Goal: Task Accomplishment & Management: Complete application form

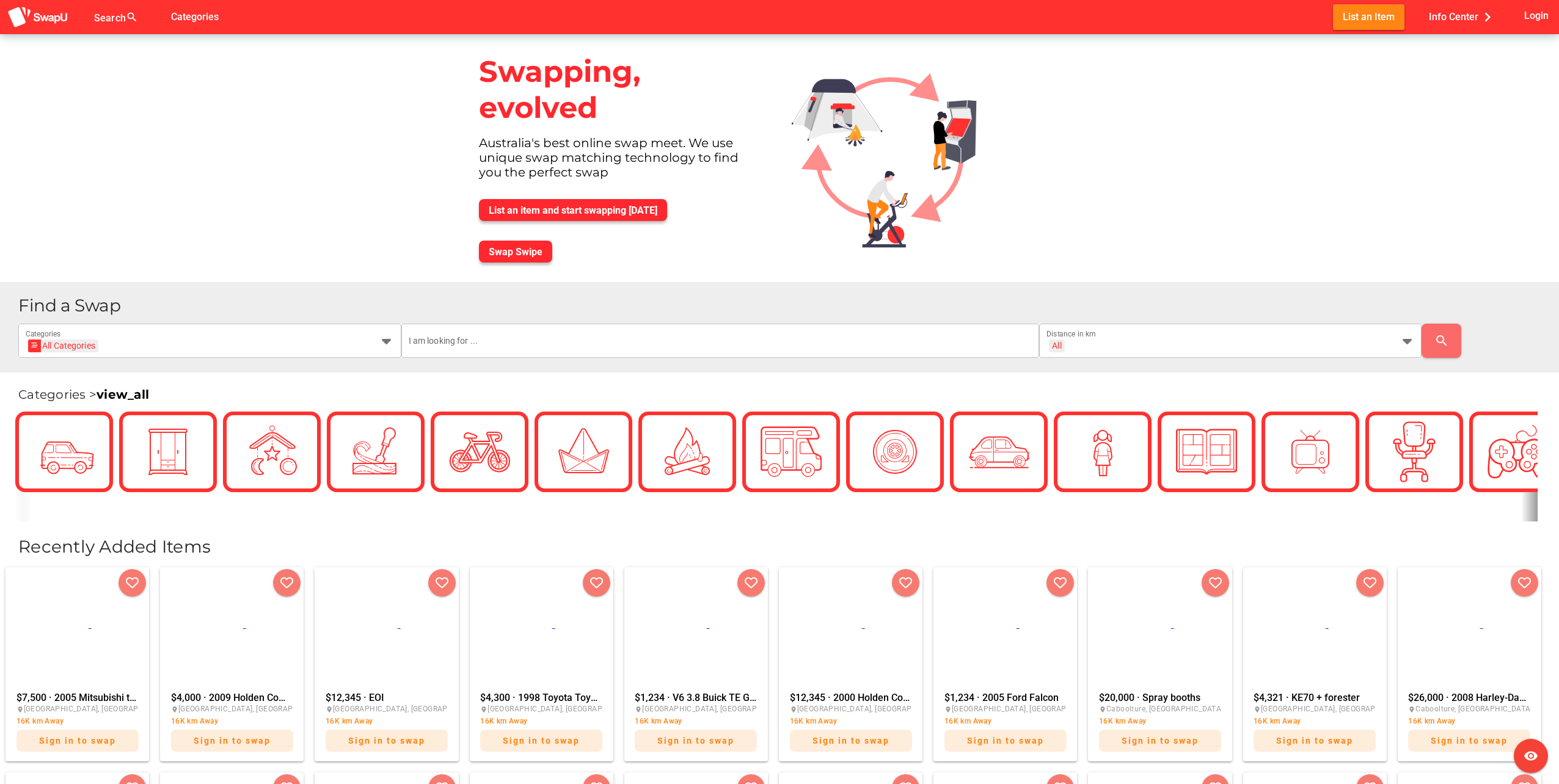
click at [1491, 116] on div "Swapping, evolved Australia's best online swap meet. We use unique swap matchin…" at bounding box center [779, 158] width 1559 height 248
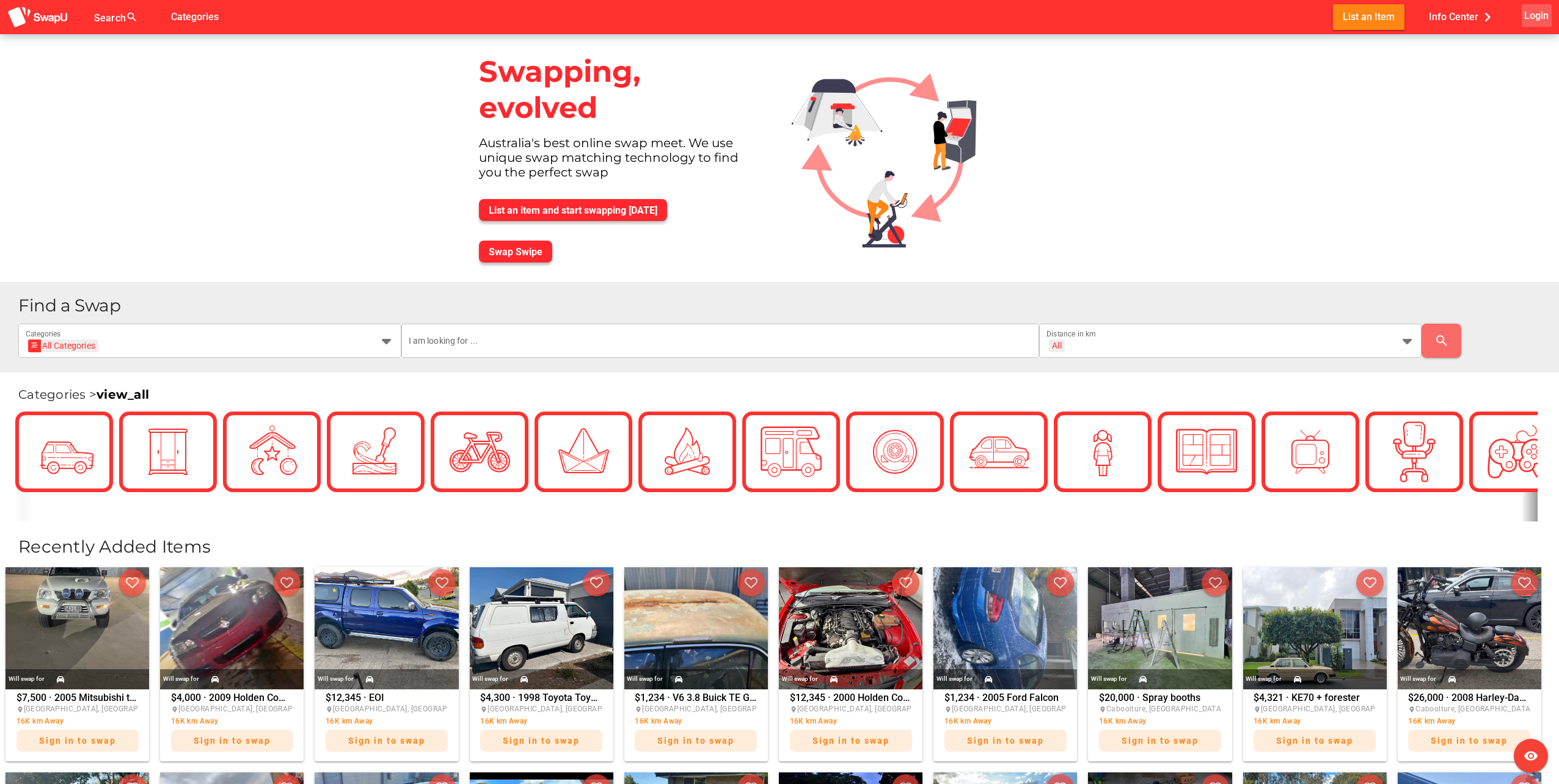
click at [1532, 14] on span "Login" at bounding box center [1536, 15] width 24 height 16
click at [1525, 137] on span "Register" at bounding box center [1515, 140] width 40 height 15
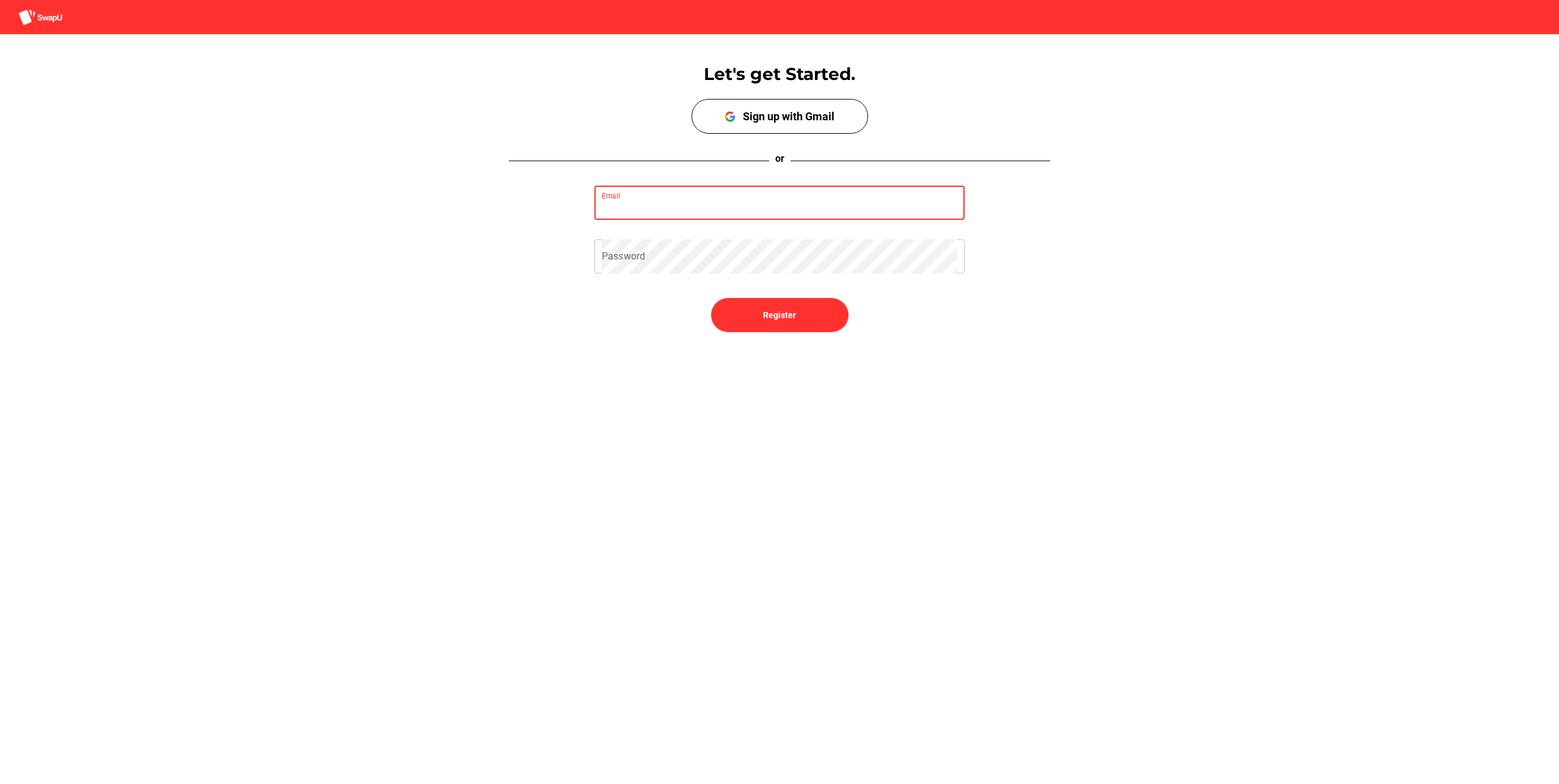
click at [700, 204] on input "Email" at bounding box center [779, 203] width 356 height 34
type input "donoghue374@gmail.com"
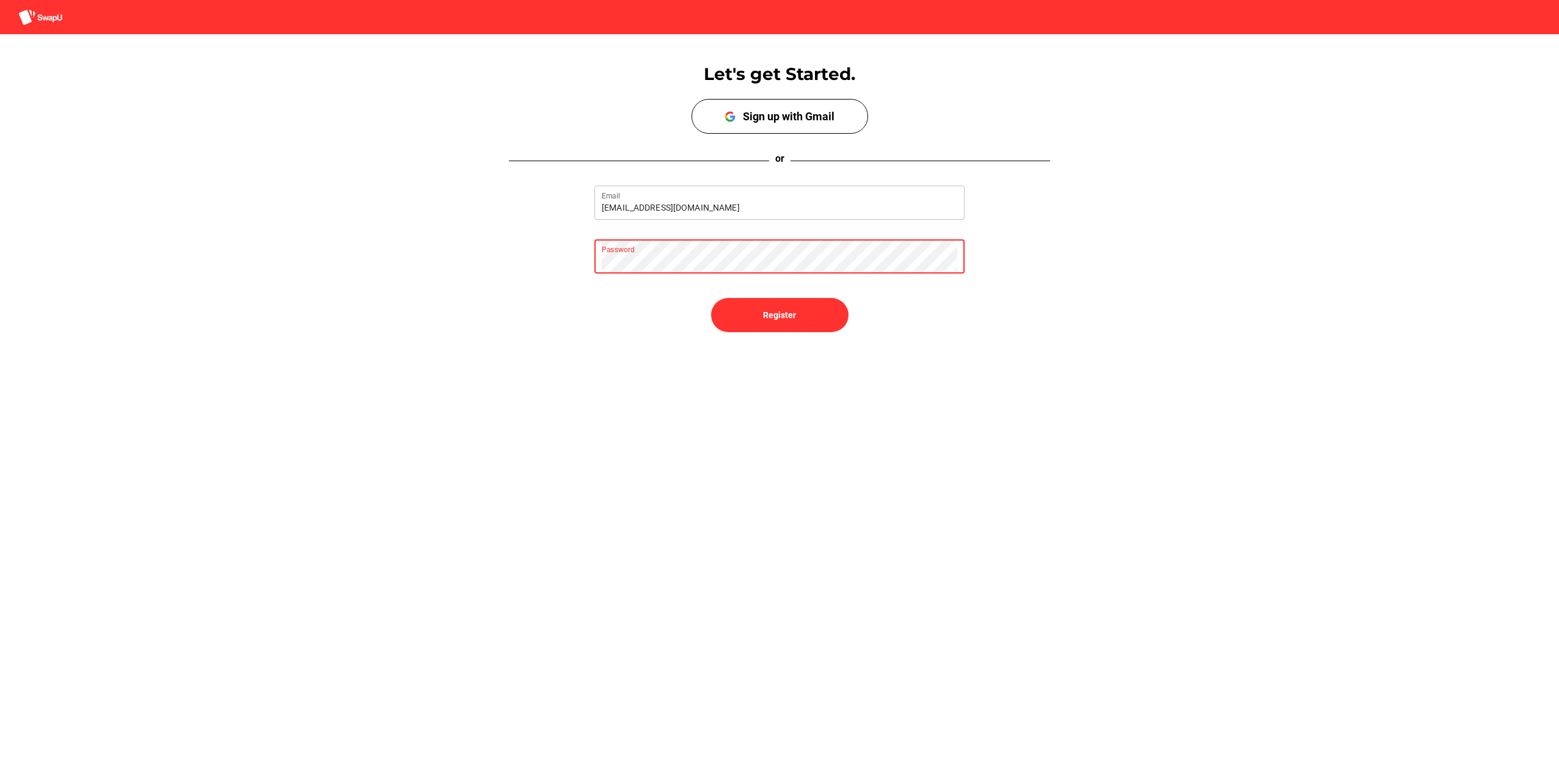
click at [552, 252] on div "donoghue374@gmail.com Email Password" at bounding box center [779, 229] width 1559 height 107
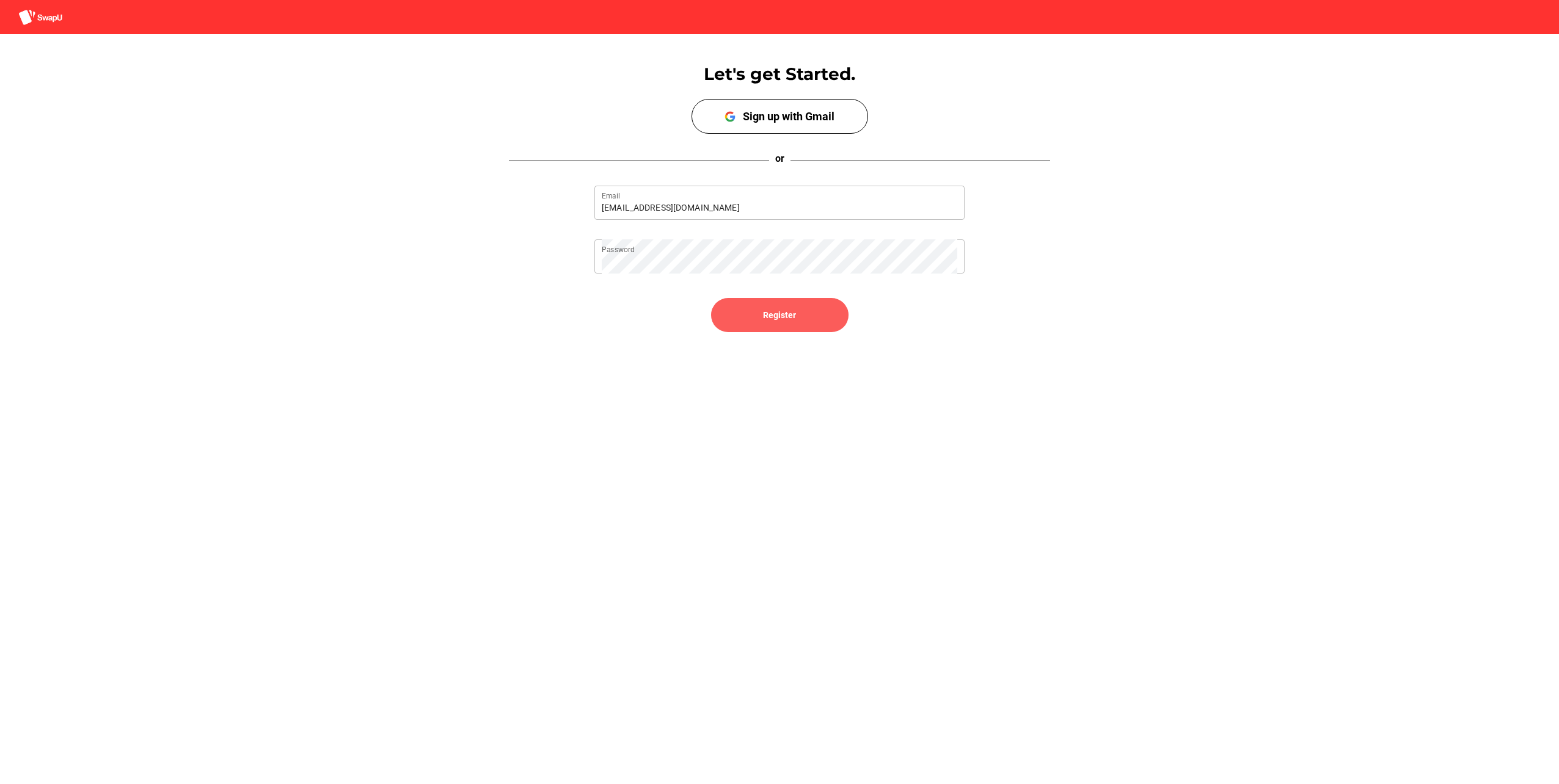
click at [813, 317] on span "Register" at bounding box center [779, 315] width 118 height 29
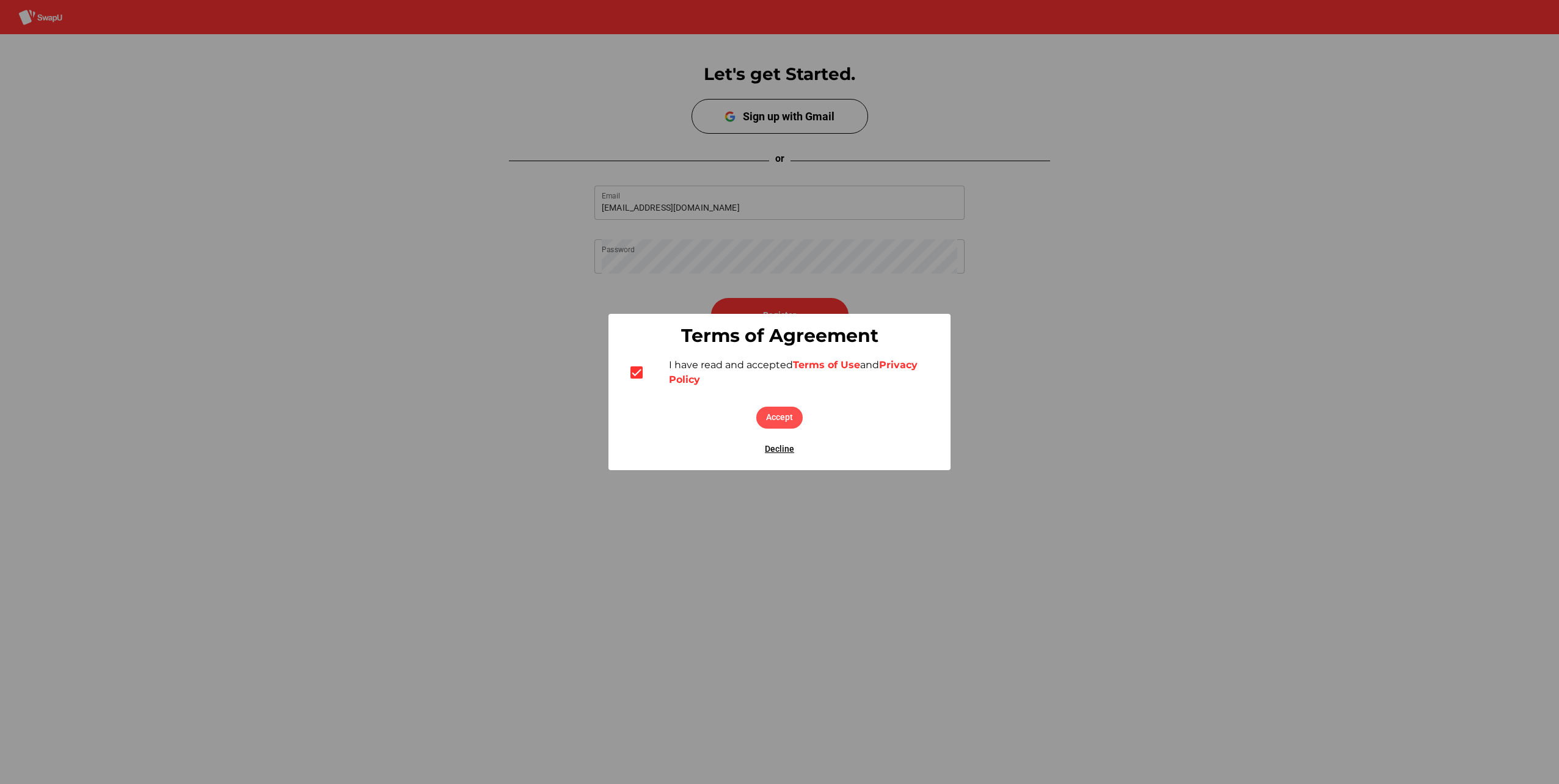
click at [795, 425] on button "Accept" at bounding box center [779, 418] width 46 height 22
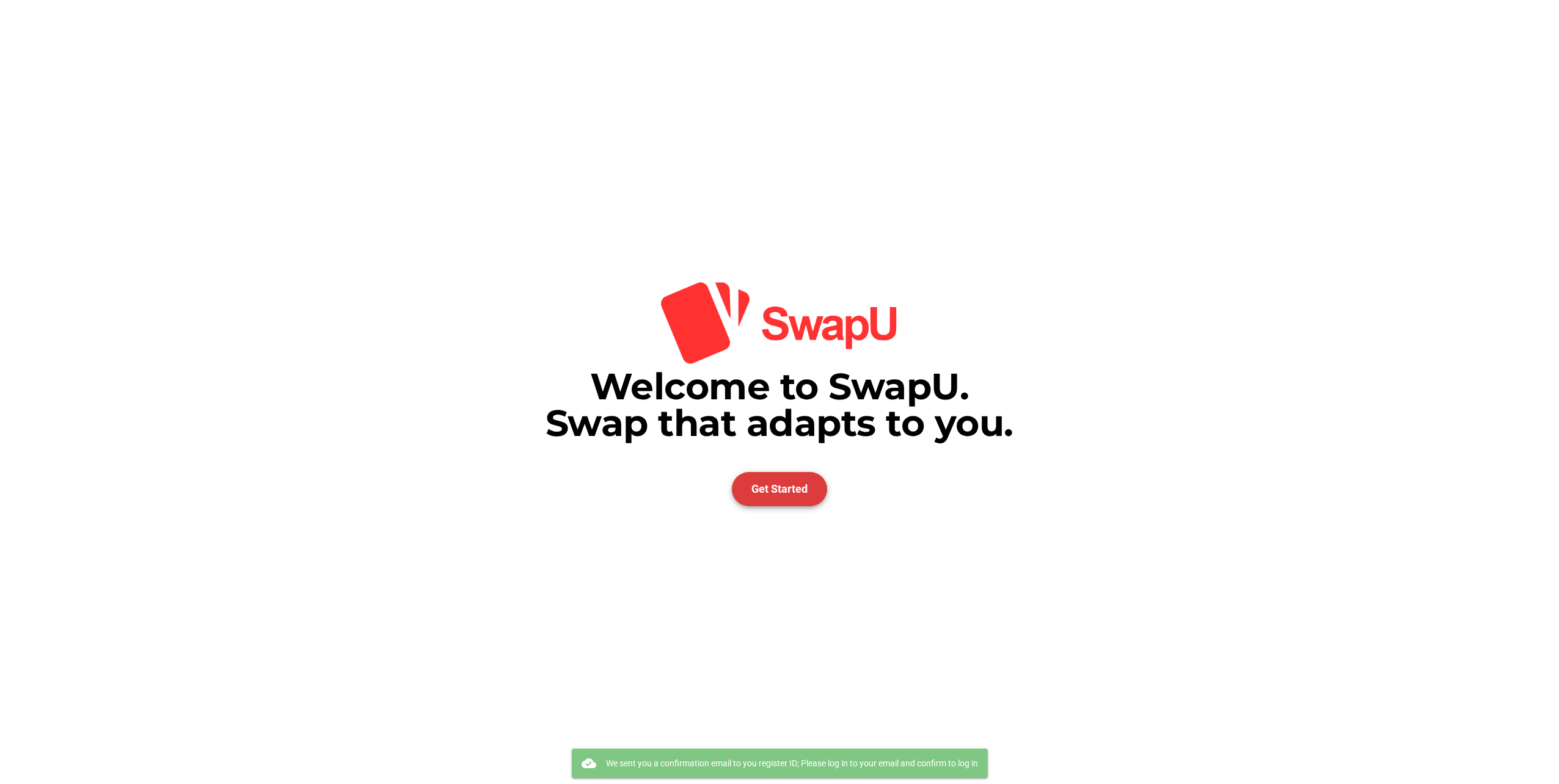
click at [783, 487] on span "Get Started" at bounding box center [779, 489] width 56 height 13
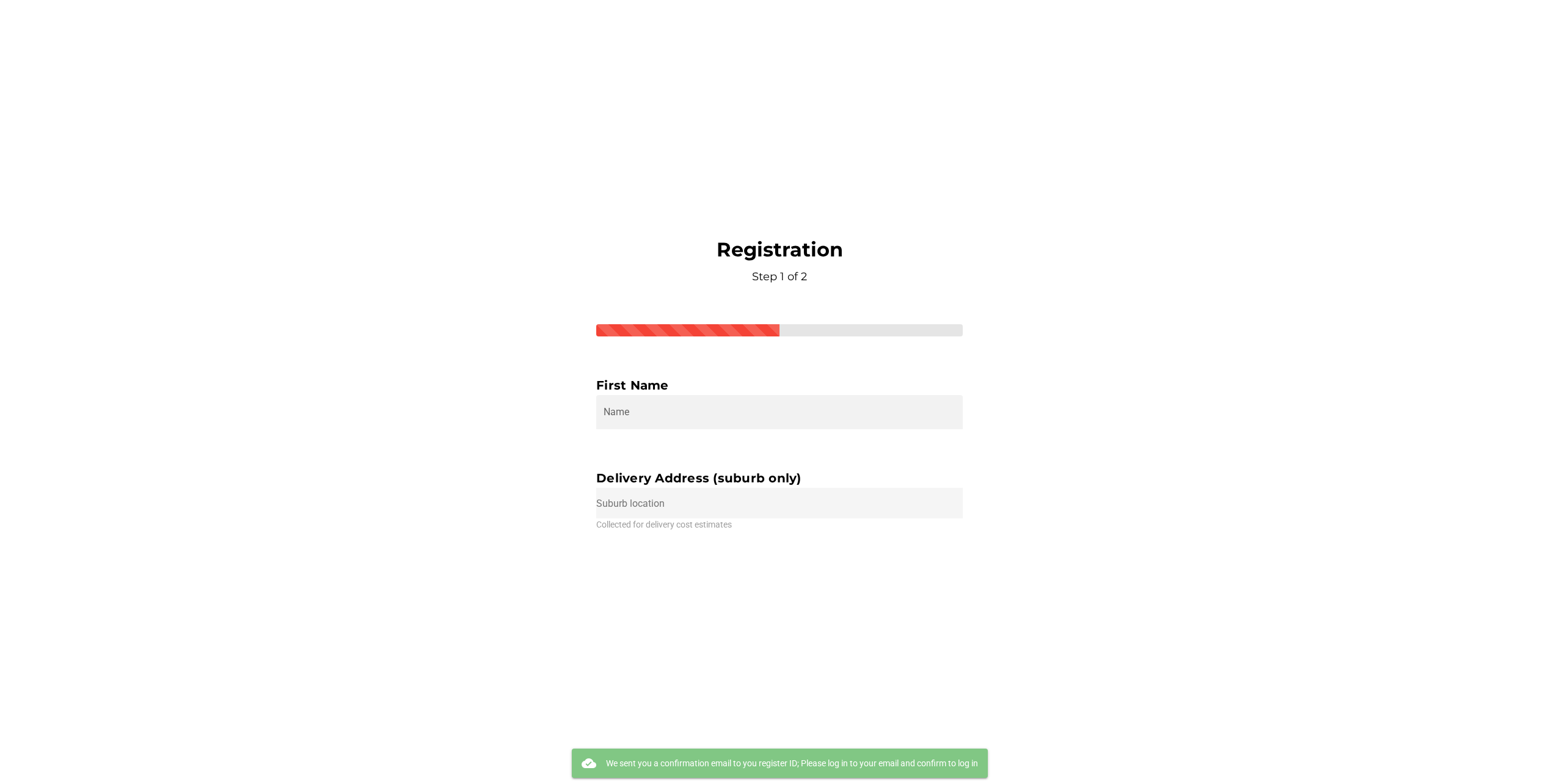
click at [678, 495] on input "text" at bounding box center [779, 503] width 367 height 31
click at [682, 503] on input "text" at bounding box center [779, 503] width 367 height 31
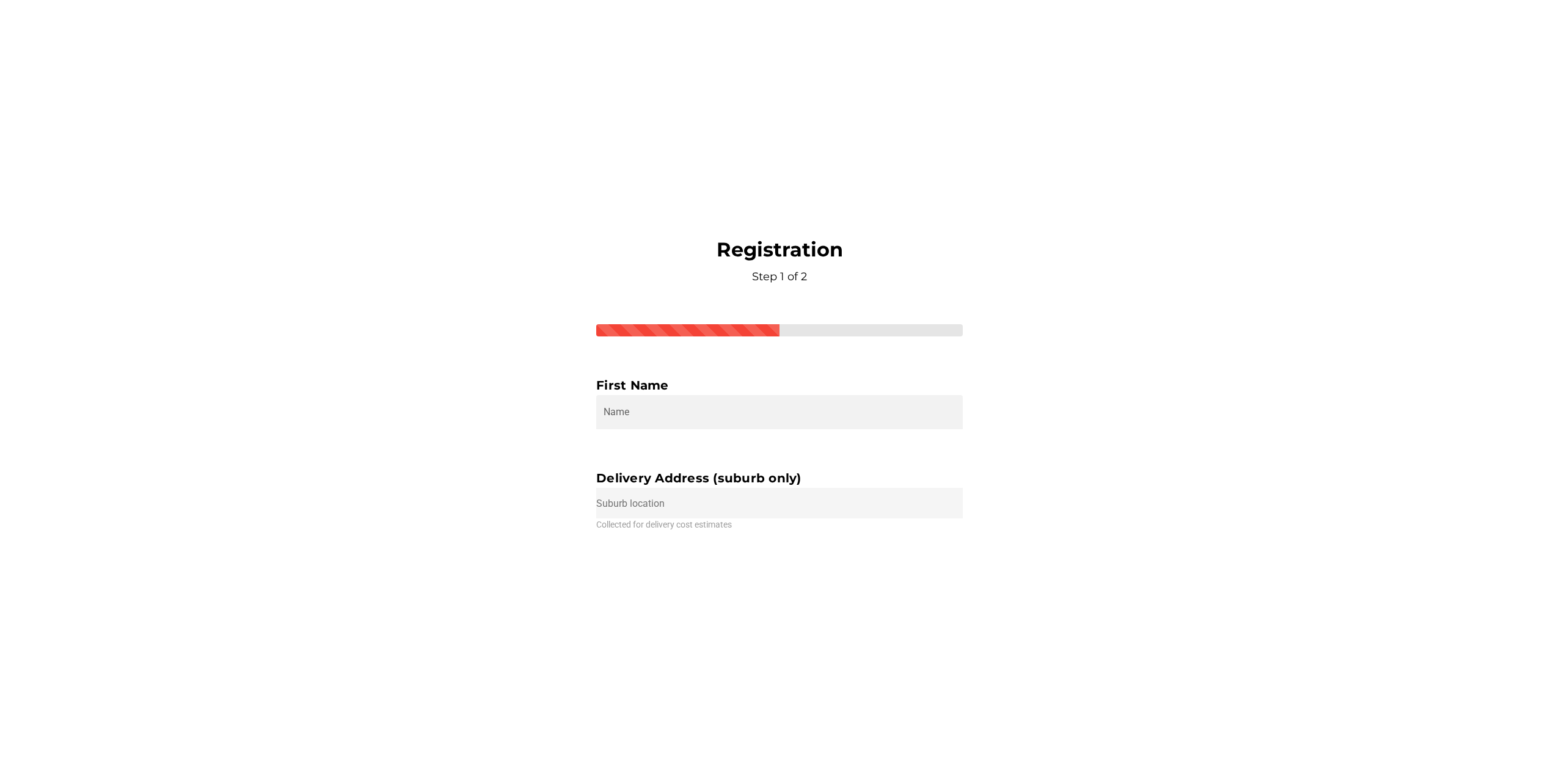
click at [673, 504] on input "text" at bounding box center [779, 503] width 367 height 31
click at [834, 489] on input "Subiaco WA, Australia" at bounding box center [779, 503] width 367 height 31
type input "Subiaco WA, Australia"
click at [684, 540] on body "Search search false Categories List an Item My SwapU chevron_right getting mess…" at bounding box center [779, 392] width 1559 height 784
click at [824, 320] on div "Registration Step 1 of 2 First Name Name Delivery Address (suburb only) Subiaco…" at bounding box center [779, 392] width 367 height 310
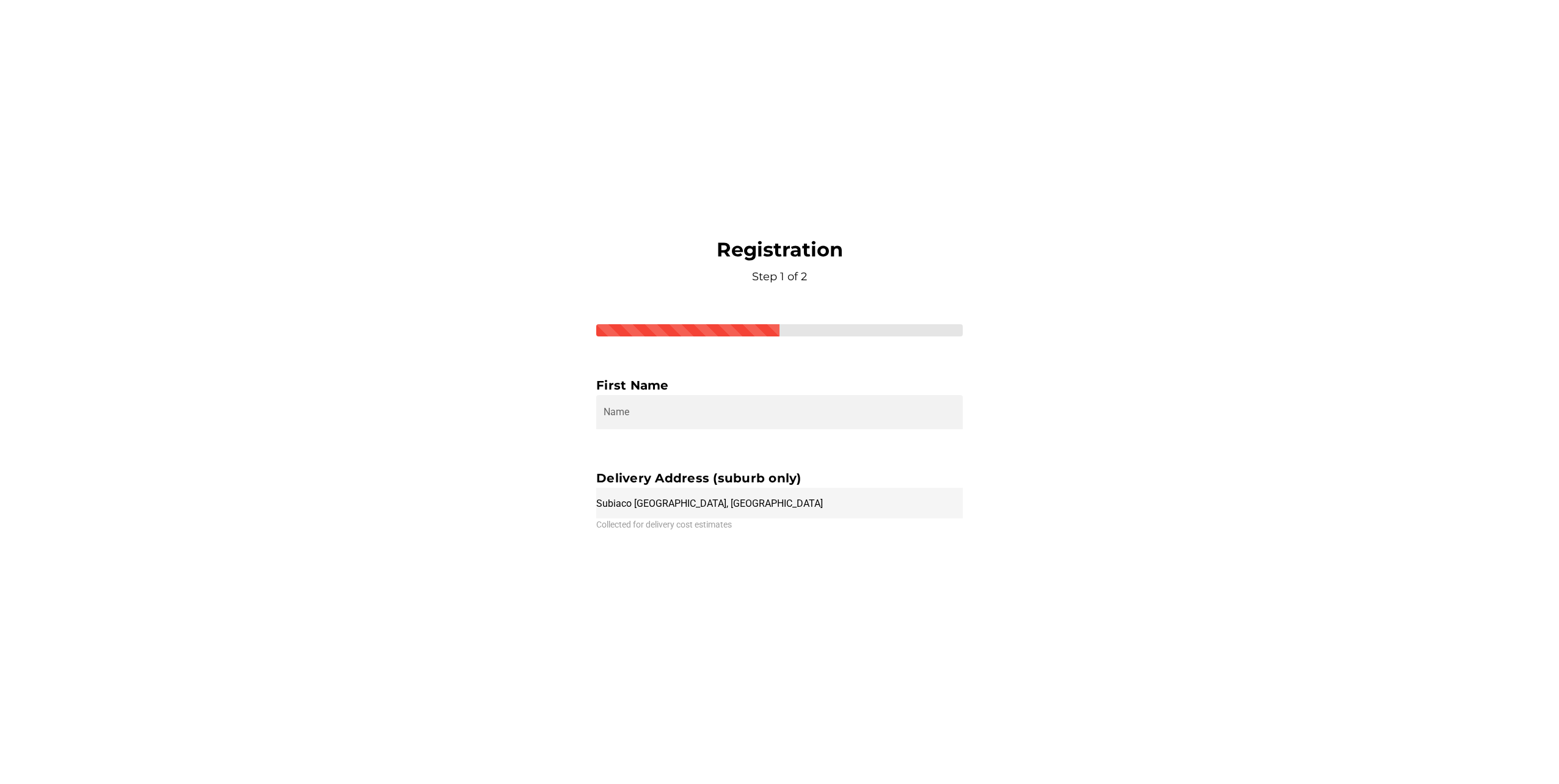
click at [819, 332] on div at bounding box center [779, 331] width 367 height 12
click at [669, 411] on input "Name" at bounding box center [780, 412] width 352 height 34
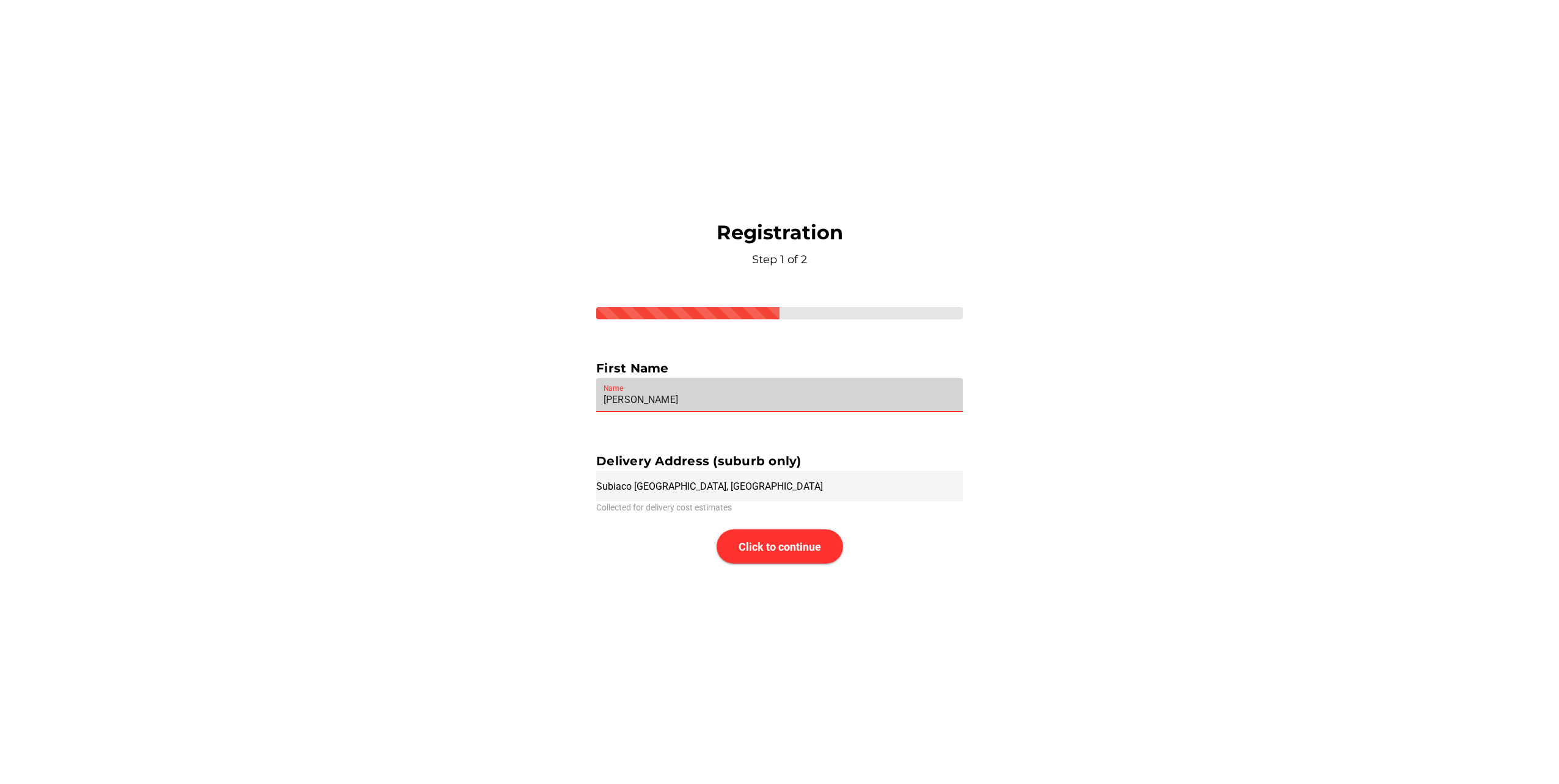
type input "Nathan"
click at [774, 578] on div "Welcome to SwapU. Swap that adapts to you. Get Started Registration Step 1 of 2…" at bounding box center [779, 392] width 1559 height 784
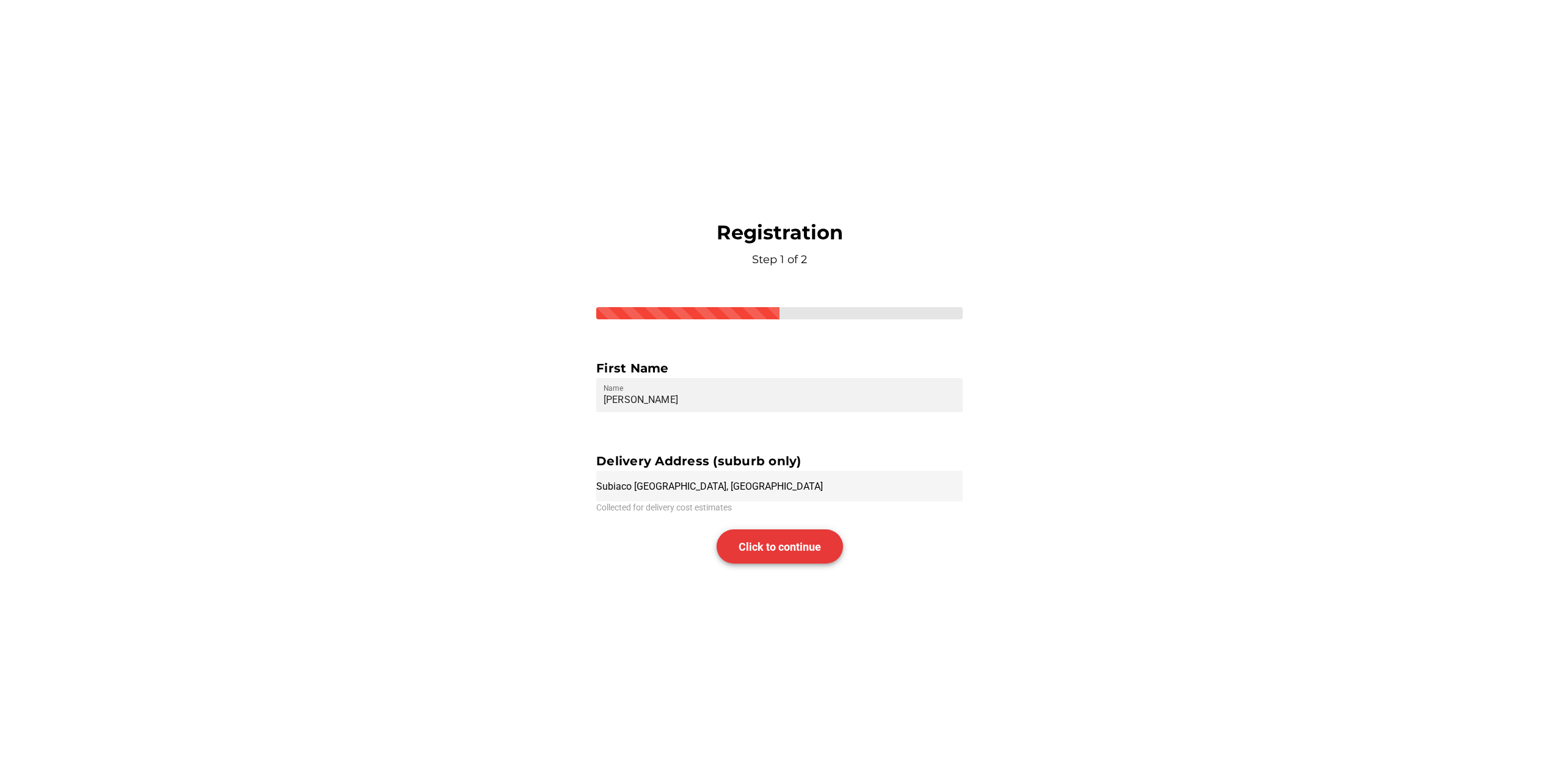
click at [796, 549] on span "Click to continue" at bounding box center [780, 546] width 82 height 13
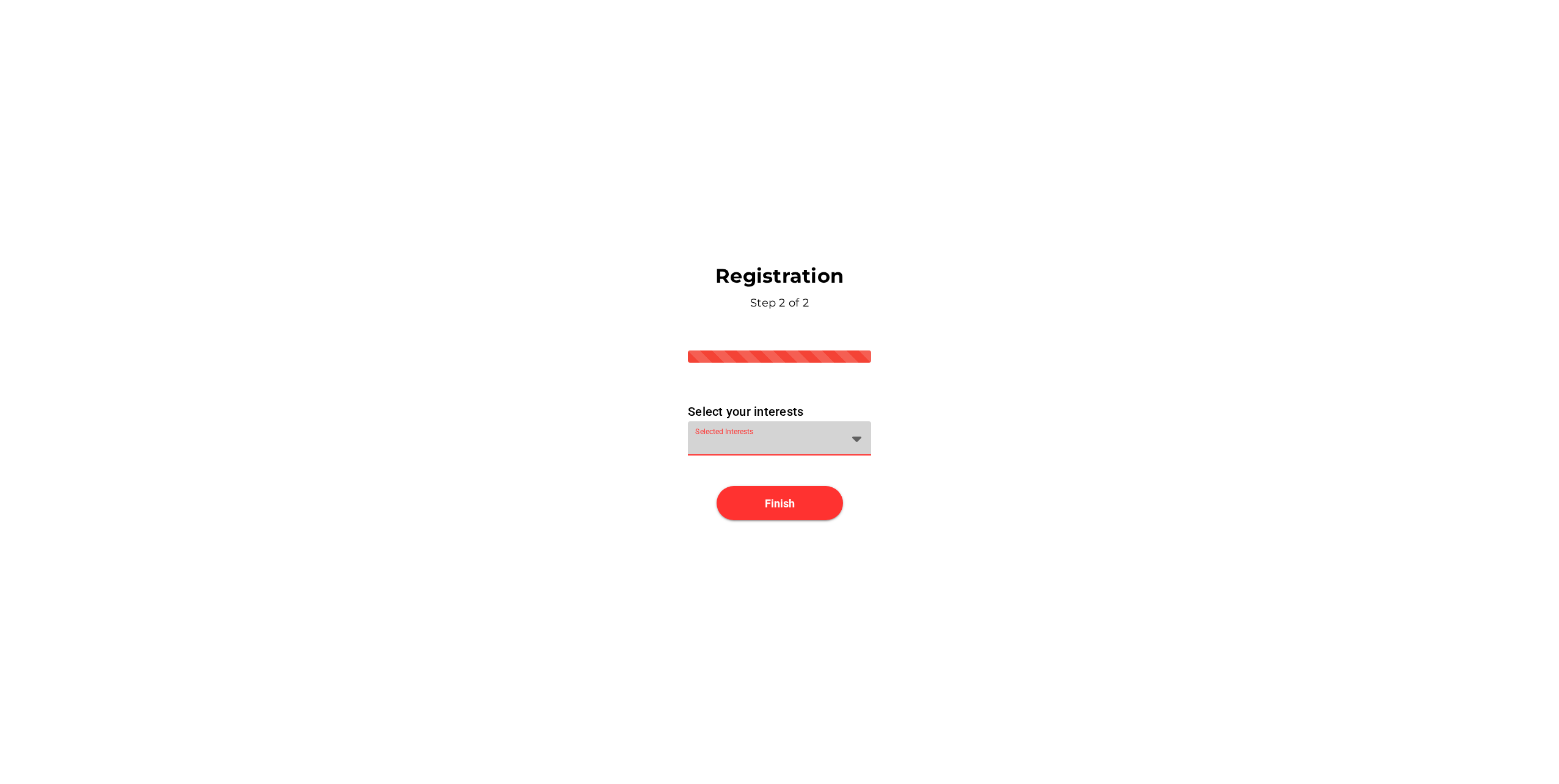
click at [821, 438] on div at bounding box center [768, 446] width 147 height 20
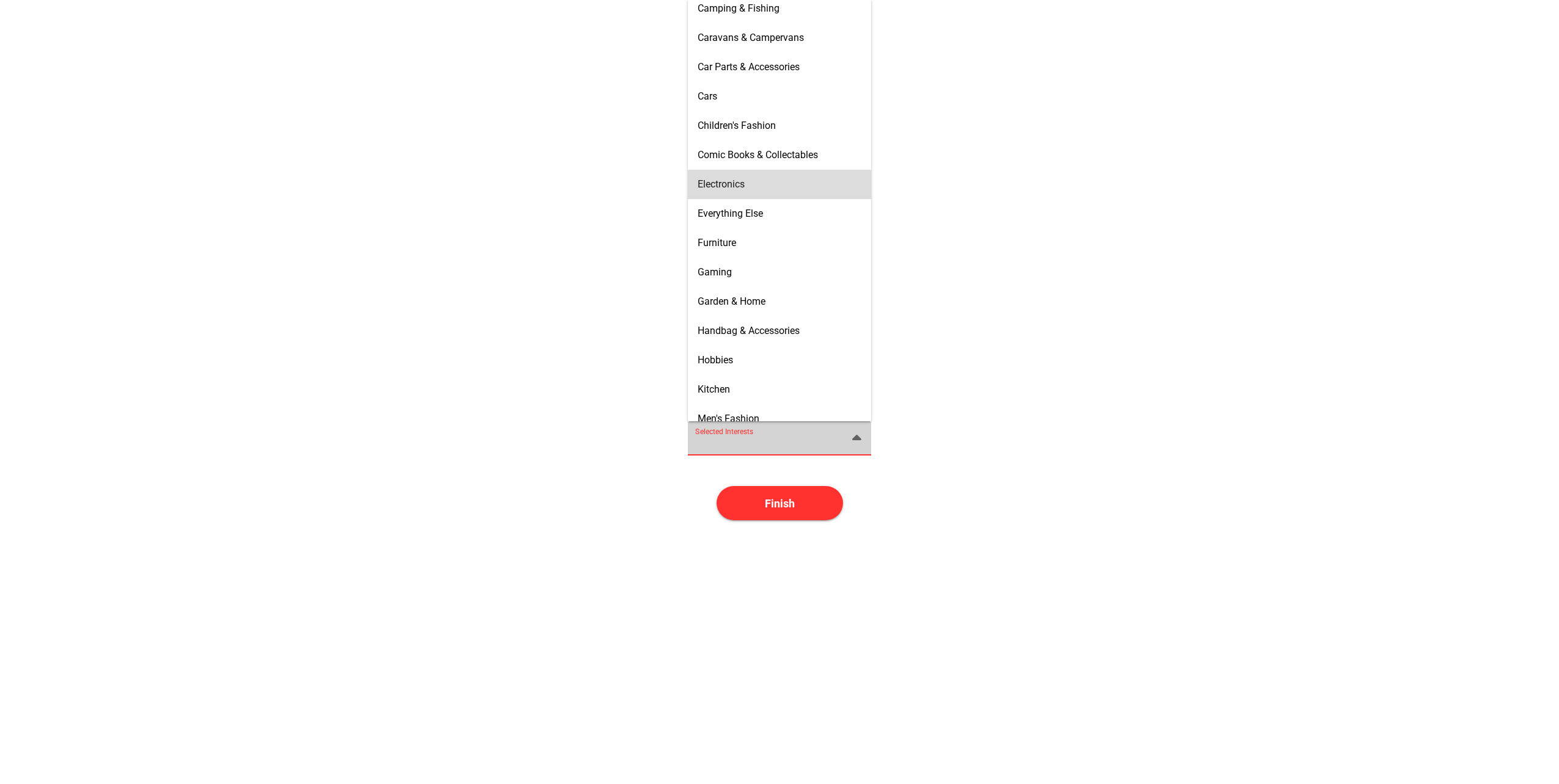
scroll to position [122, 0]
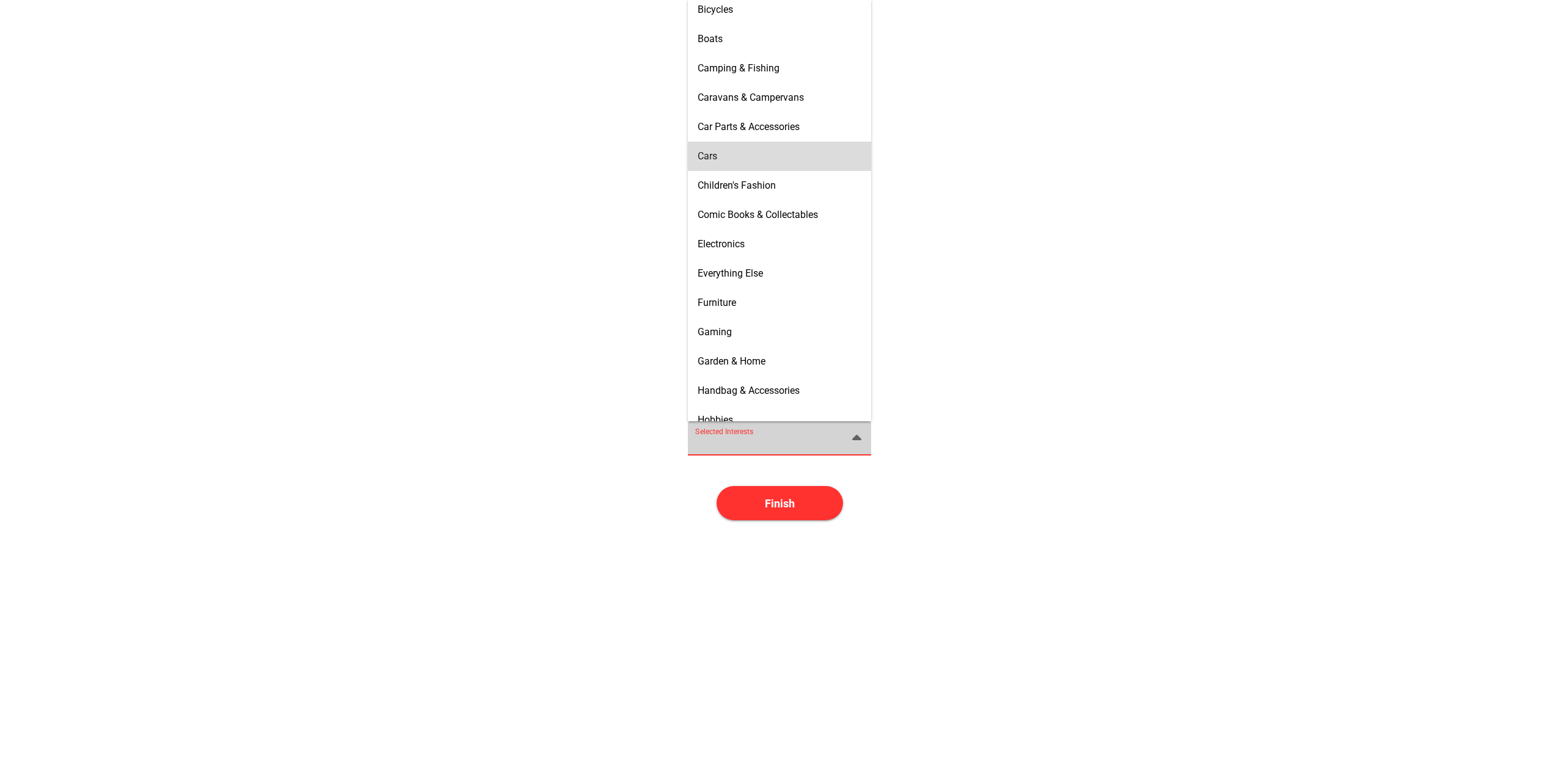
click at [722, 152] on div "Cars" at bounding box center [779, 156] width 164 height 12
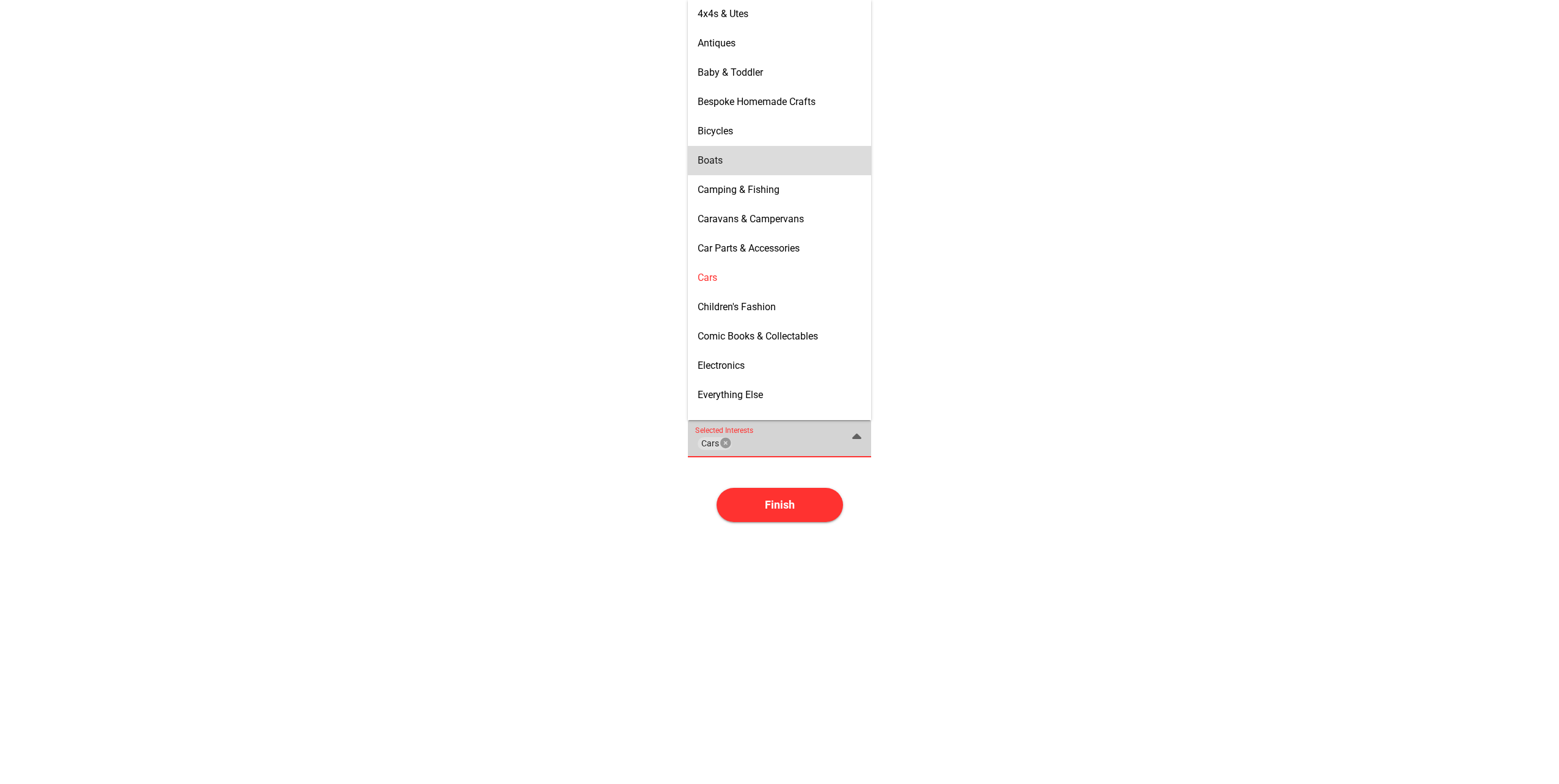
scroll to position [0, 0]
click at [728, 152] on div "Boats" at bounding box center [779, 161] width 164 height 20
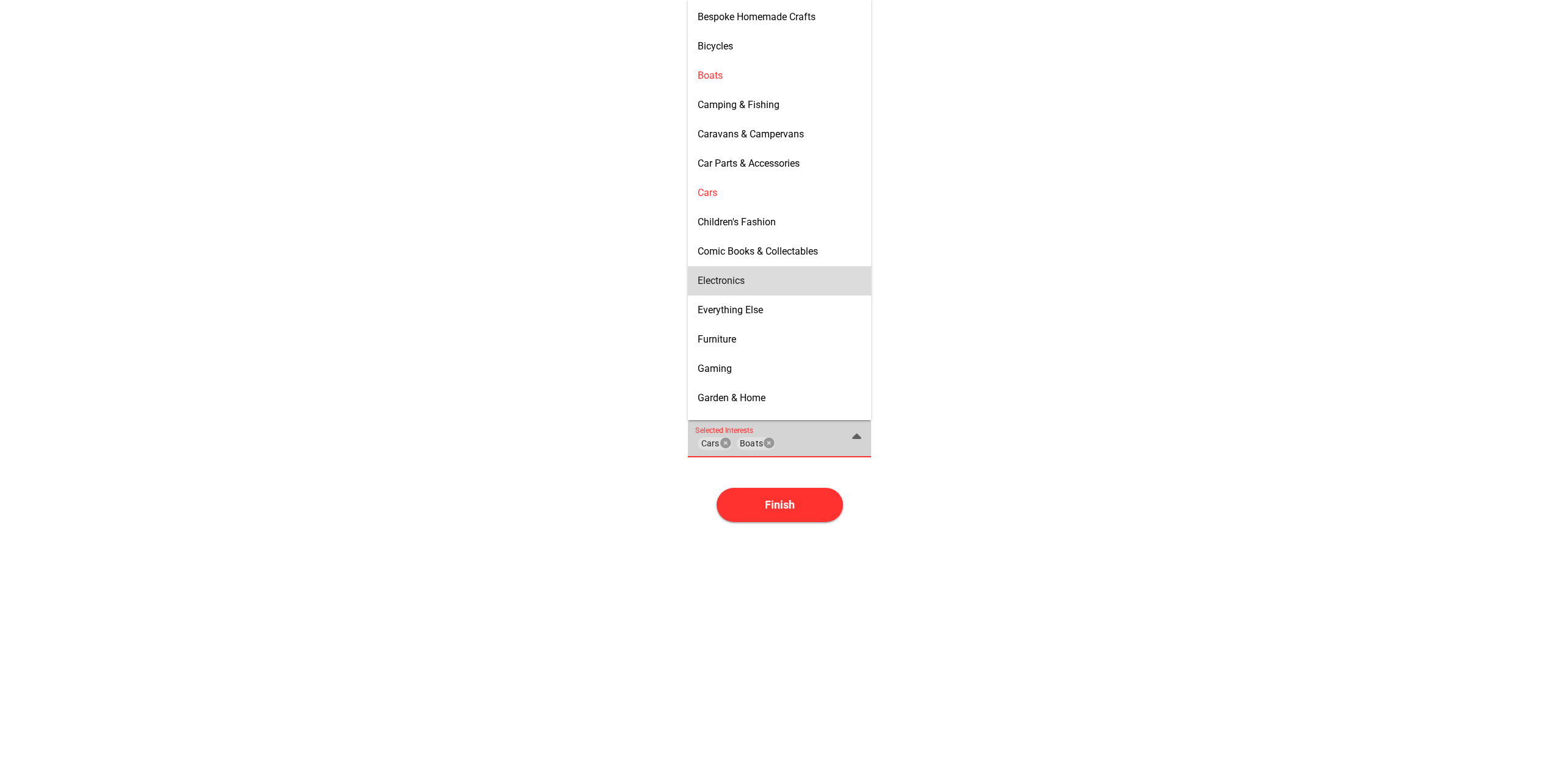
scroll to position [183, 0]
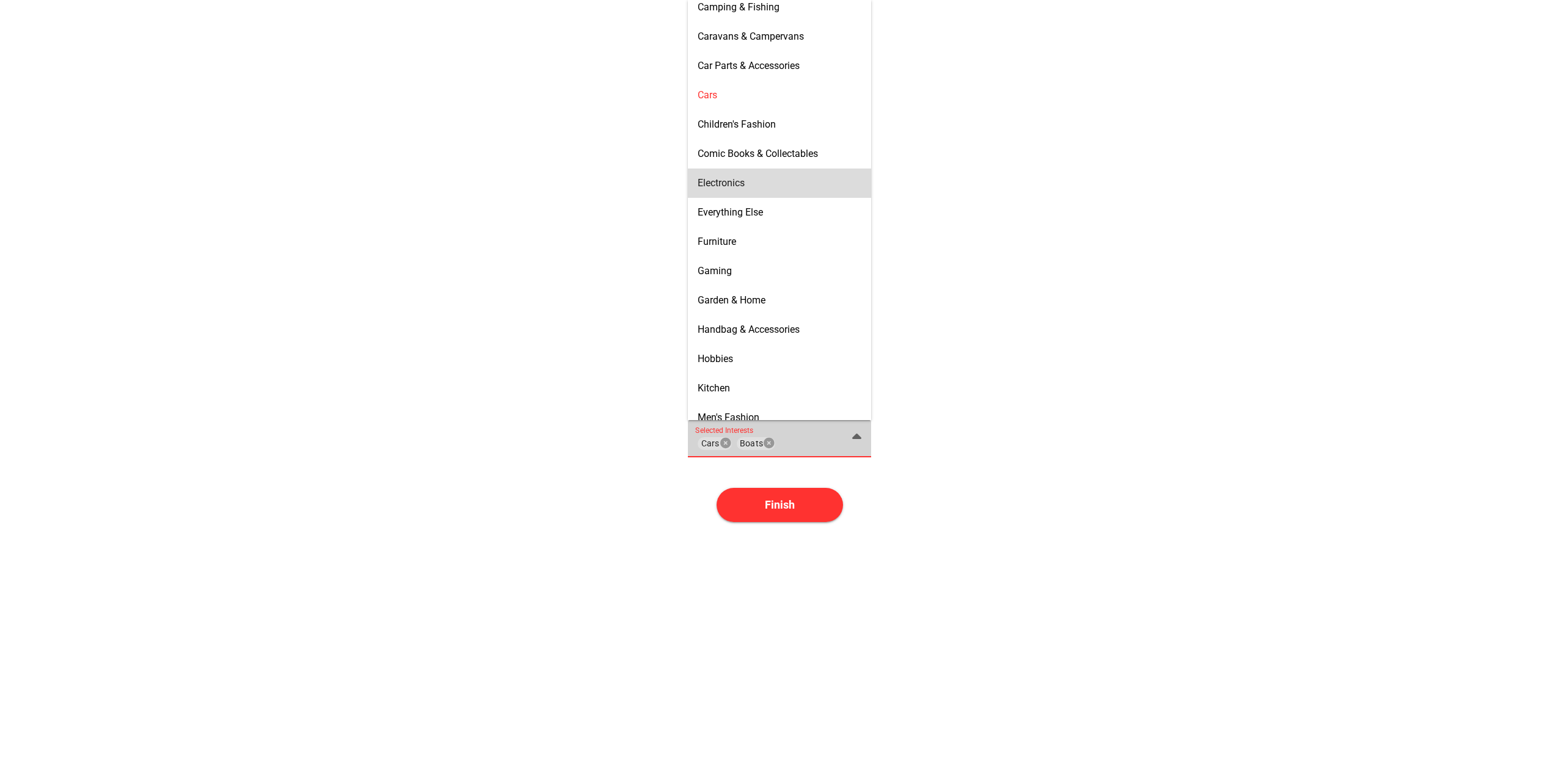
click at [722, 184] on span "Electronics" at bounding box center [721, 183] width 47 height 12
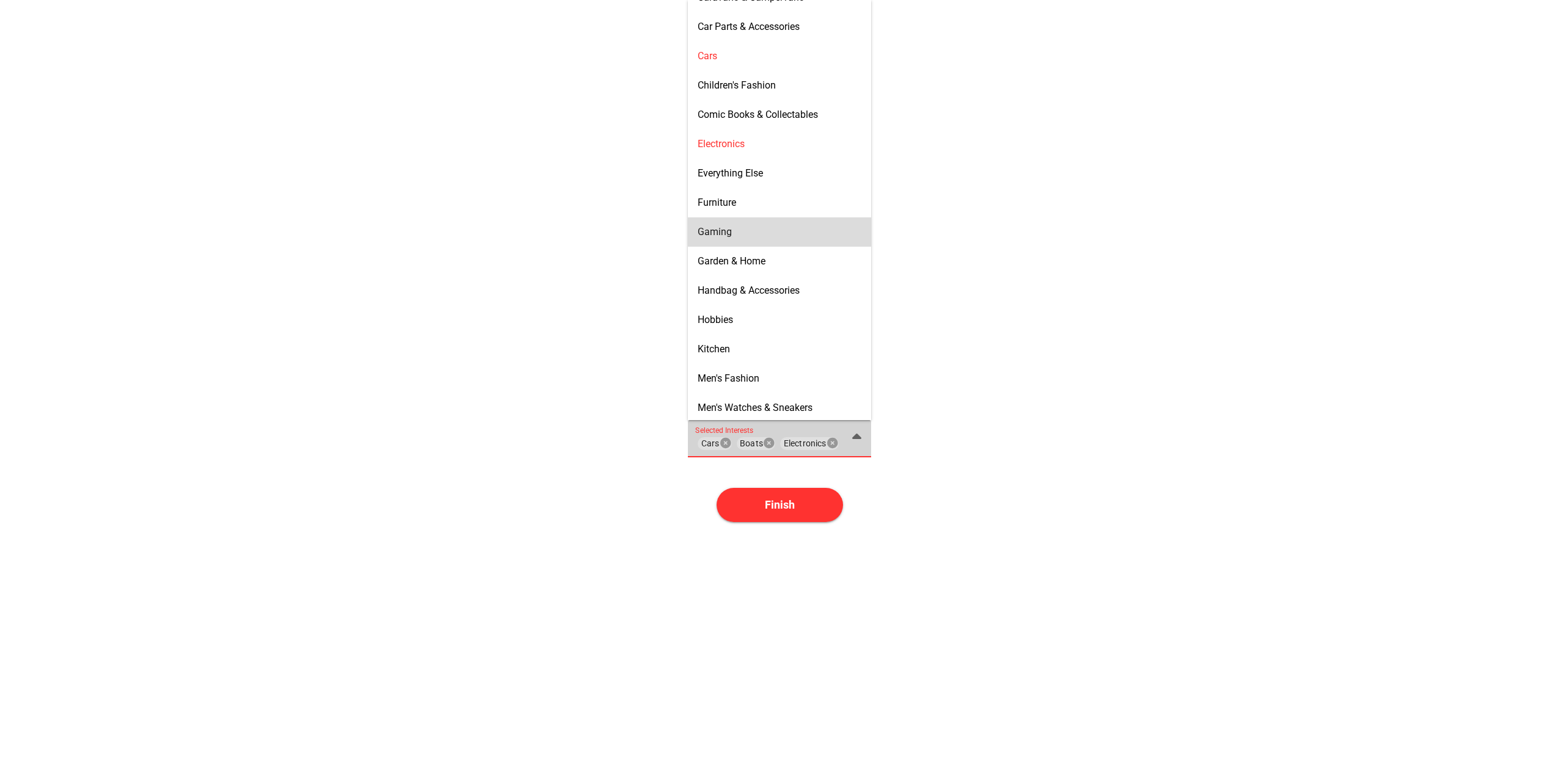
scroll to position [244, 0]
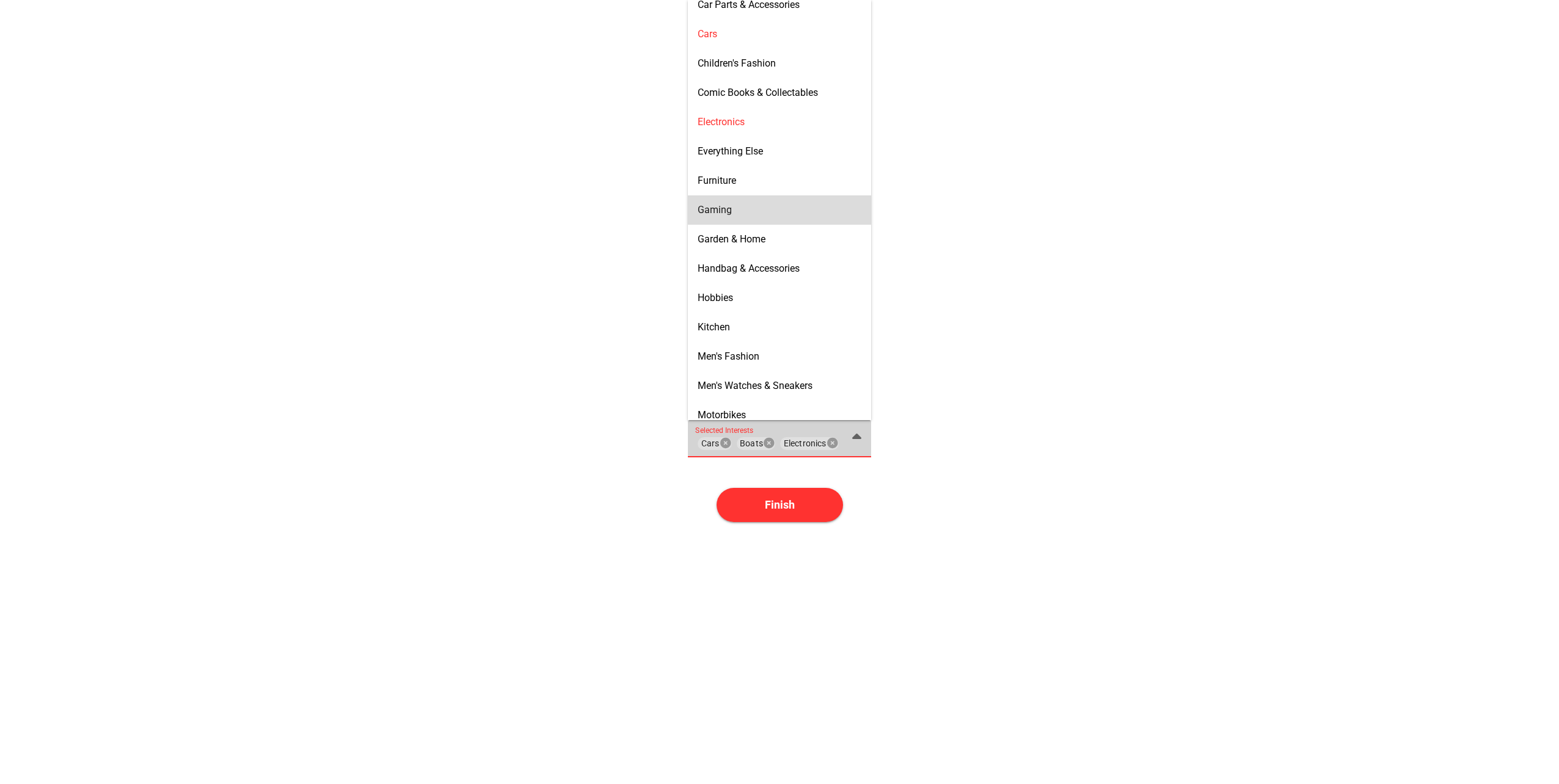
click at [723, 204] on div "Gaming" at bounding box center [779, 210] width 164 height 20
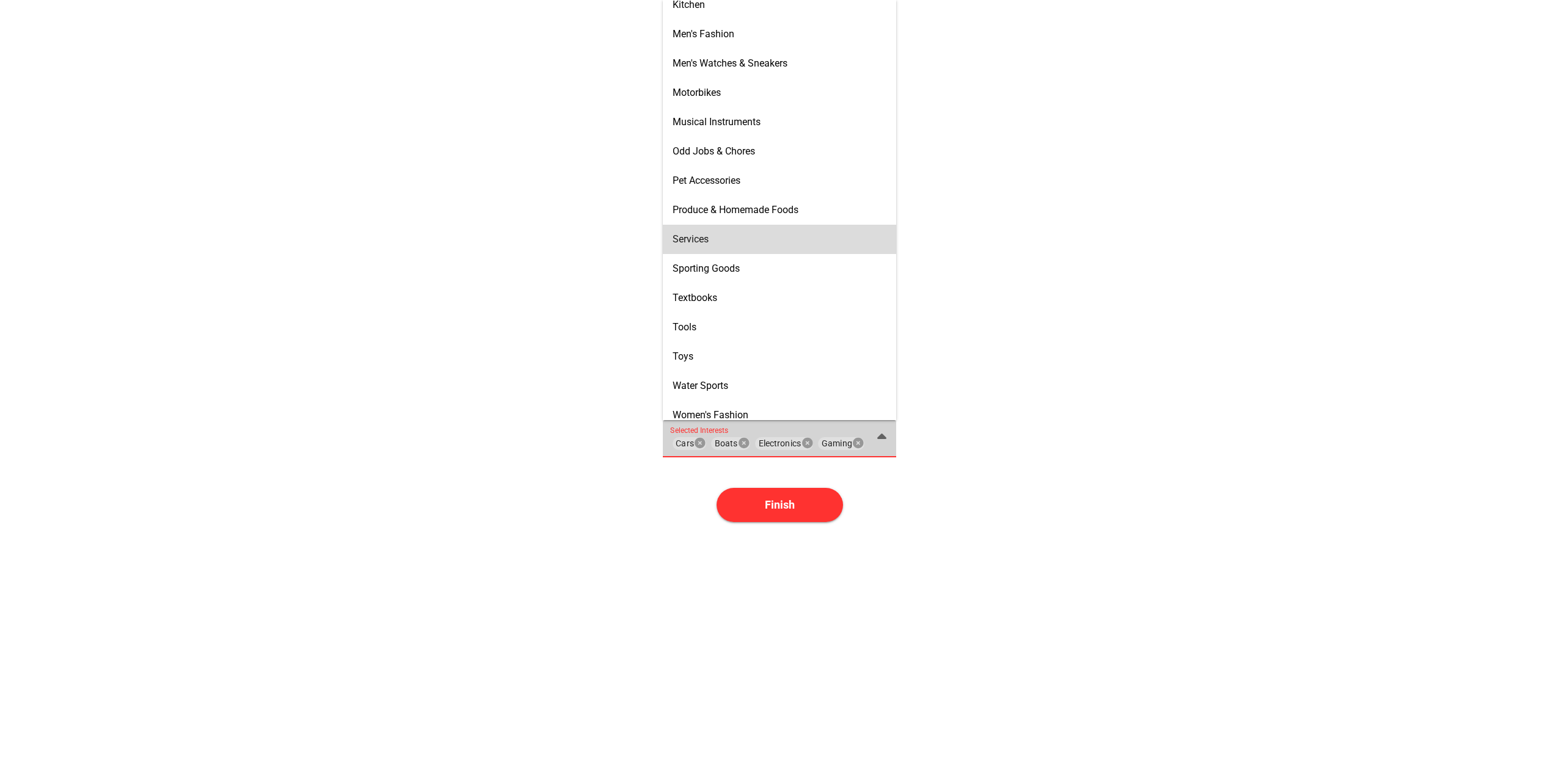
scroll to position [576, 0]
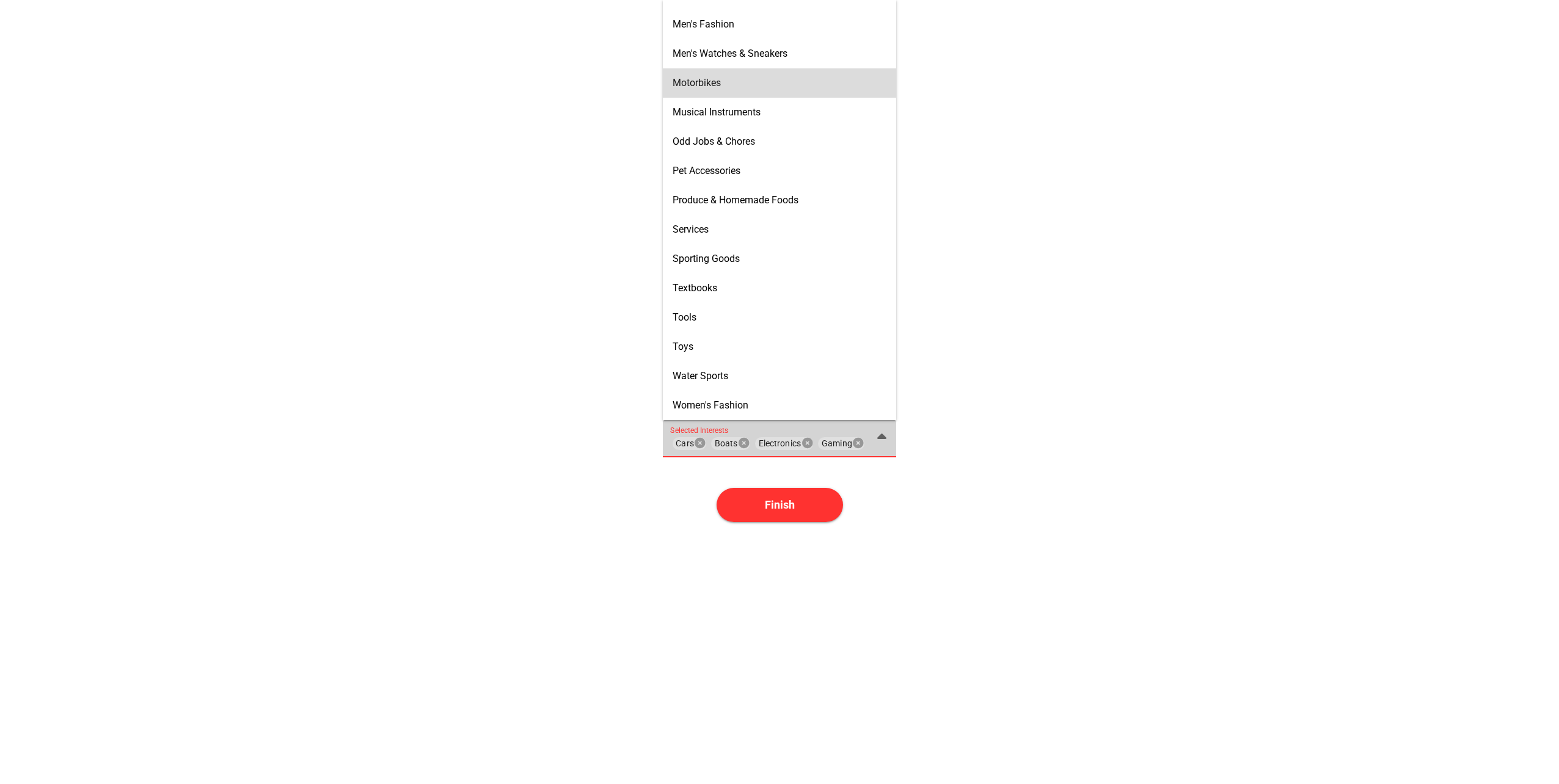
click at [717, 81] on span "Motorbikes" at bounding box center [697, 83] width 48 height 12
type input "Cars, Boats, Electronics, Gaming, Motorbikes"
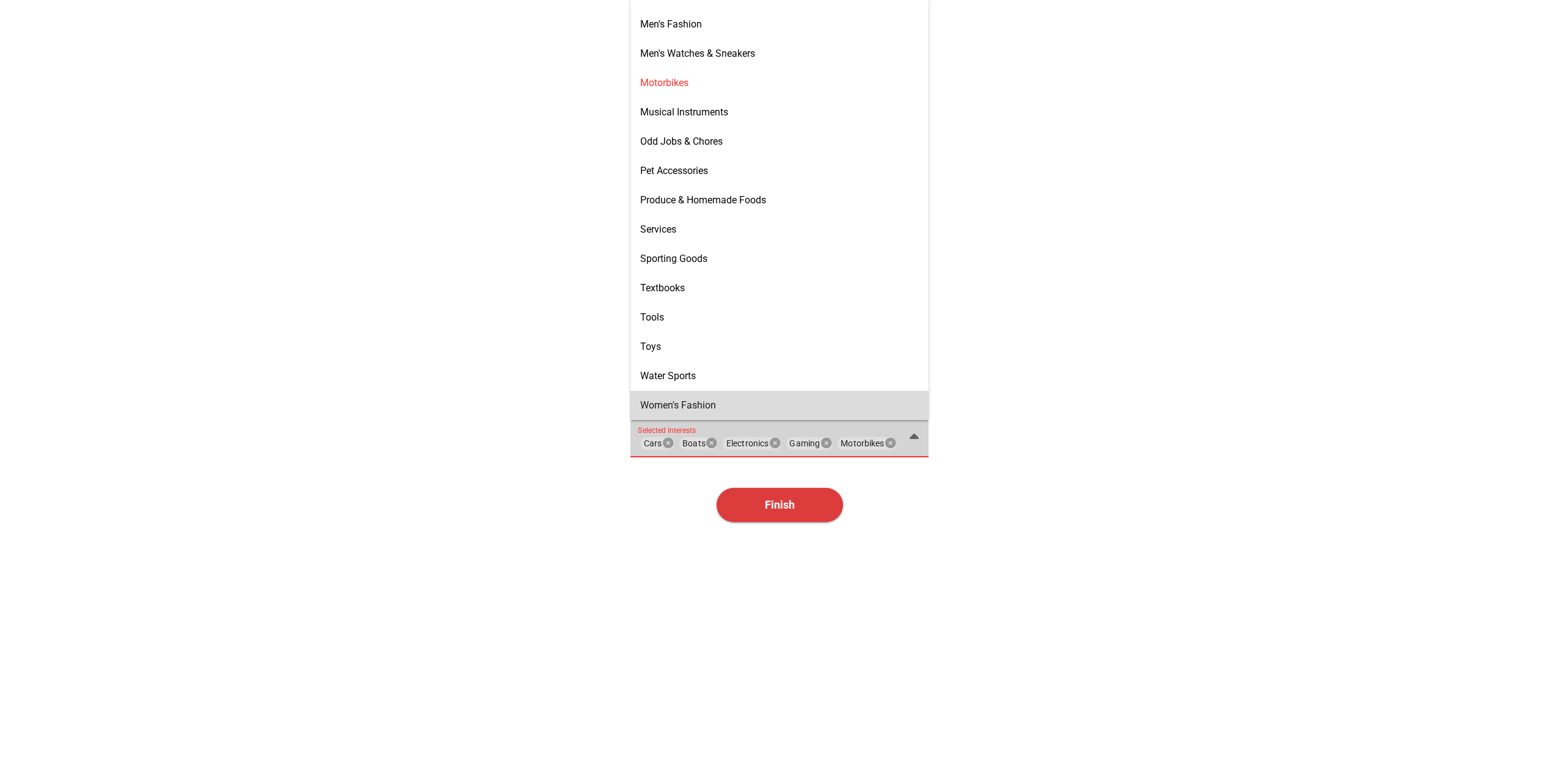
click at [784, 502] on span "Finish" at bounding box center [779, 504] width 30 height 13
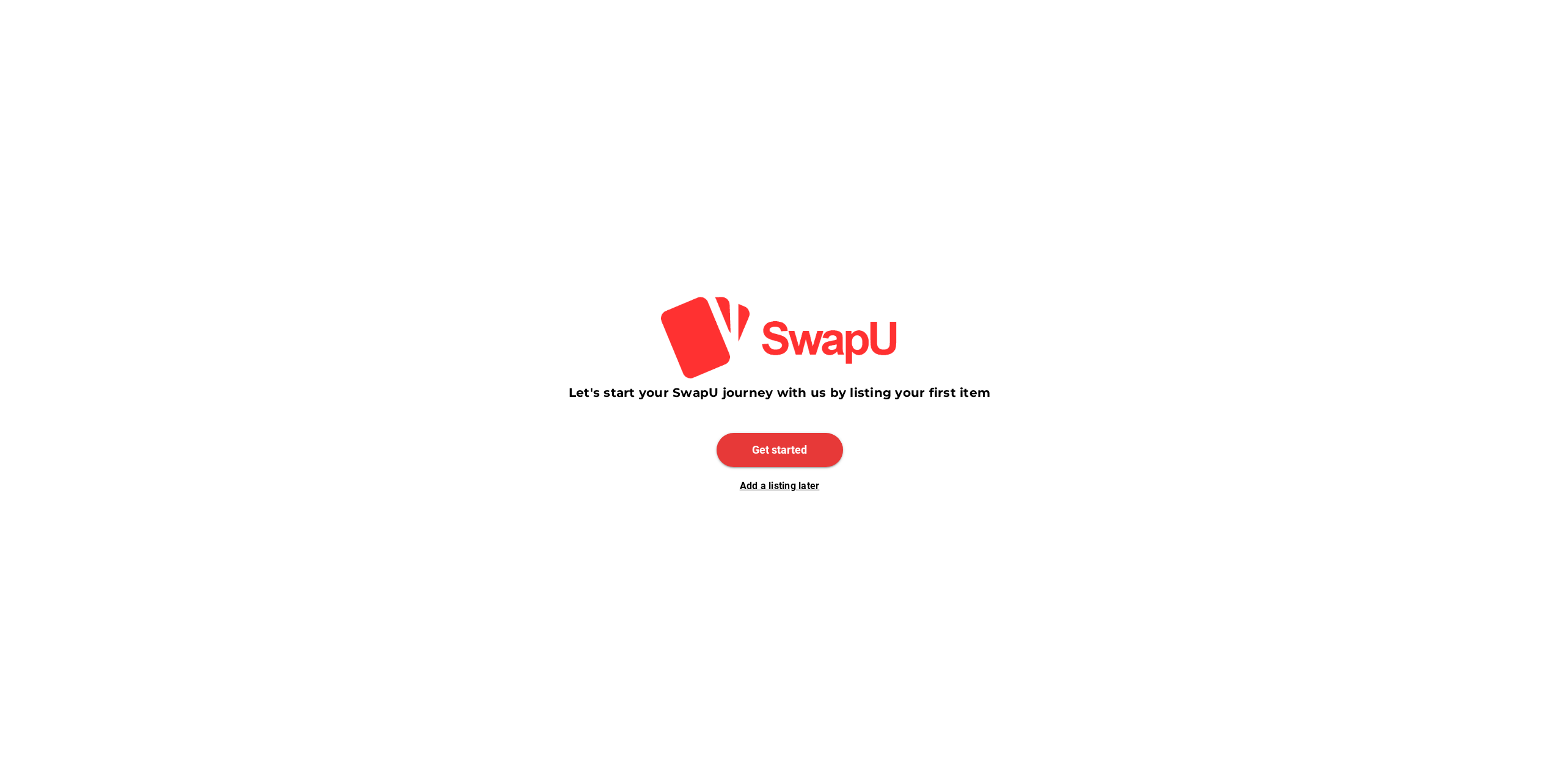
click at [786, 452] on span "Get started" at bounding box center [779, 449] width 55 height 13
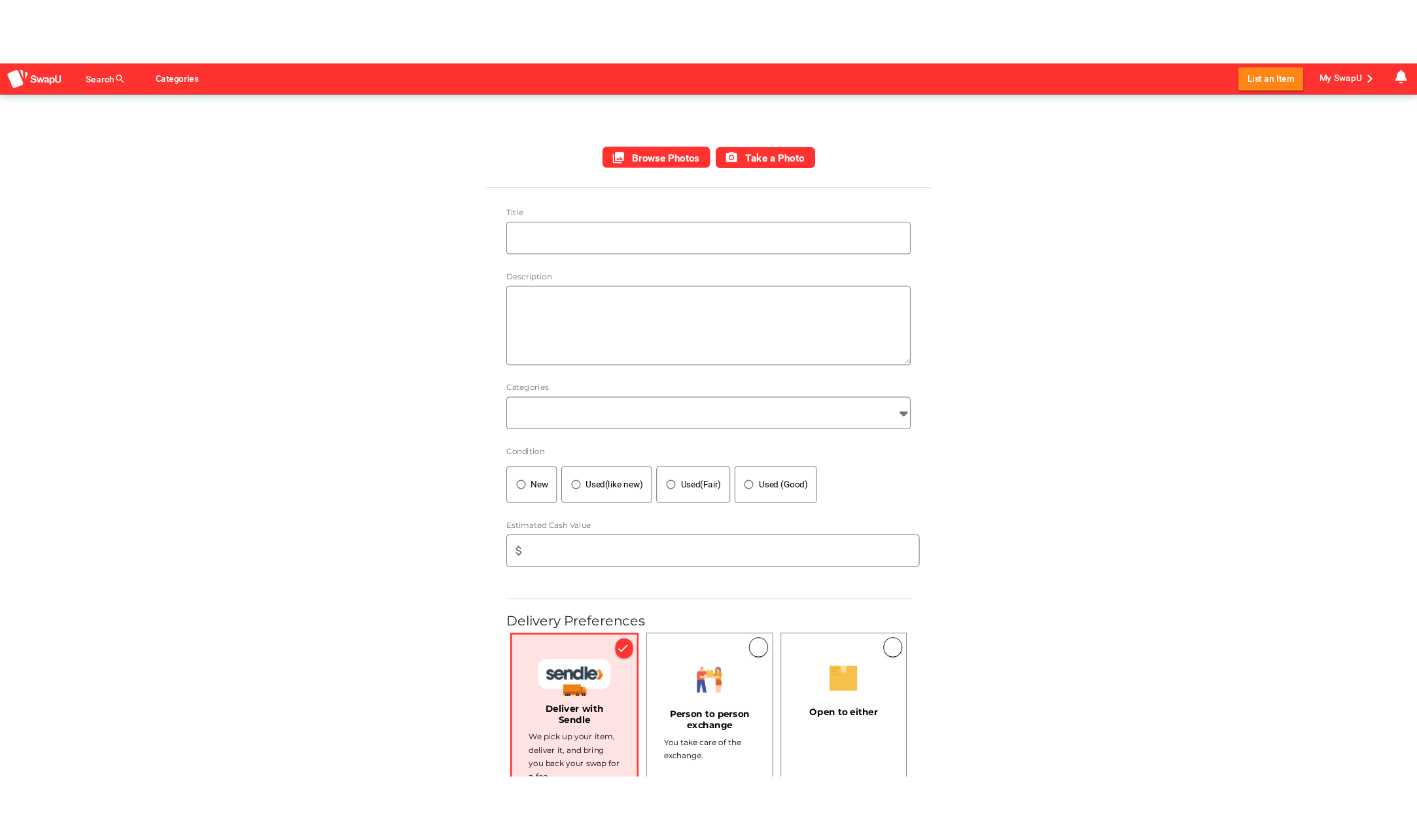
scroll to position [131, 0]
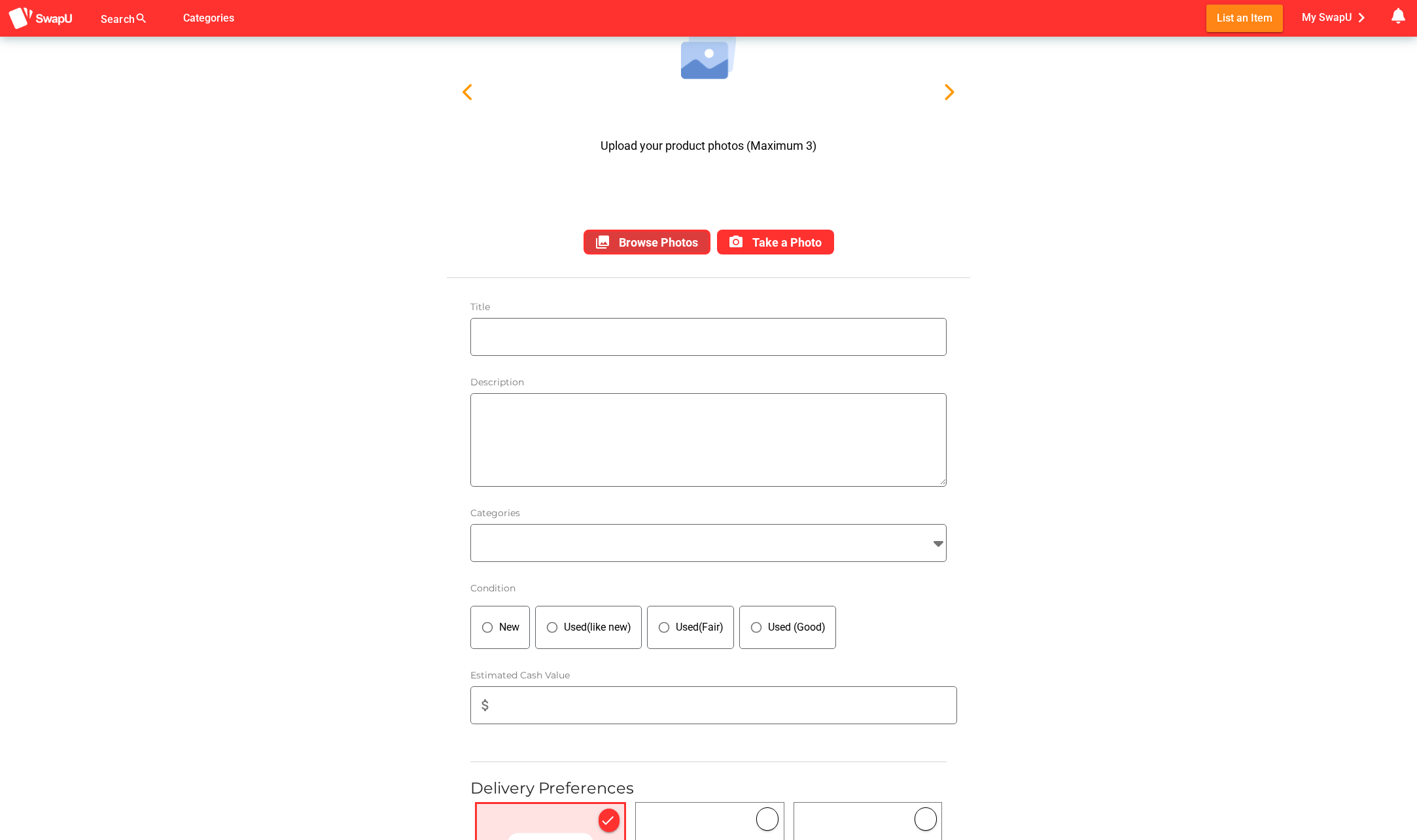
click at [626, 236] on span "Browse Photos" at bounding box center [659, 242] width 79 height 14
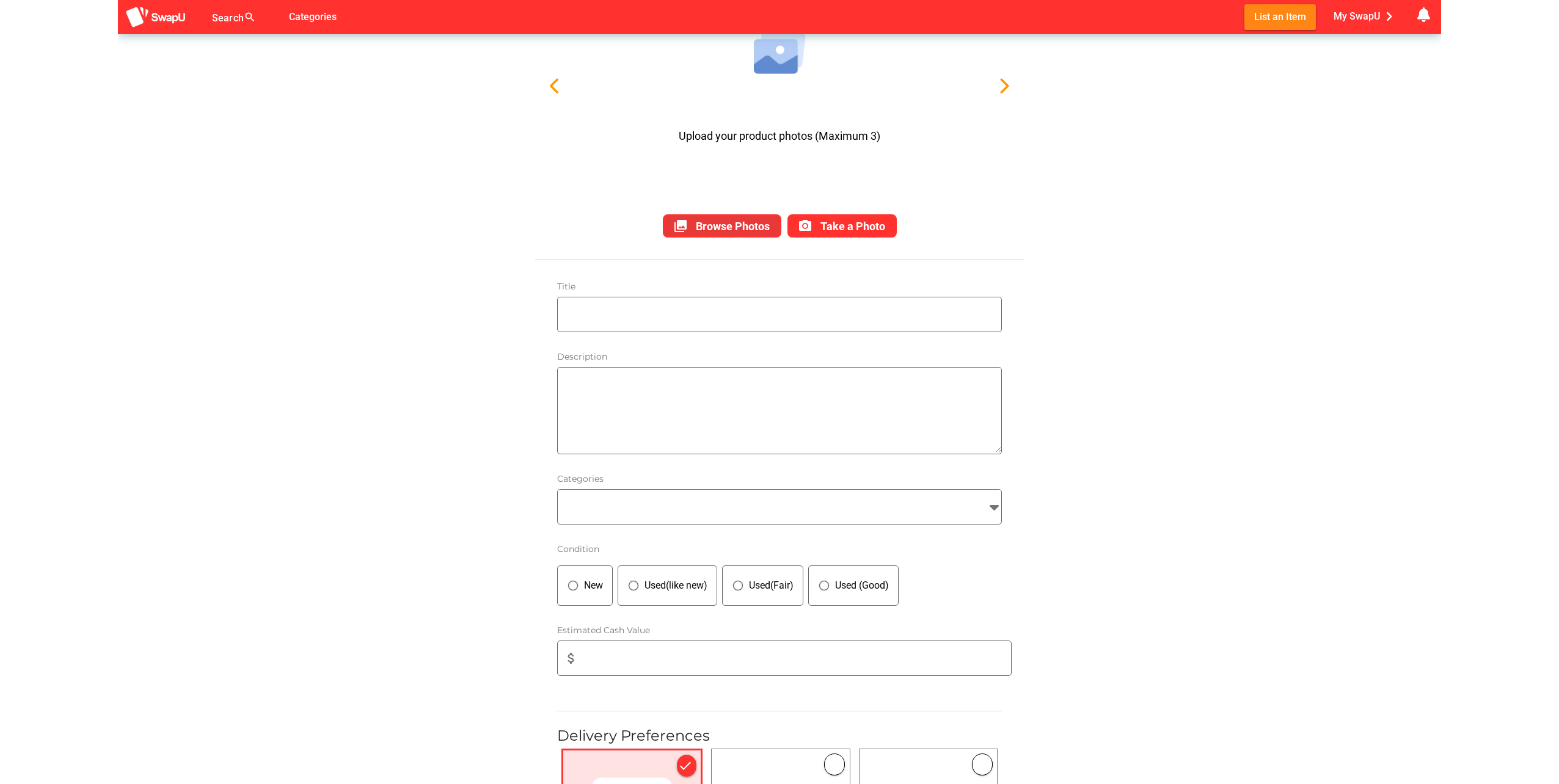
scroll to position [0, 0]
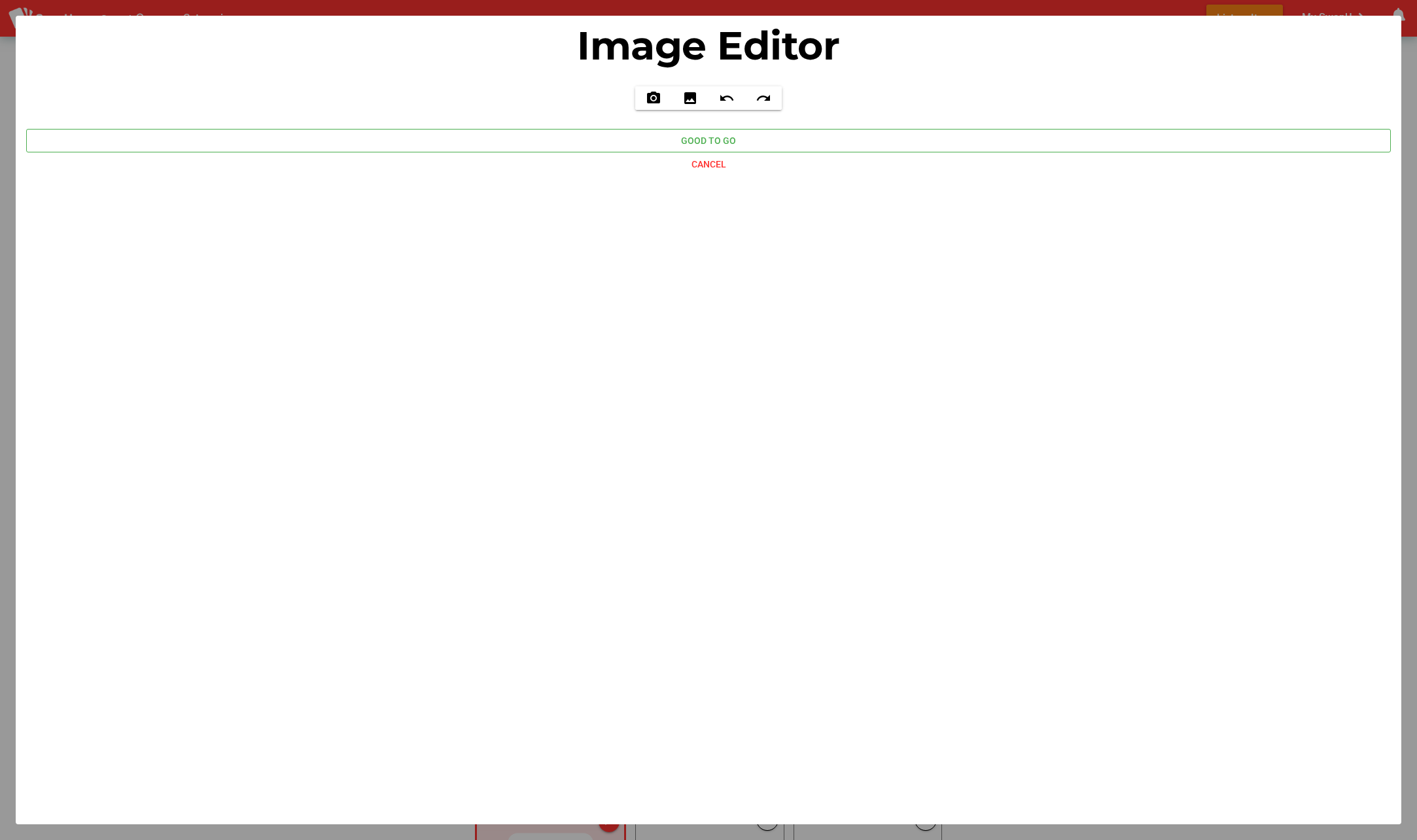
type input "C:\fakepath\IMG_4638.HEIC"
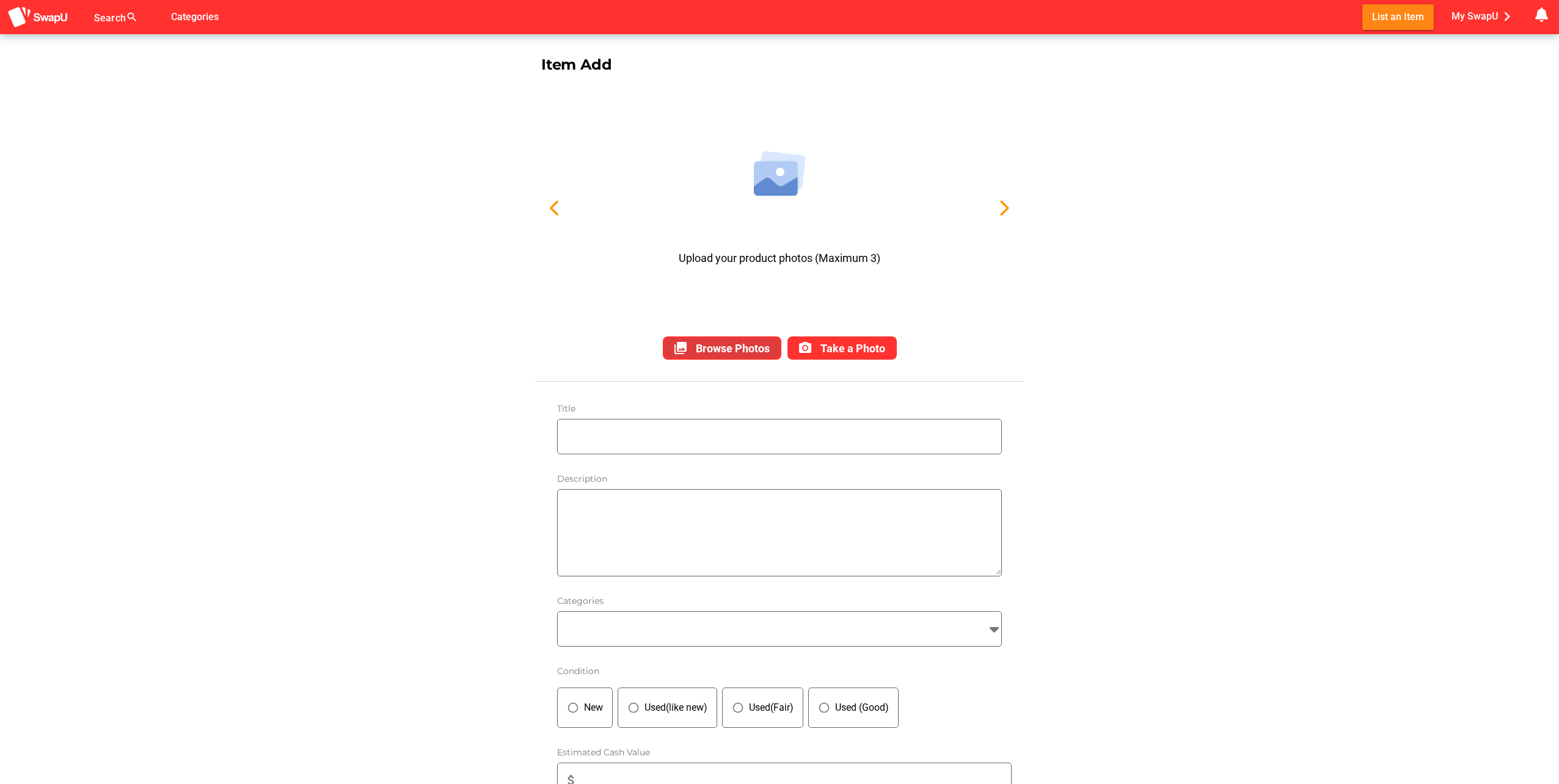
click at [722, 339] on button "collections Browse Photos" at bounding box center [722, 348] width 119 height 23
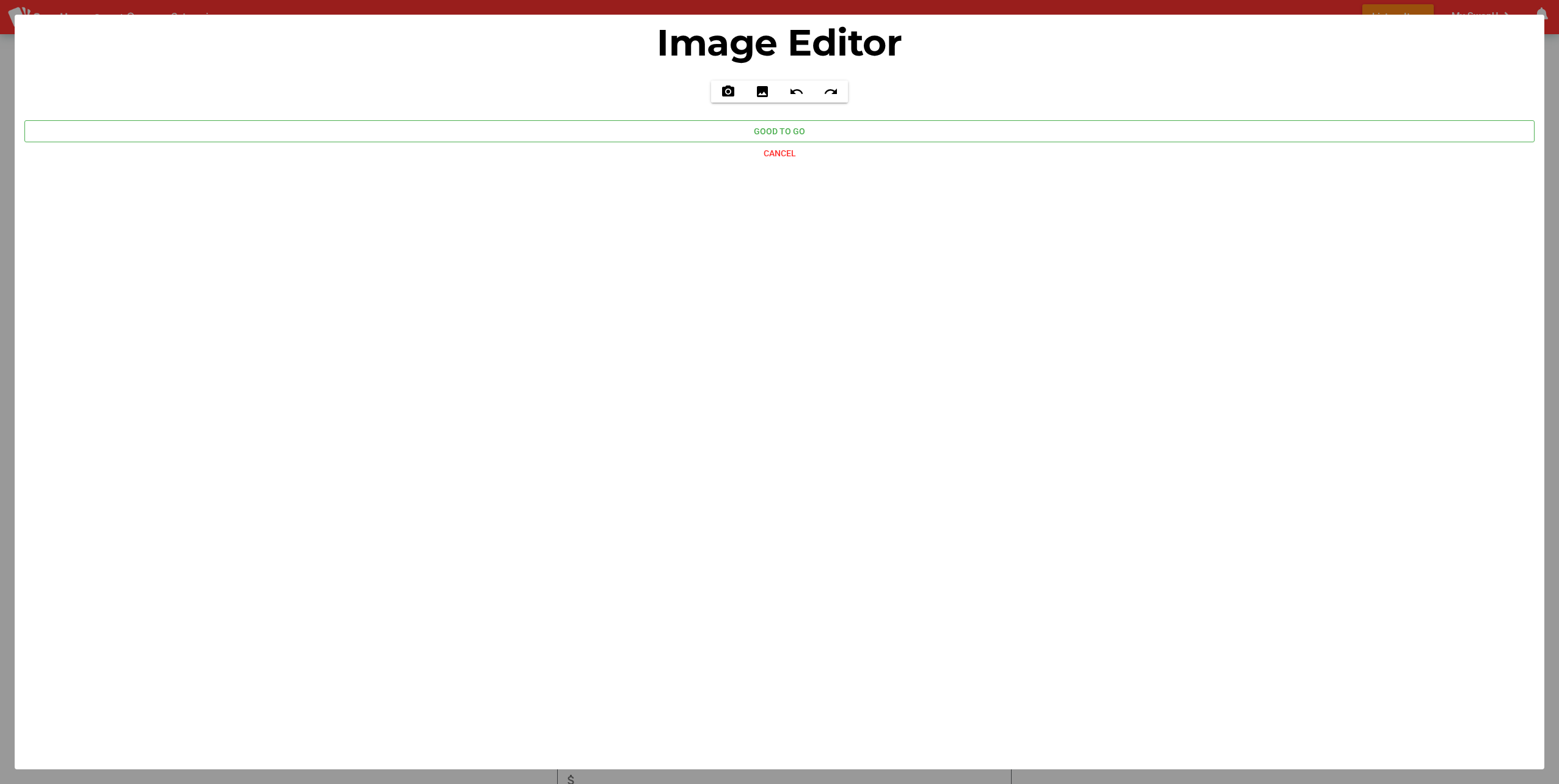
type input "C:\fakepath\IMG_4590.HEIC"
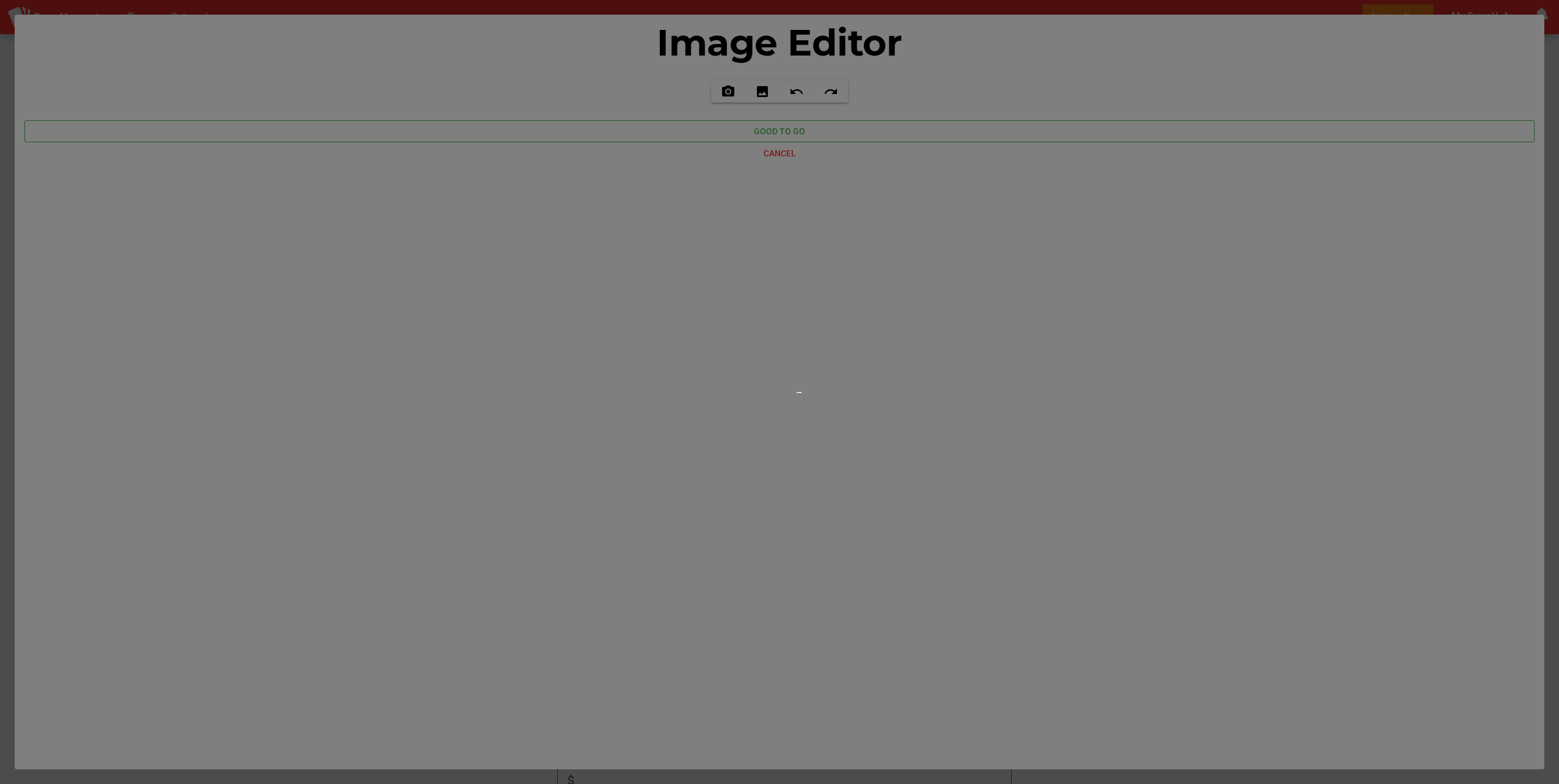
click at [764, 208] on div at bounding box center [779, 392] width 1559 height 784
click at [210, 37] on div at bounding box center [779, 392] width 1559 height 784
click at [889, 94] on div at bounding box center [779, 392] width 1559 height 784
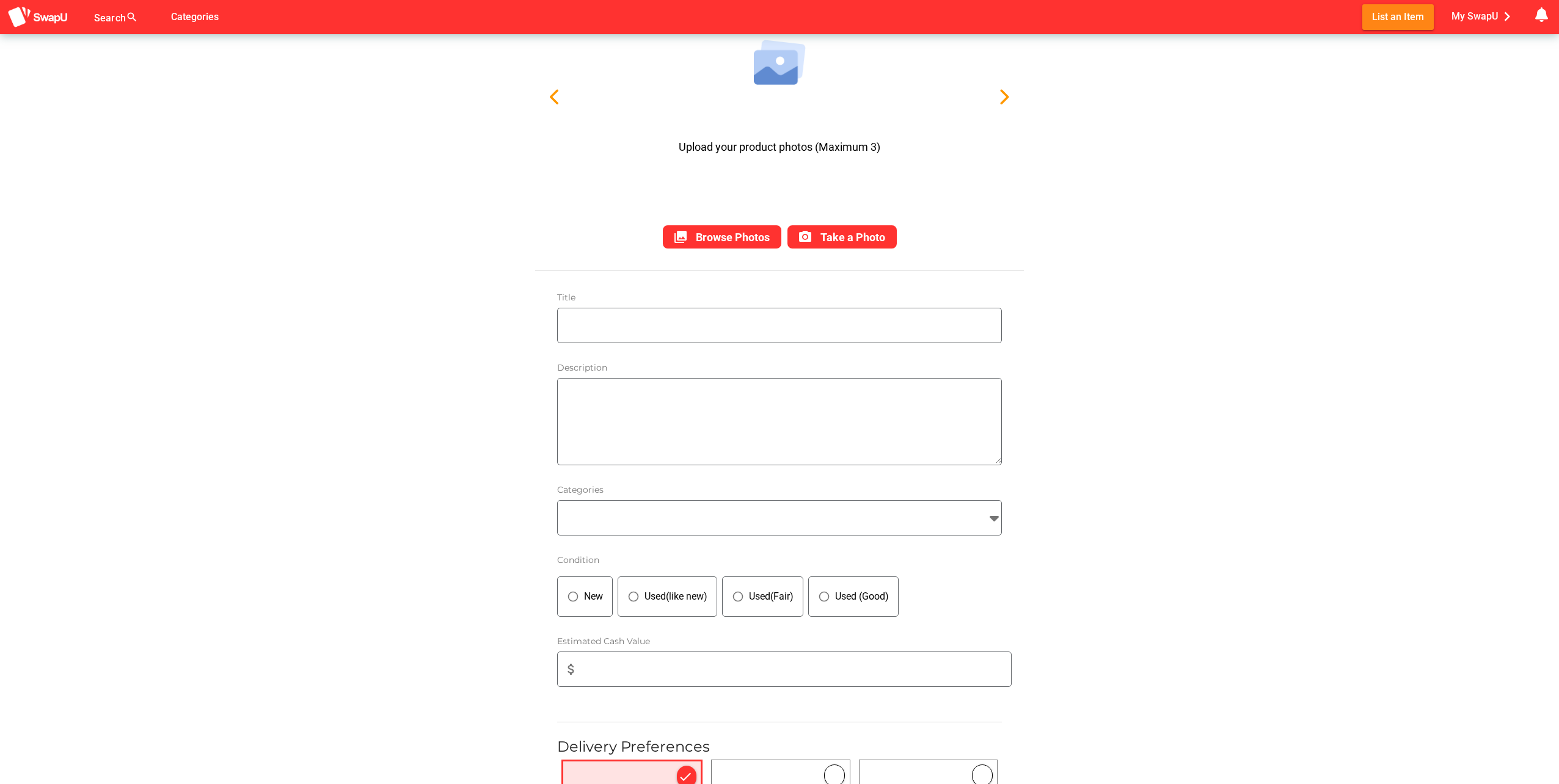
scroll to position [18, 0]
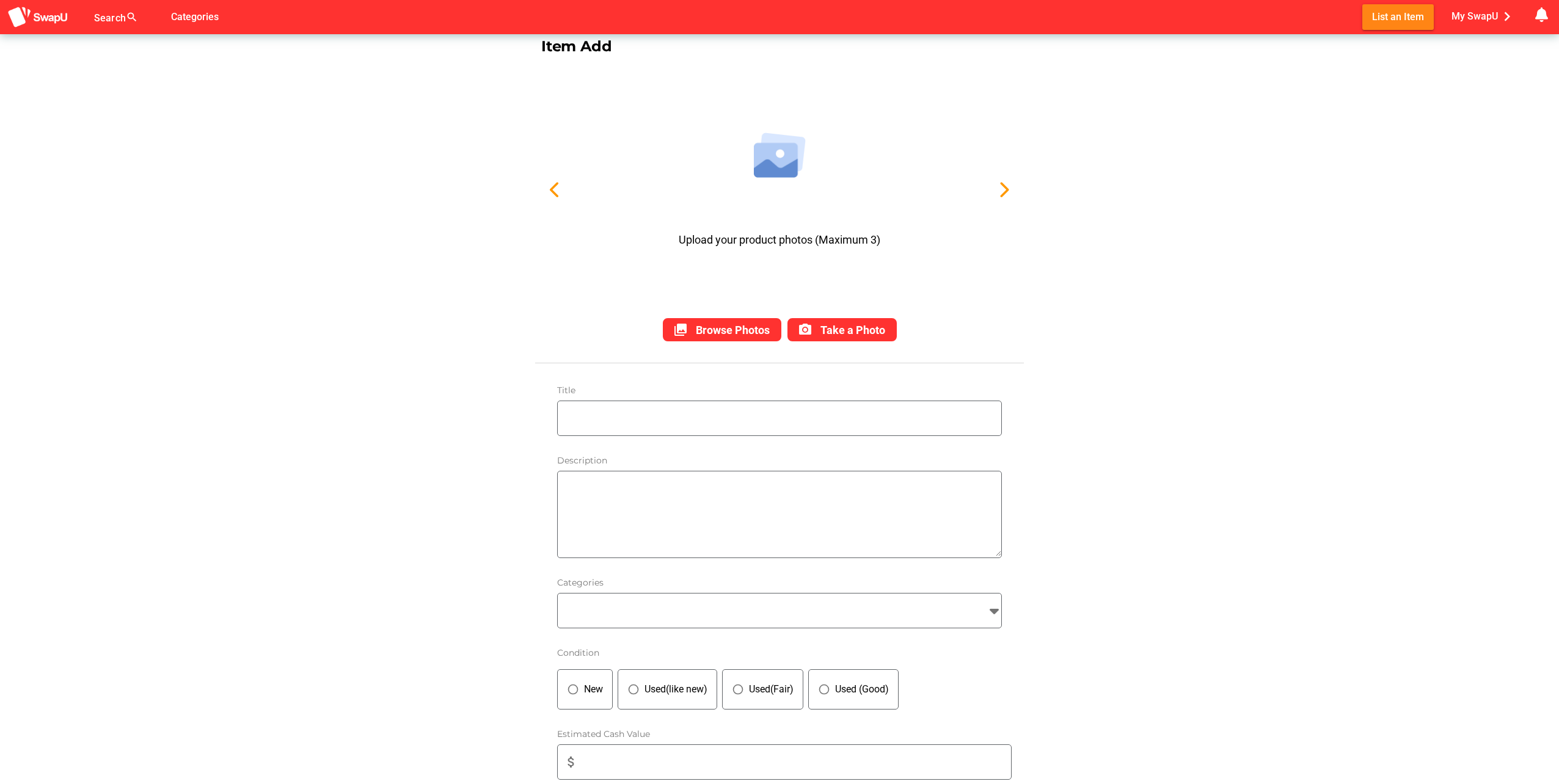
click at [612, 416] on input "text" at bounding box center [782, 418] width 437 height 34
click at [680, 415] on input "Mitsubishi Lancer" at bounding box center [782, 418] width 437 height 34
type input "Mitsubishi Lancer 2013 (White)"
click at [576, 523] on textarea at bounding box center [782, 514] width 437 height 83
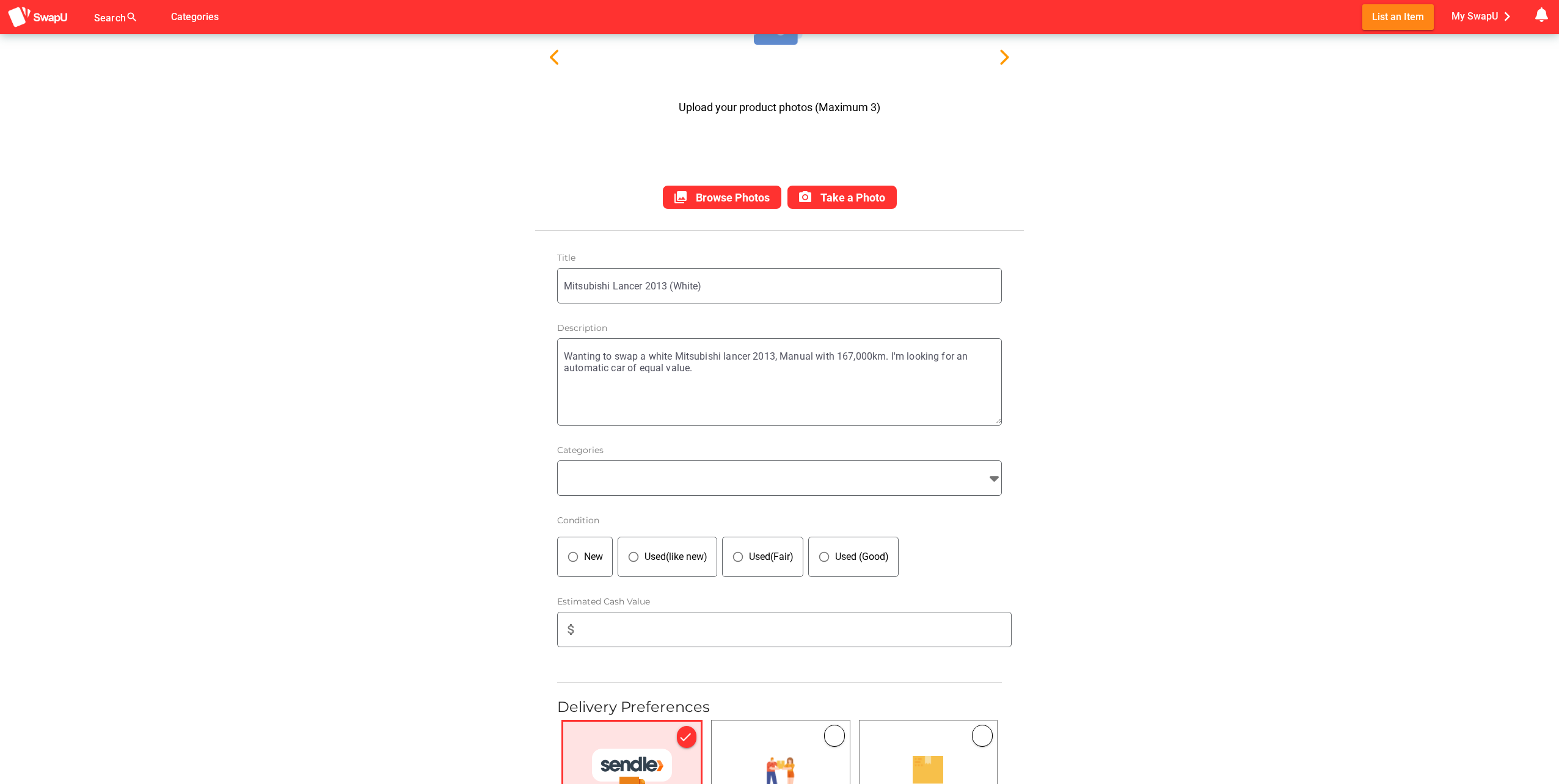
scroll to position [244, 0]
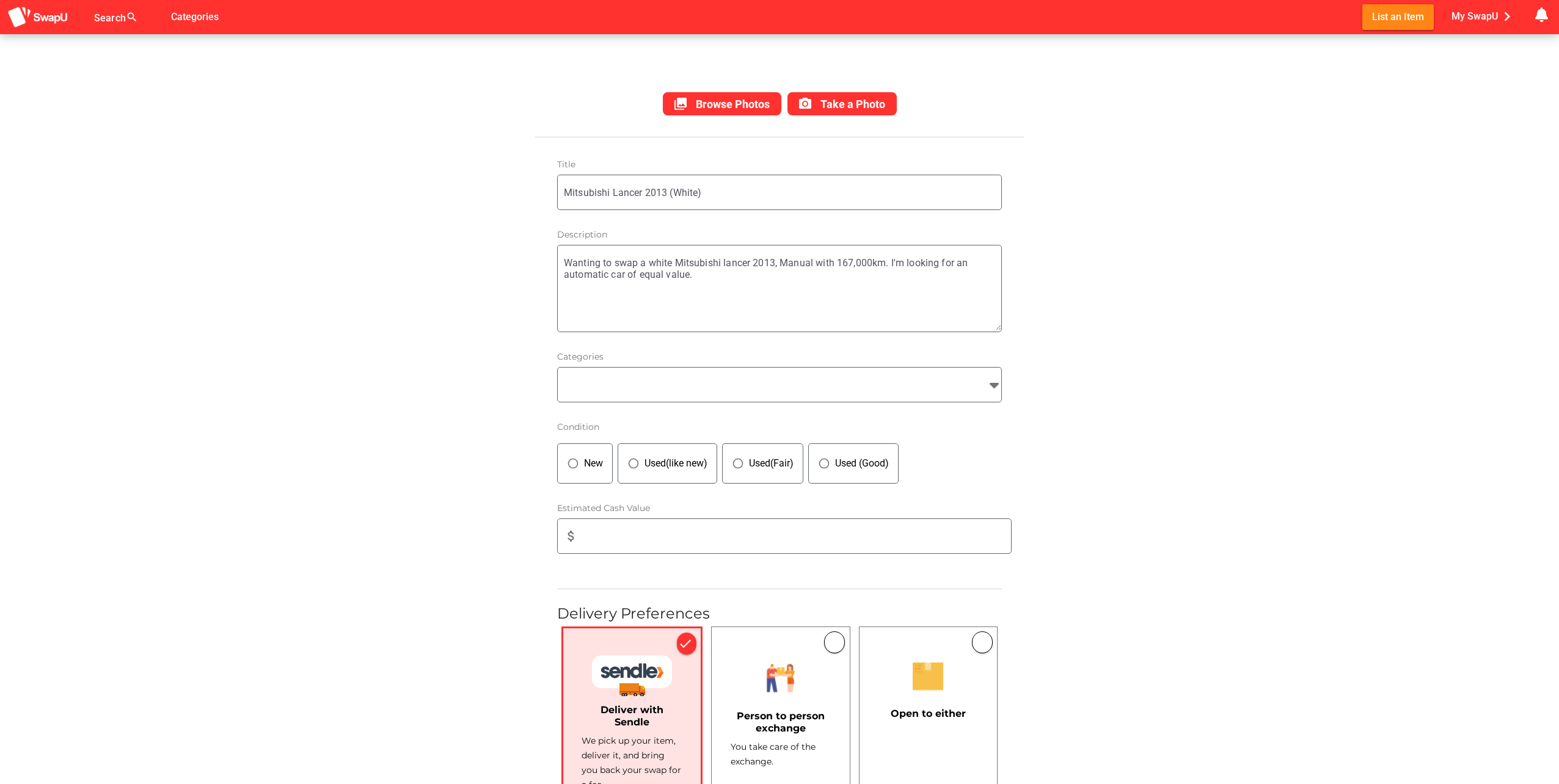
type textarea "Wanting to swap a white Mitsubishi lancer 2013, Manual with 167,000km. I'm look…"
click at [662, 395] on div at bounding box center [768, 385] width 422 height 34
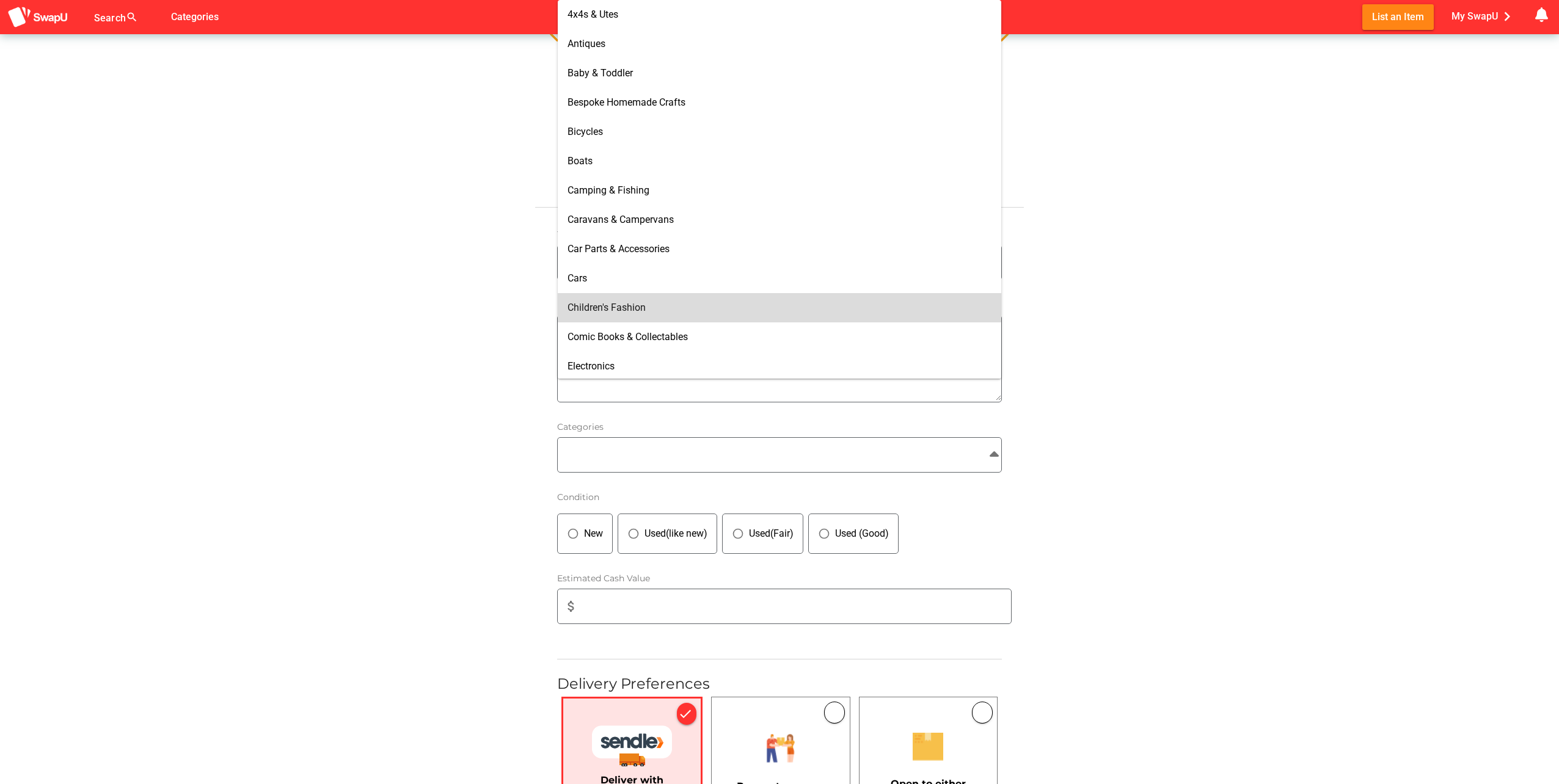
scroll to position [0, 0]
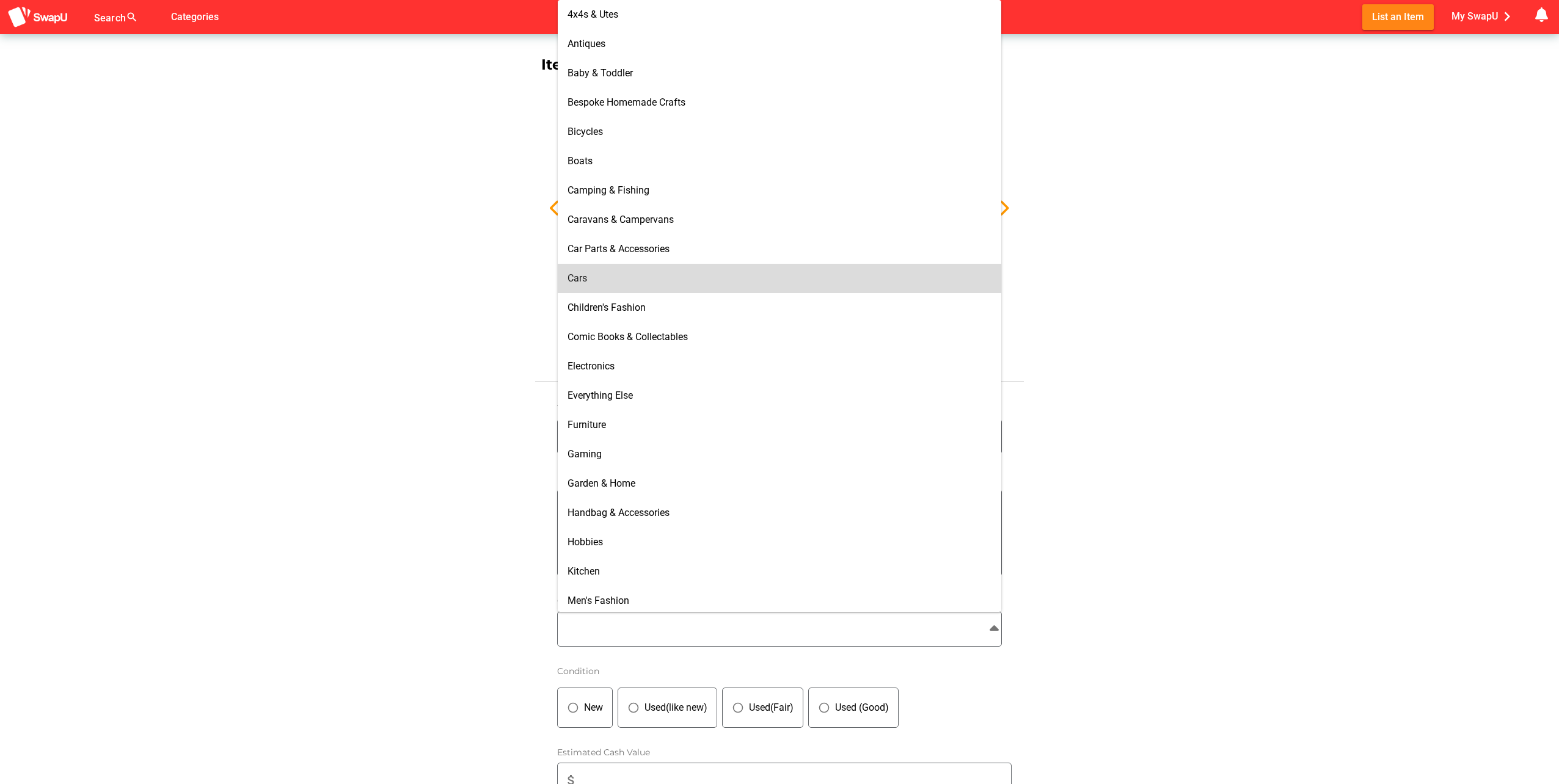
click at [589, 278] on div "Cars" at bounding box center [779, 278] width 423 height 12
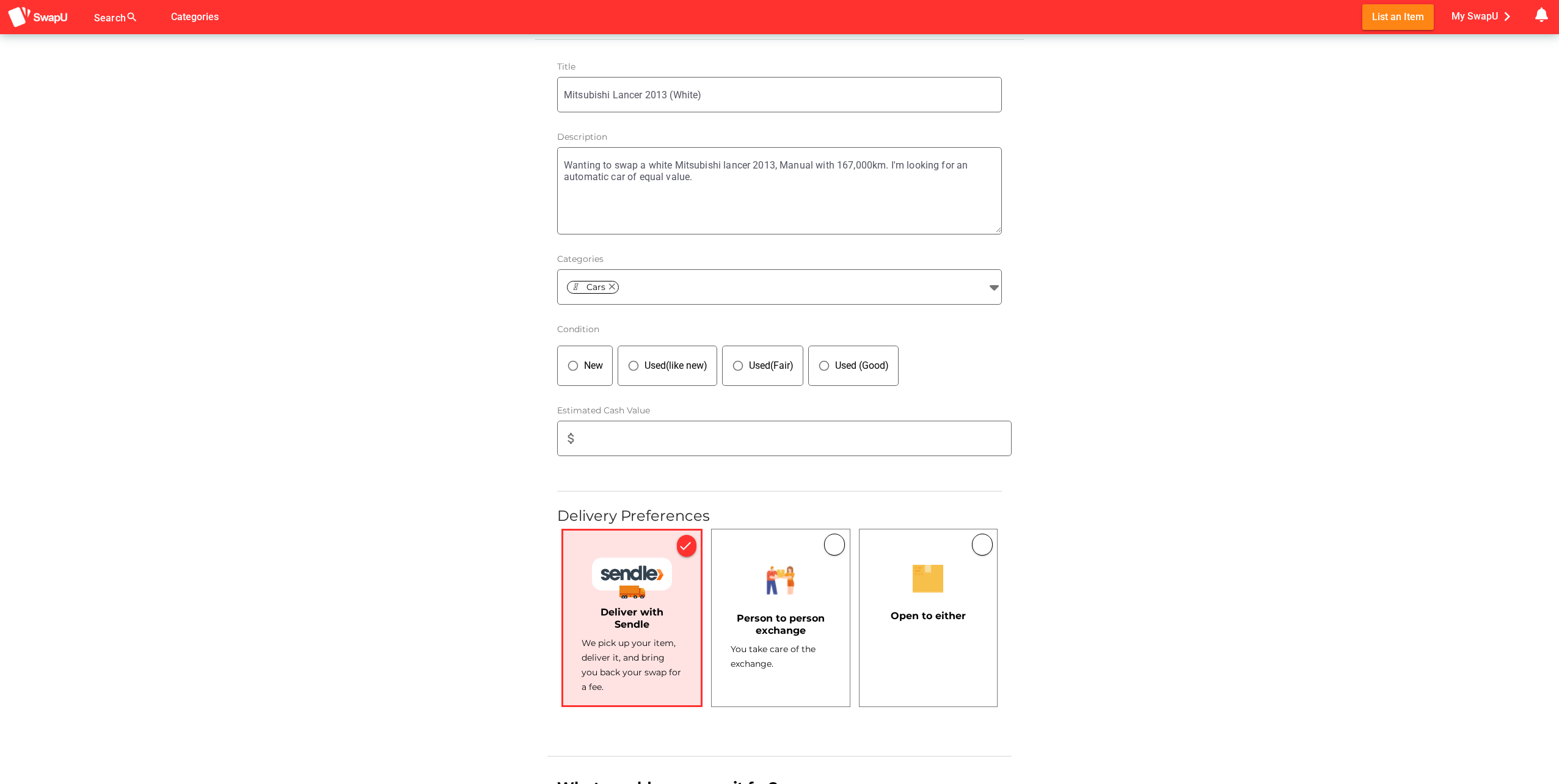
scroll to position [367, 0]
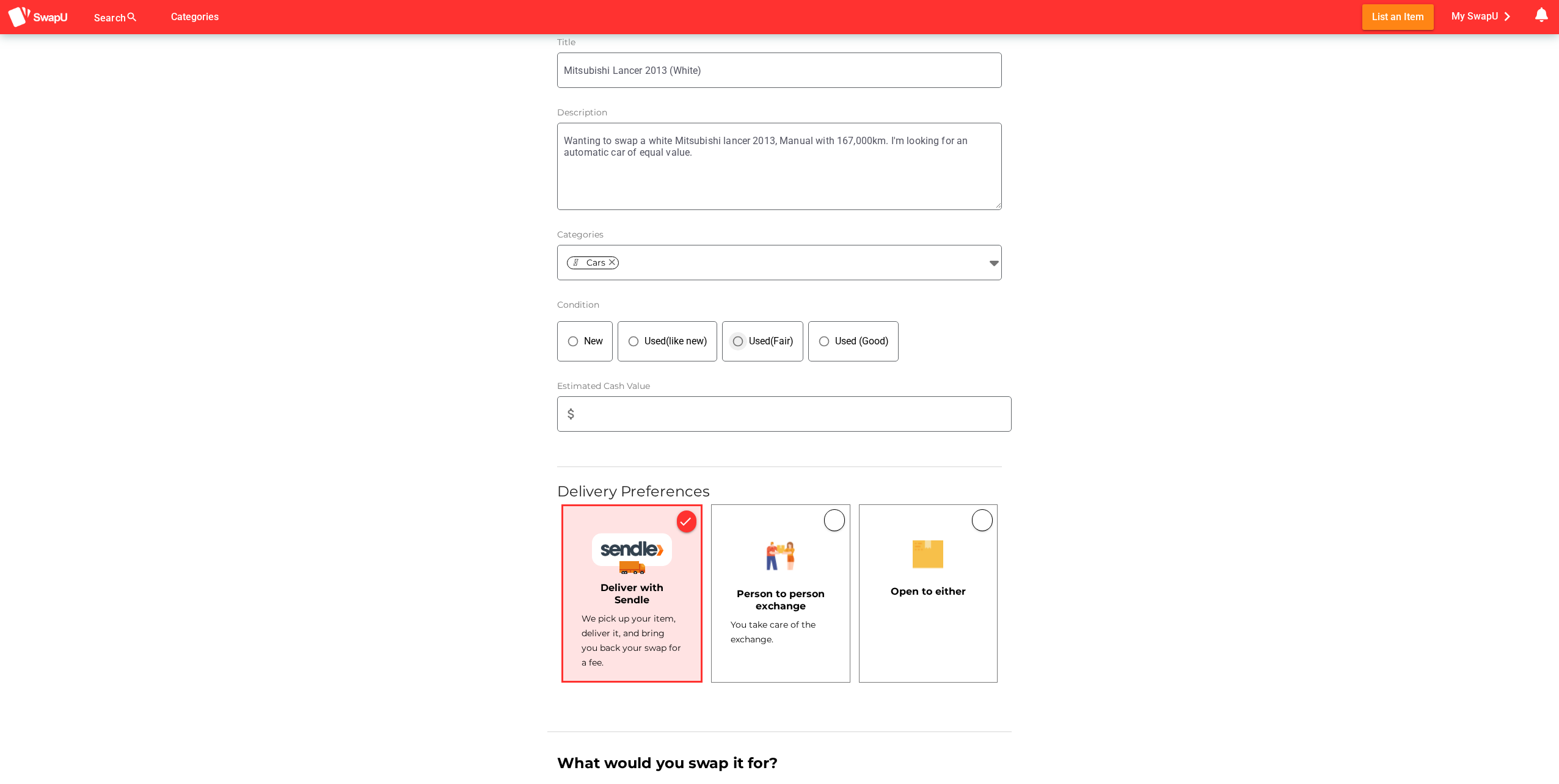
click at [744, 343] on icon "panorama_fish_eye" at bounding box center [738, 341] width 12 height 12
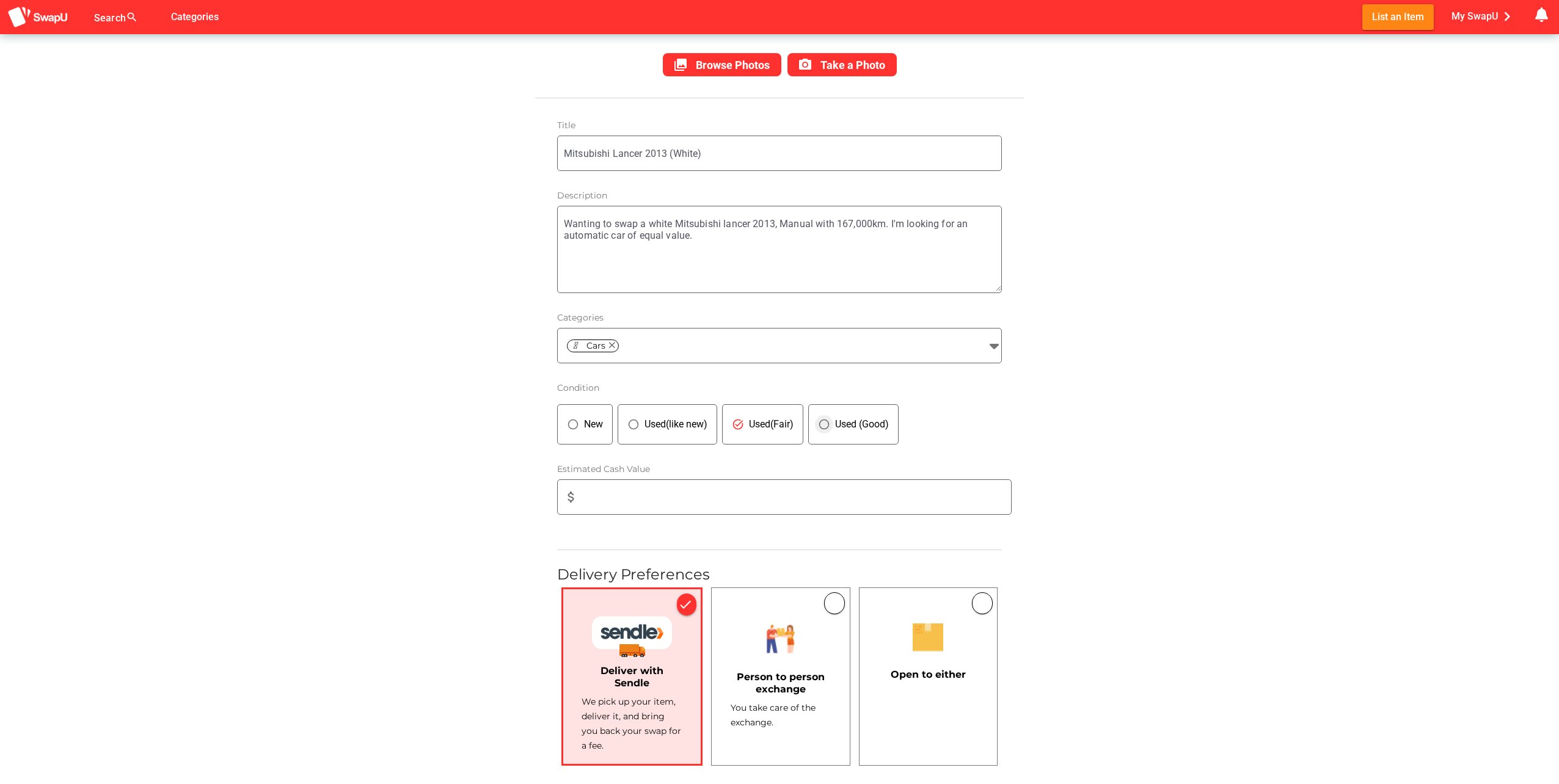
scroll to position [306, 0]
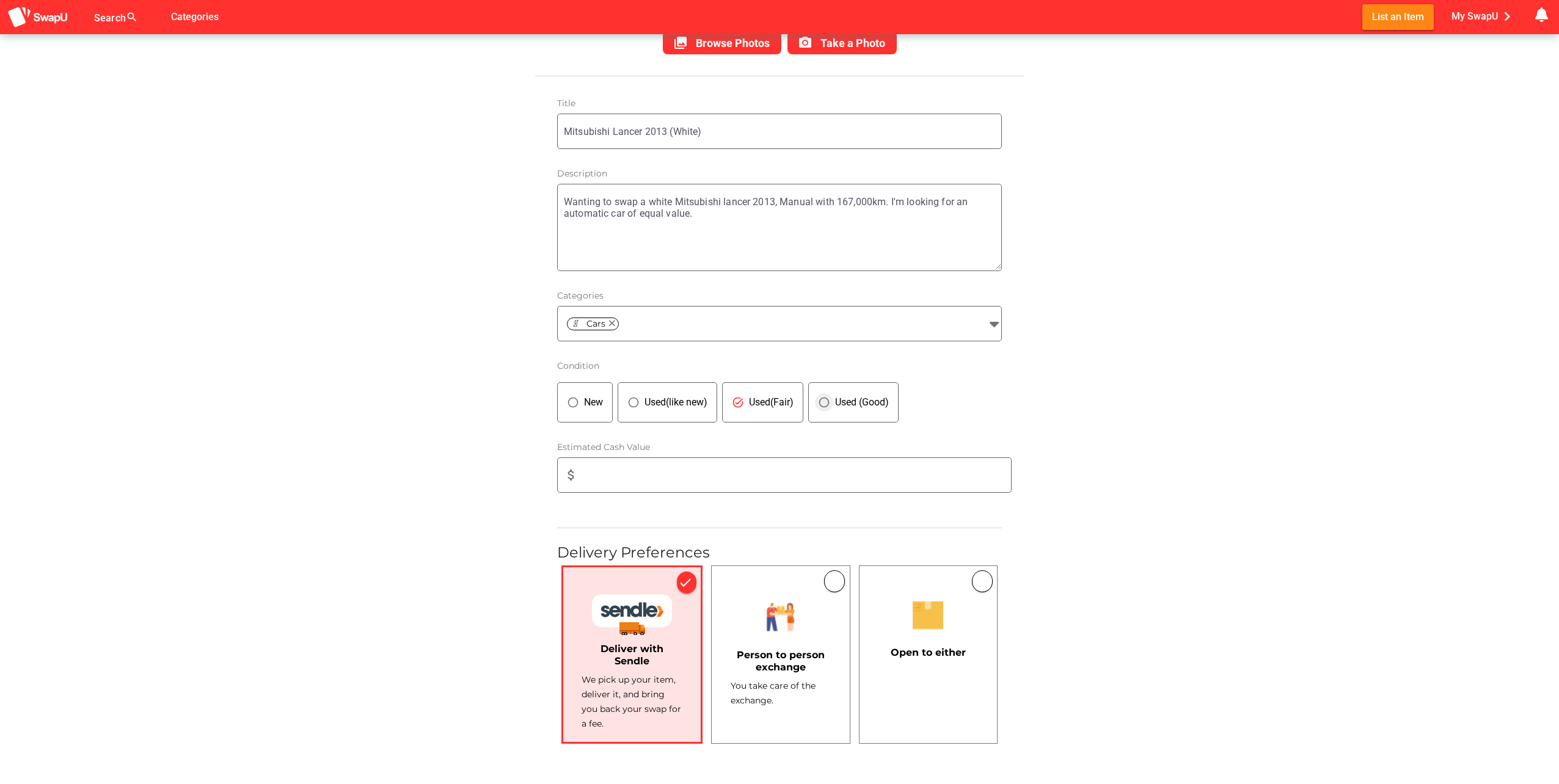
click at [876, 404] on div "Used (Good)" at bounding box center [859, 402] width 58 height 15
click at [701, 478] on input "attach_money" at bounding box center [798, 475] width 425 height 34
drag, startPoint x: 646, startPoint y: 475, endPoint x: 593, endPoint y: 479, distance: 53.2
click at [593, 479] on input "10000" at bounding box center [798, 475] width 425 height 34
type input "10000"
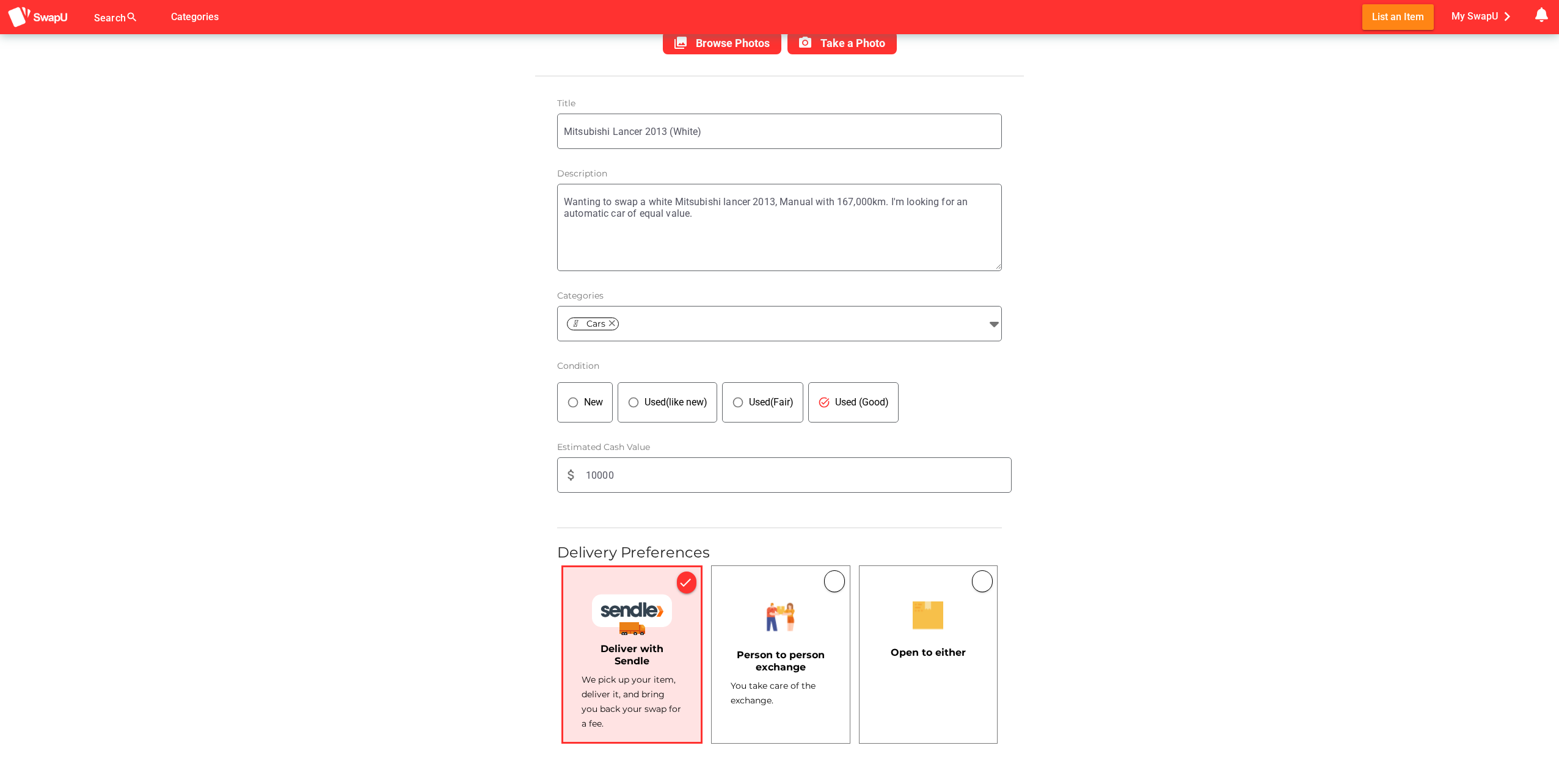
click at [759, 614] on div at bounding box center [780, 617] width 100 height 49
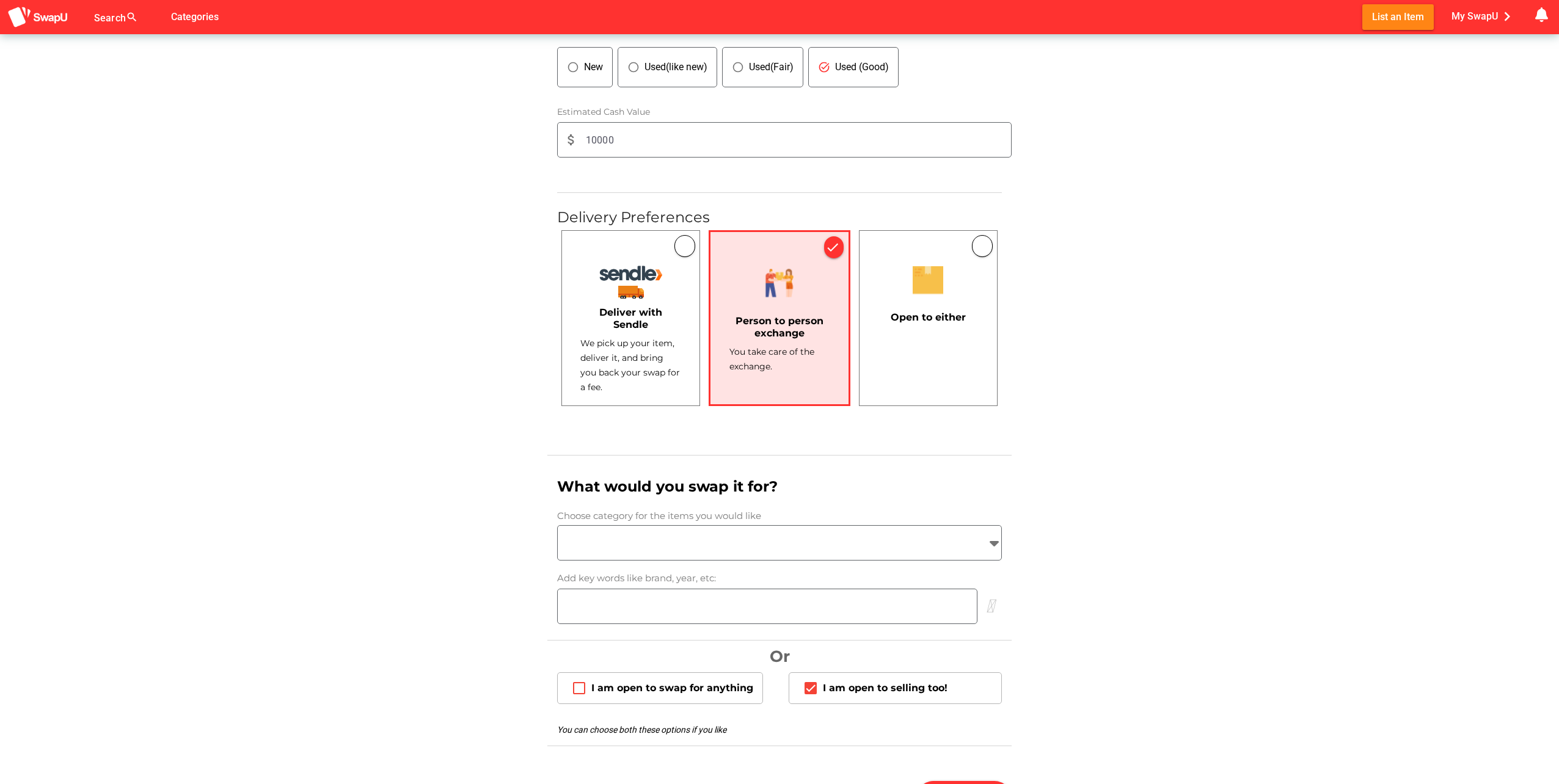
scroll to position [810, 0]
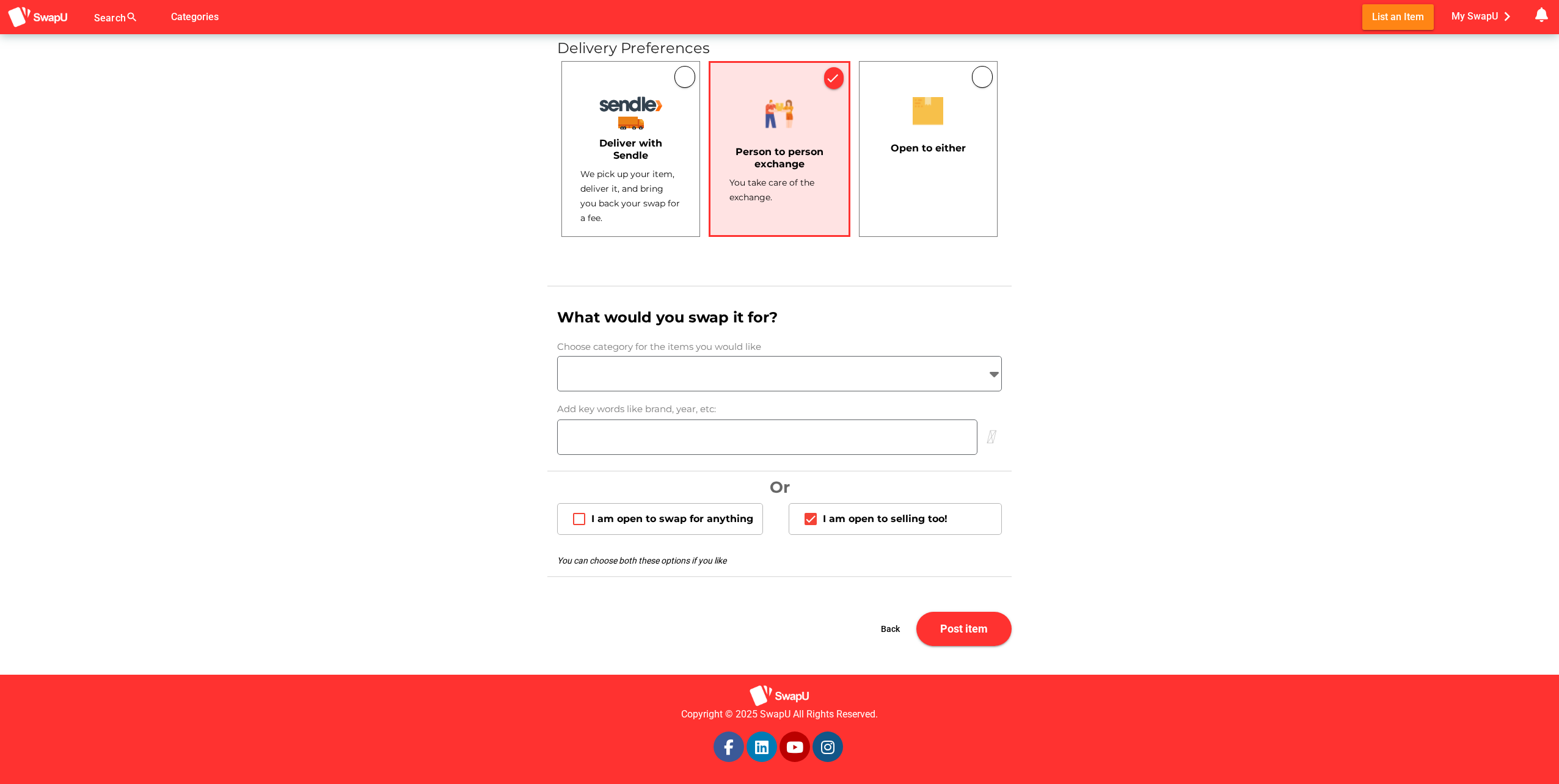
click at [736, 373] on input "search" at bounding box center [768, 374] width 422 height 15
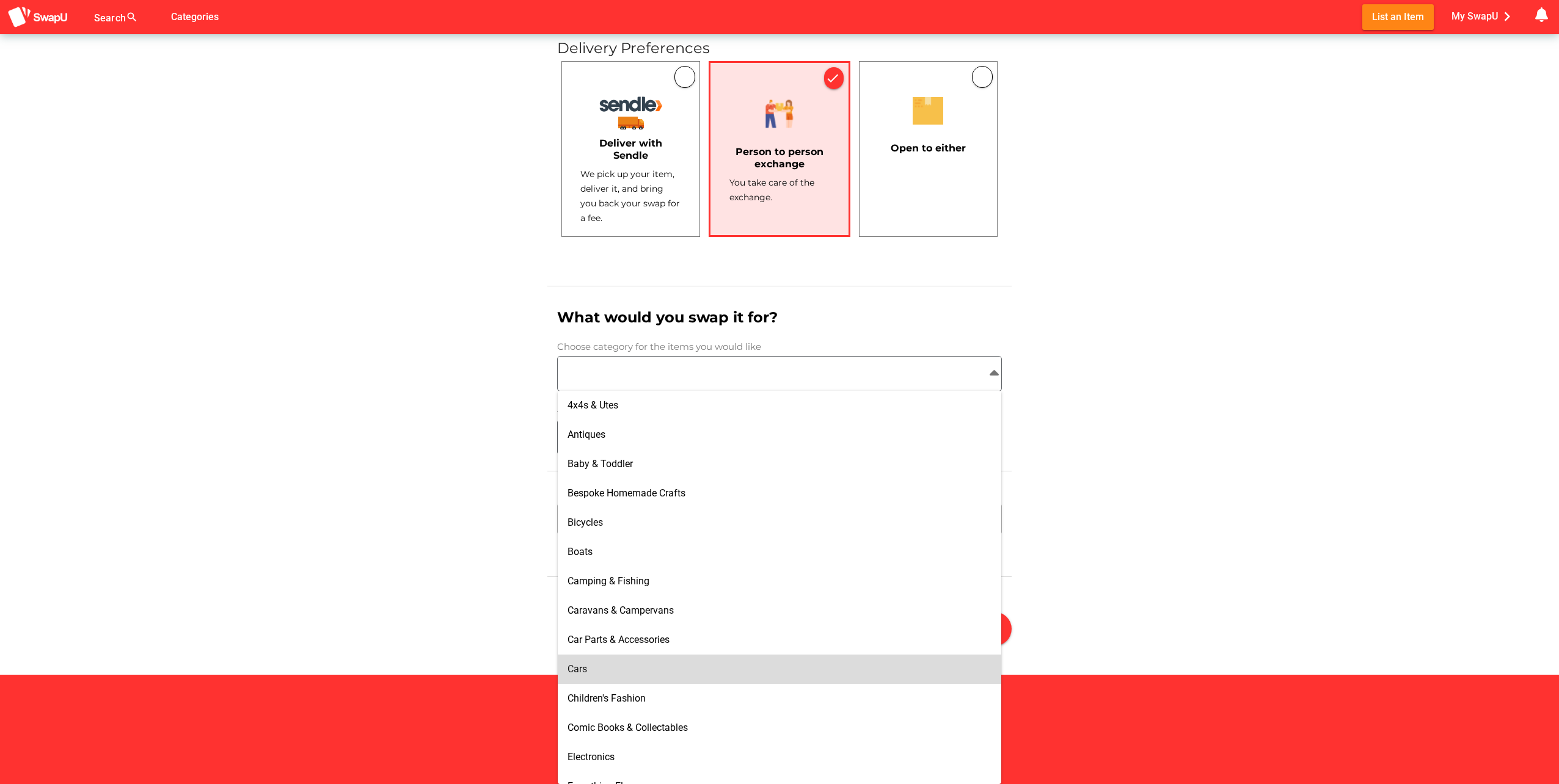
click at [583, 665] on span "Cars" at bounding box center [577, 669] width 20 height 12
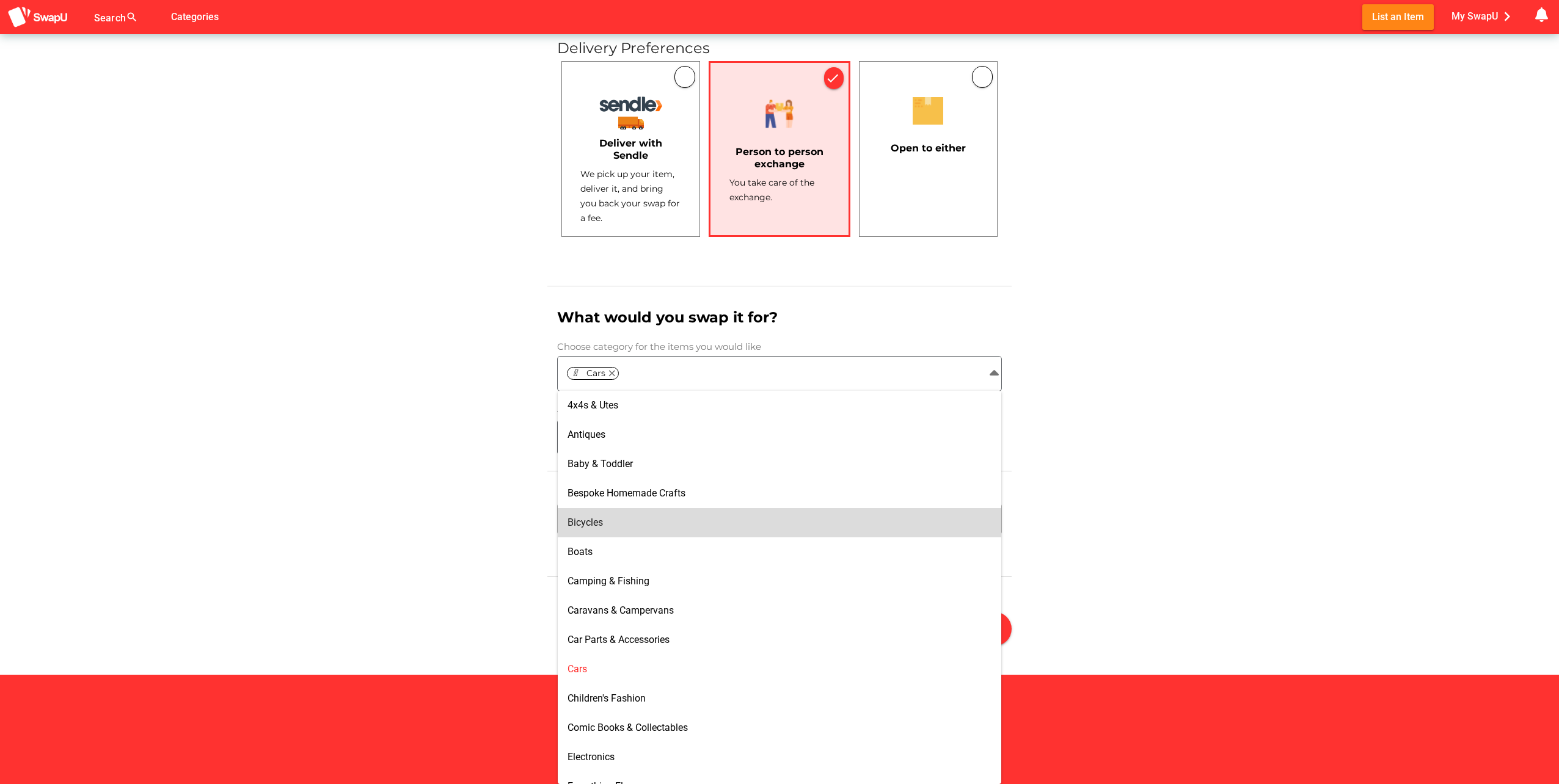
click at [1124, 483] on div "Item Add Upload your product photos (Maximum 3) collections Browse Photos photo…" at bounding box center [779, 4] width 1559 height 1559
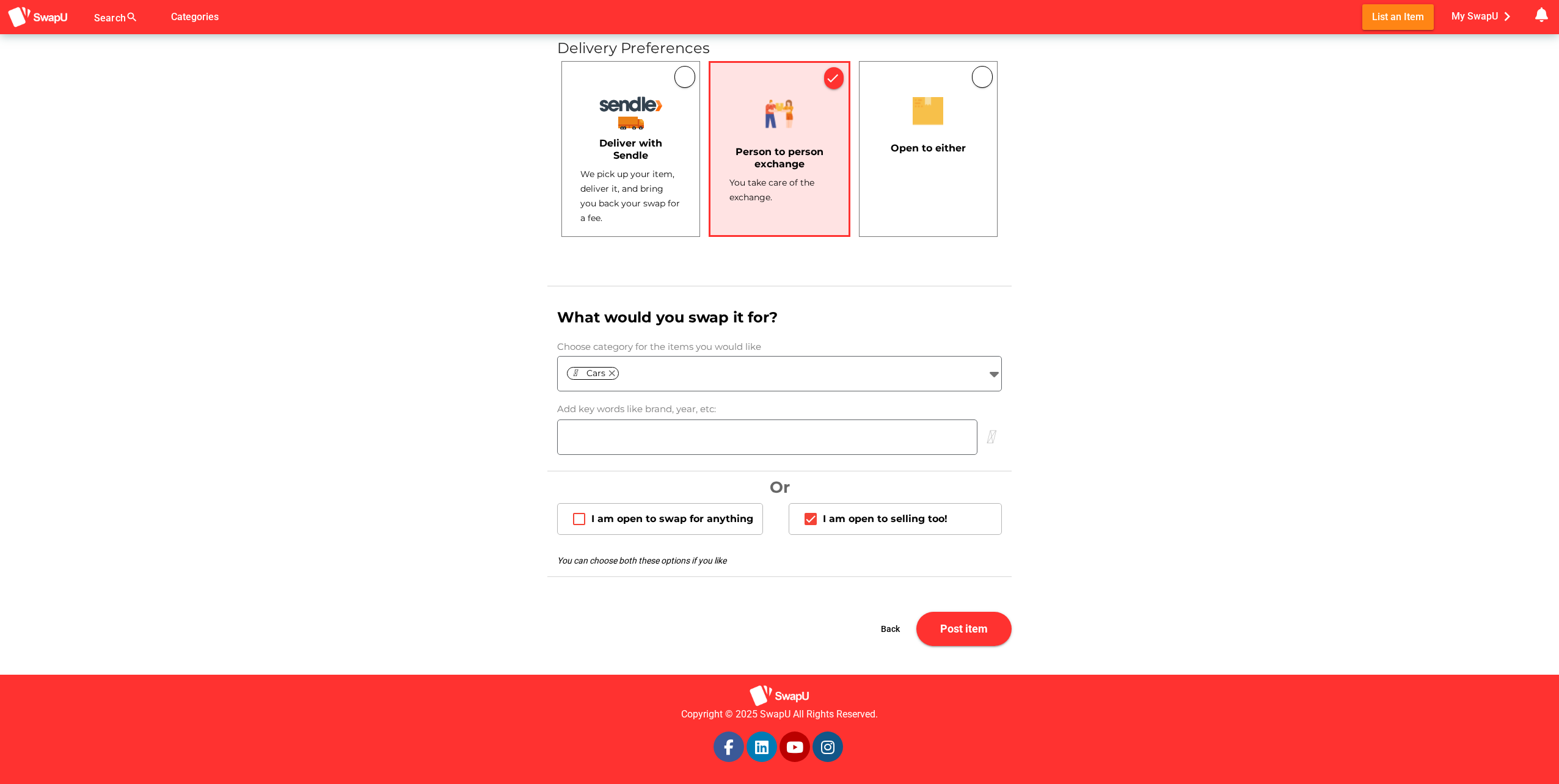
click at [619, 441] on input "search" at bounding box center [767, 437] width 419 height 15
type input "Lancer"
click at [584, 526] on div "I am open to swap for anything" at bounding box center [579, 519] width 24 height 24
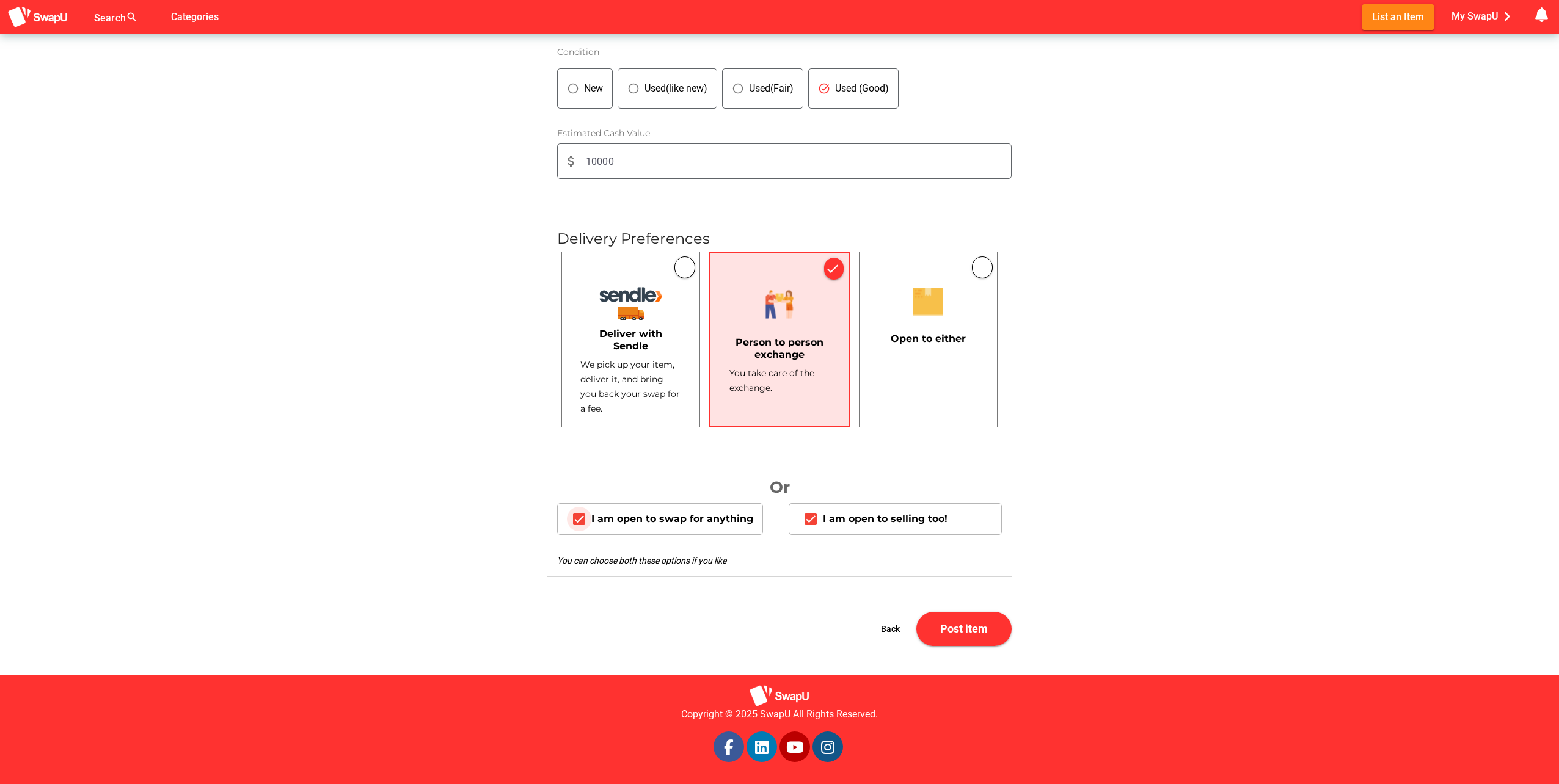
scroll to position [619, 0]
drag, startPoint x: 591, startPoint y: 526, endPoint x: 578, endPoint y: 526, distance: 13.0
click at [589, 526] on div "I am open to swap for anything" at bounding box center [660, 519] width 206 height 32
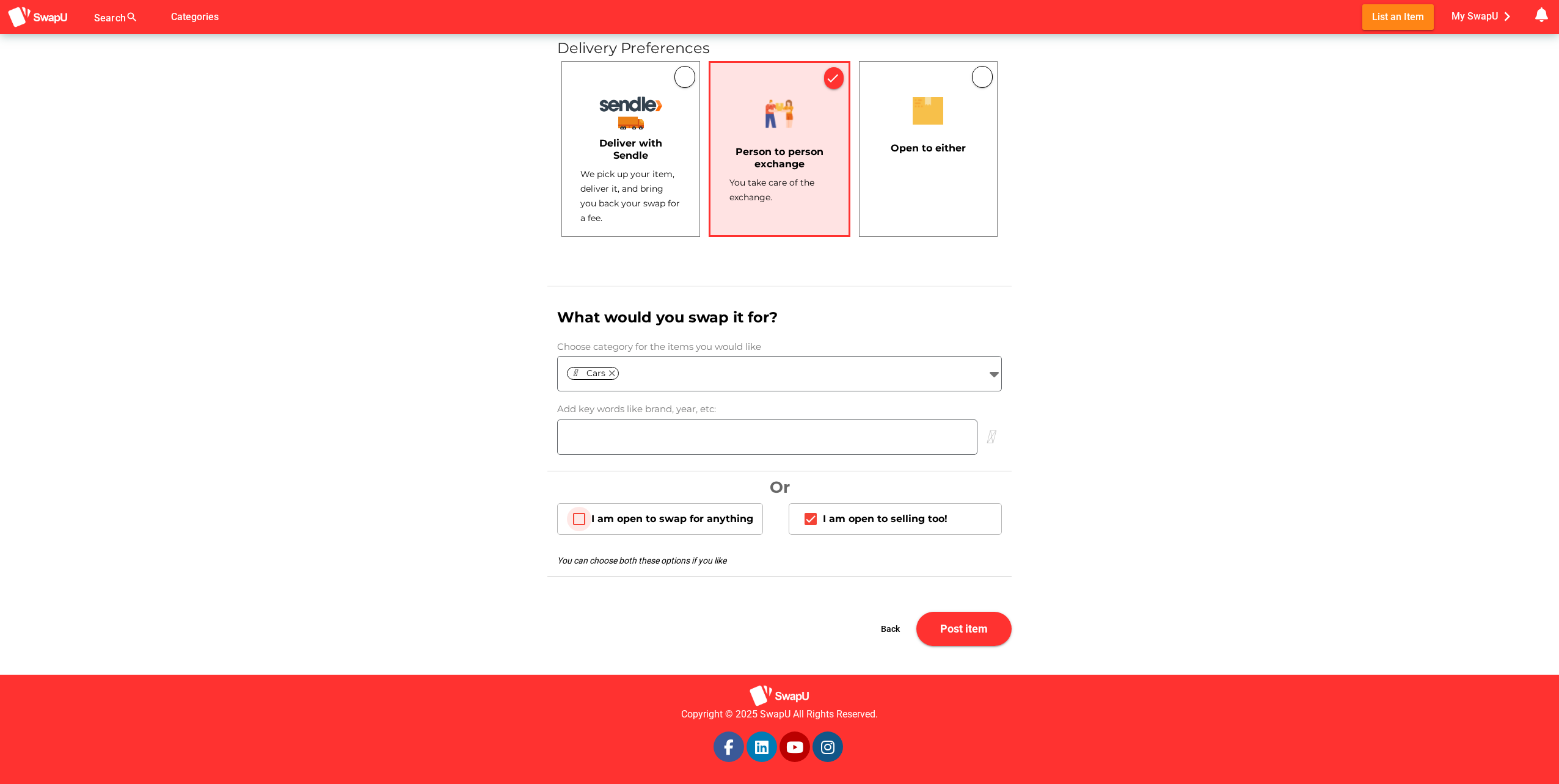
click at [612, 513] on div "I am open to swap for anything" at bounding box center [672, 519] width 161 height 12
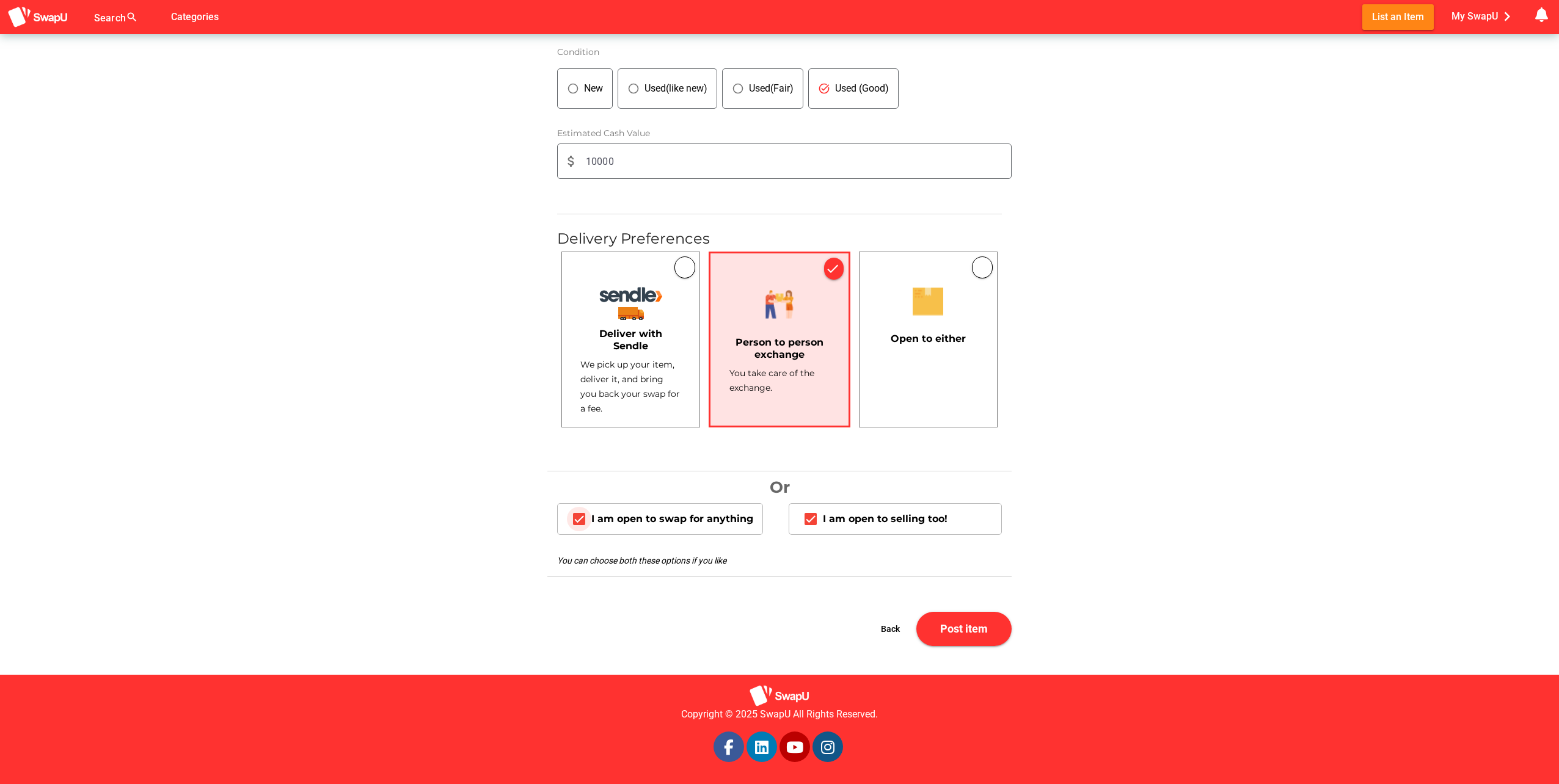
click at [618, 526] on div "I am open to swap for anything" at bounding box center [660, 519] width 206 height 32
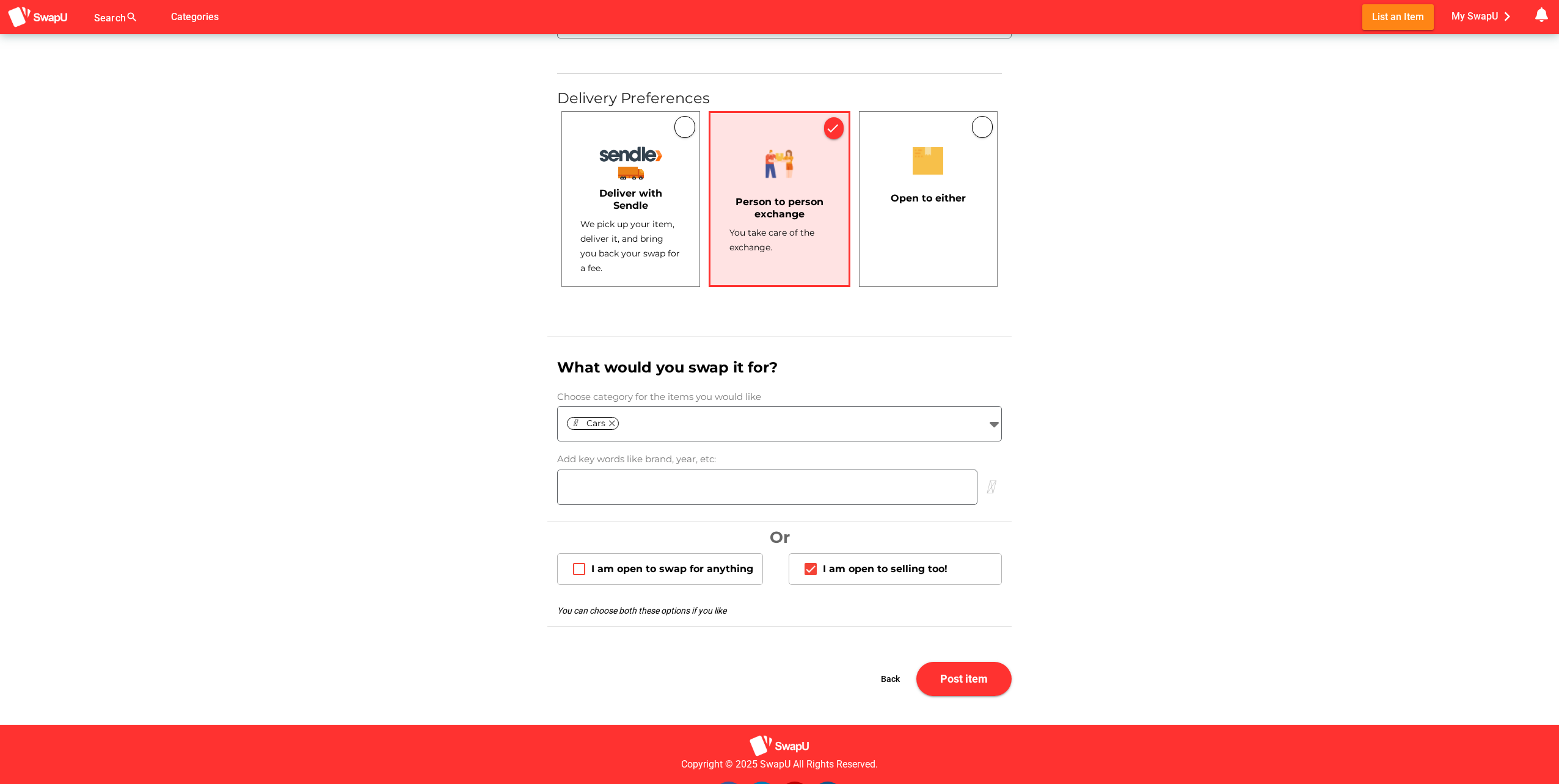
scroll to position [810, 0]
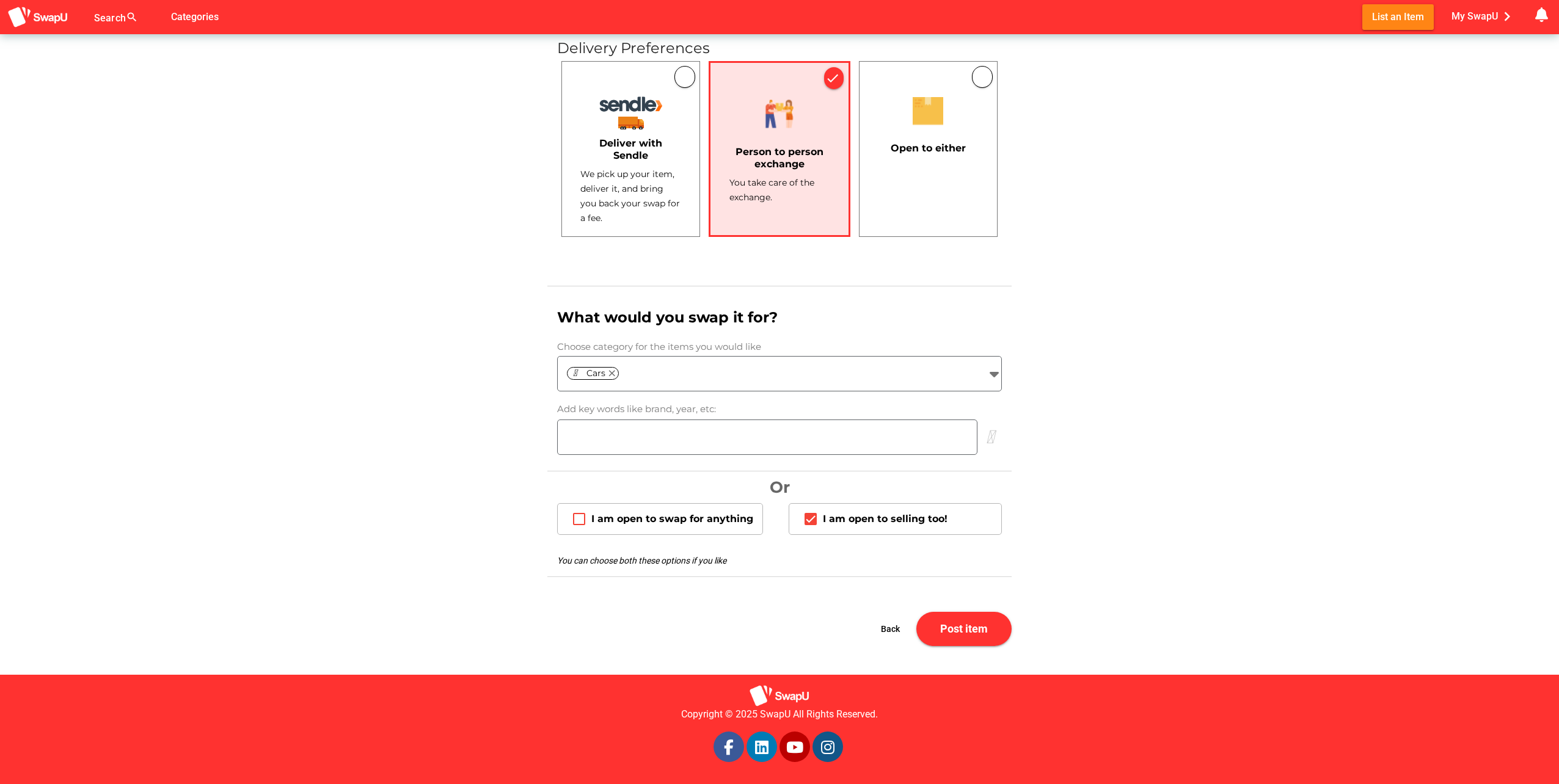
click at [703, 441] on input "search" at bounding box center [767, 437] width 419 height 15
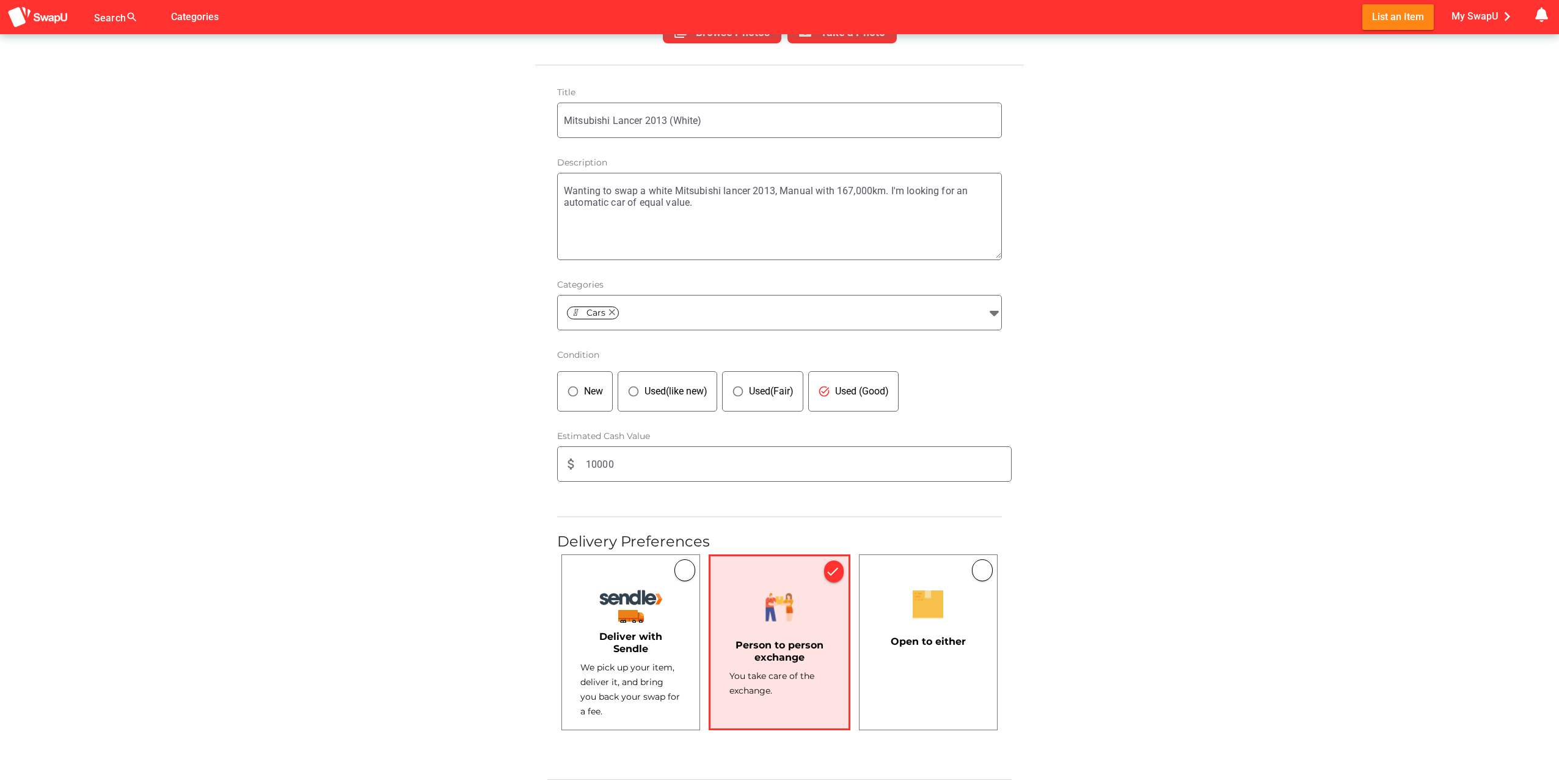
scroll to position [199, 0]
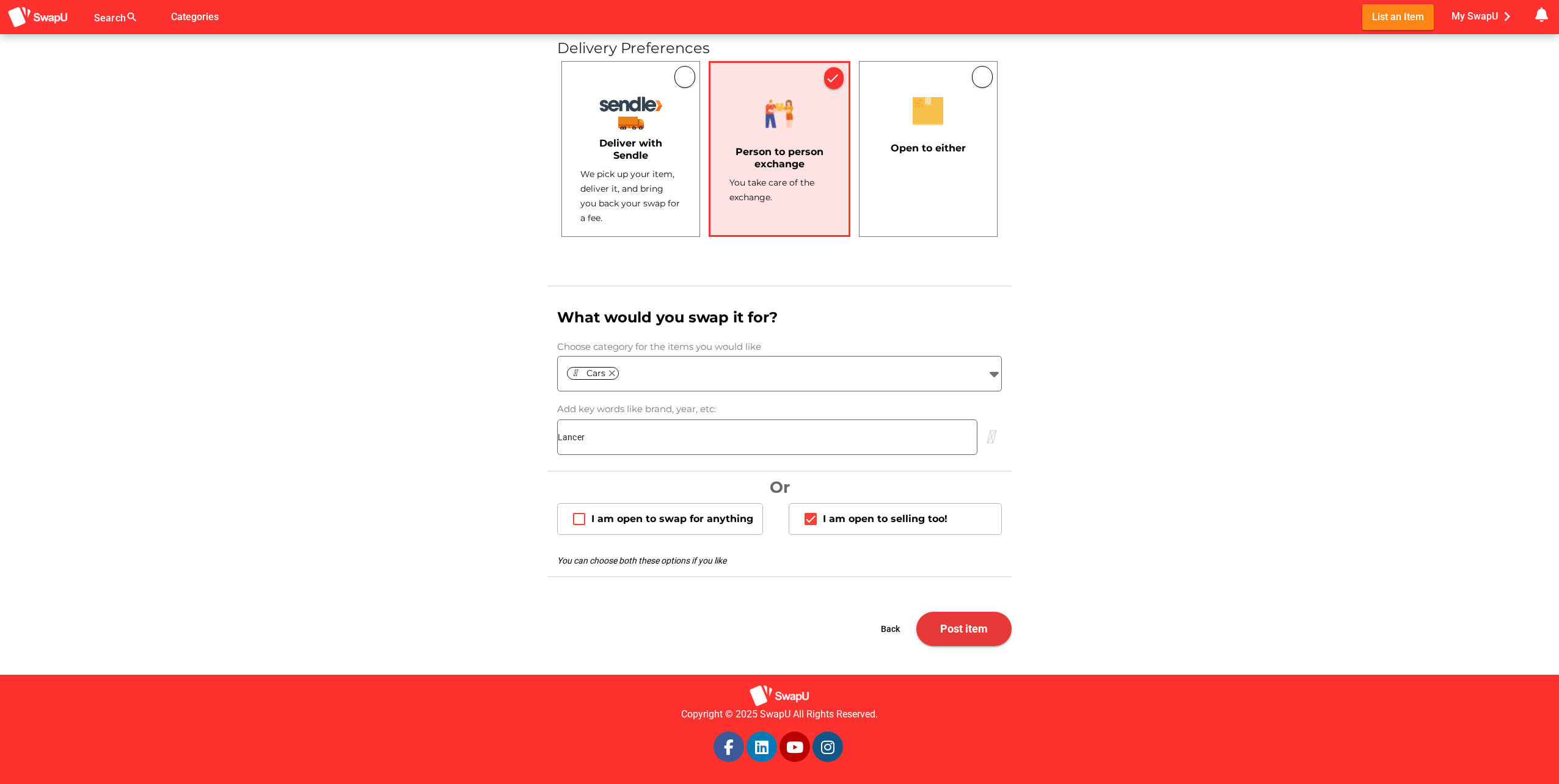
type input "Lancer"
click at [962, 611] on button "Post item" at bounding box center [964, 629] width 95 height 34
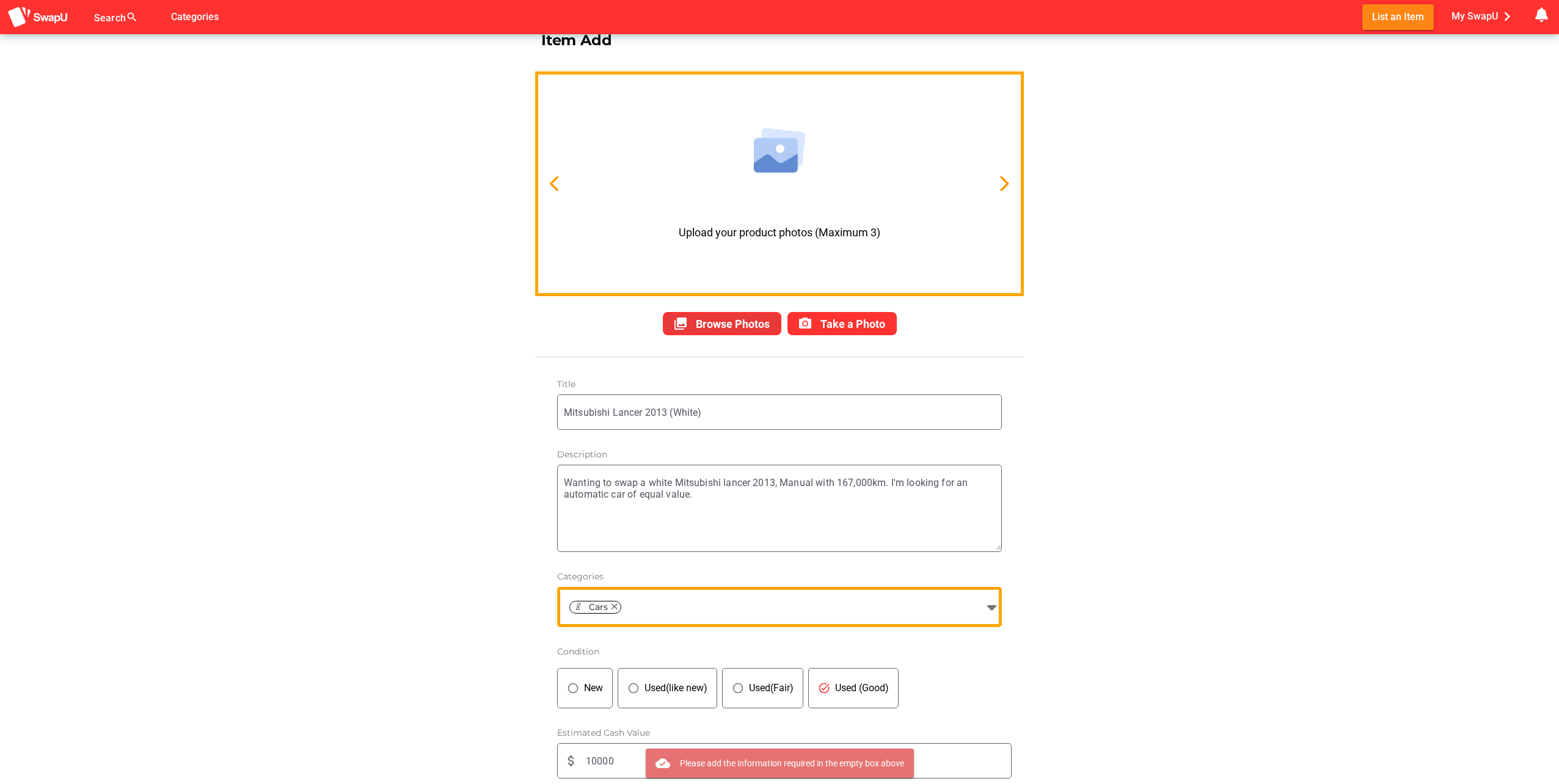
scroll to position [0, 0]
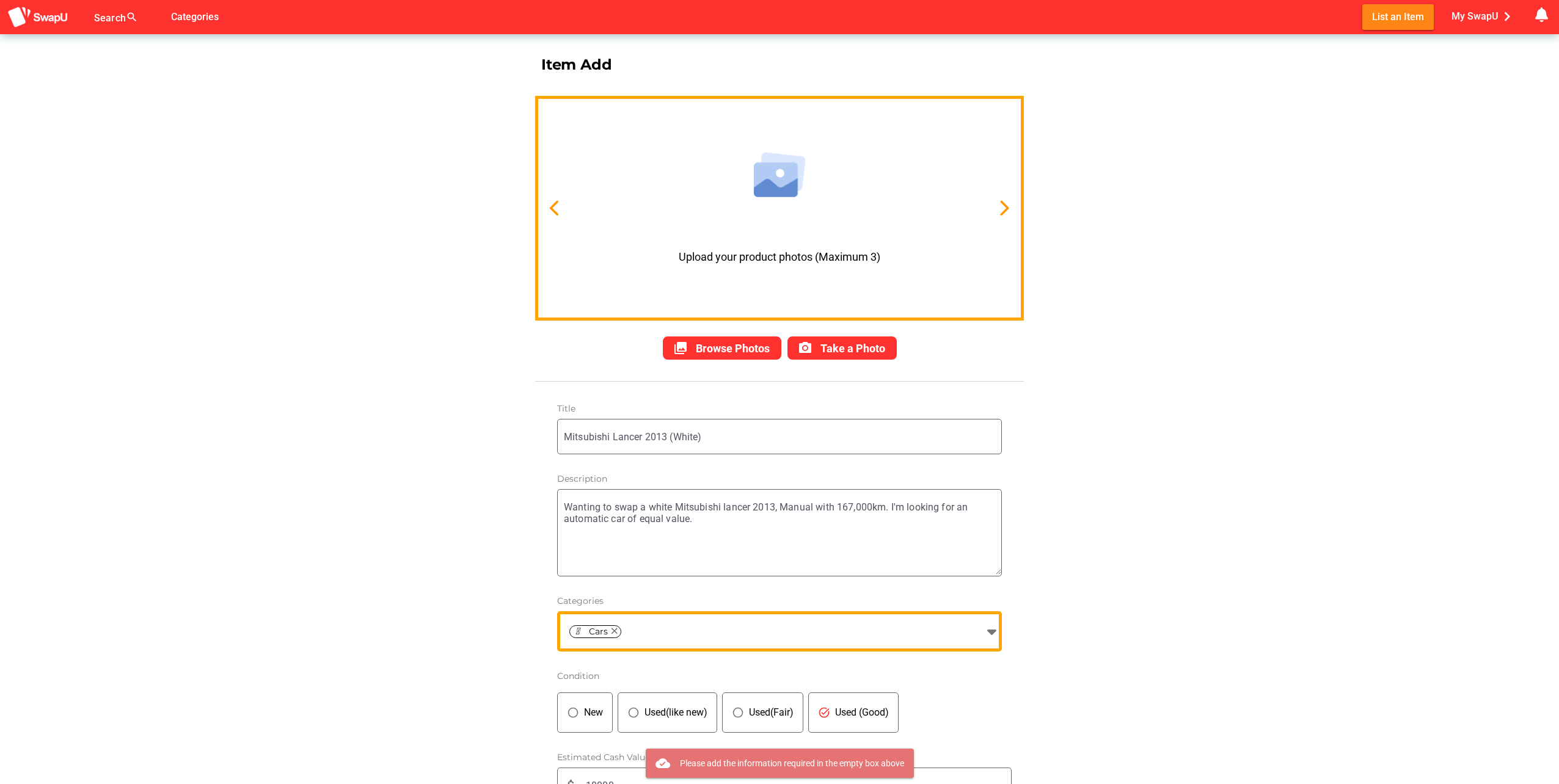
click at [701, 627] on input "Cars clear" at bounding box center [801, 631] width 353 height 15
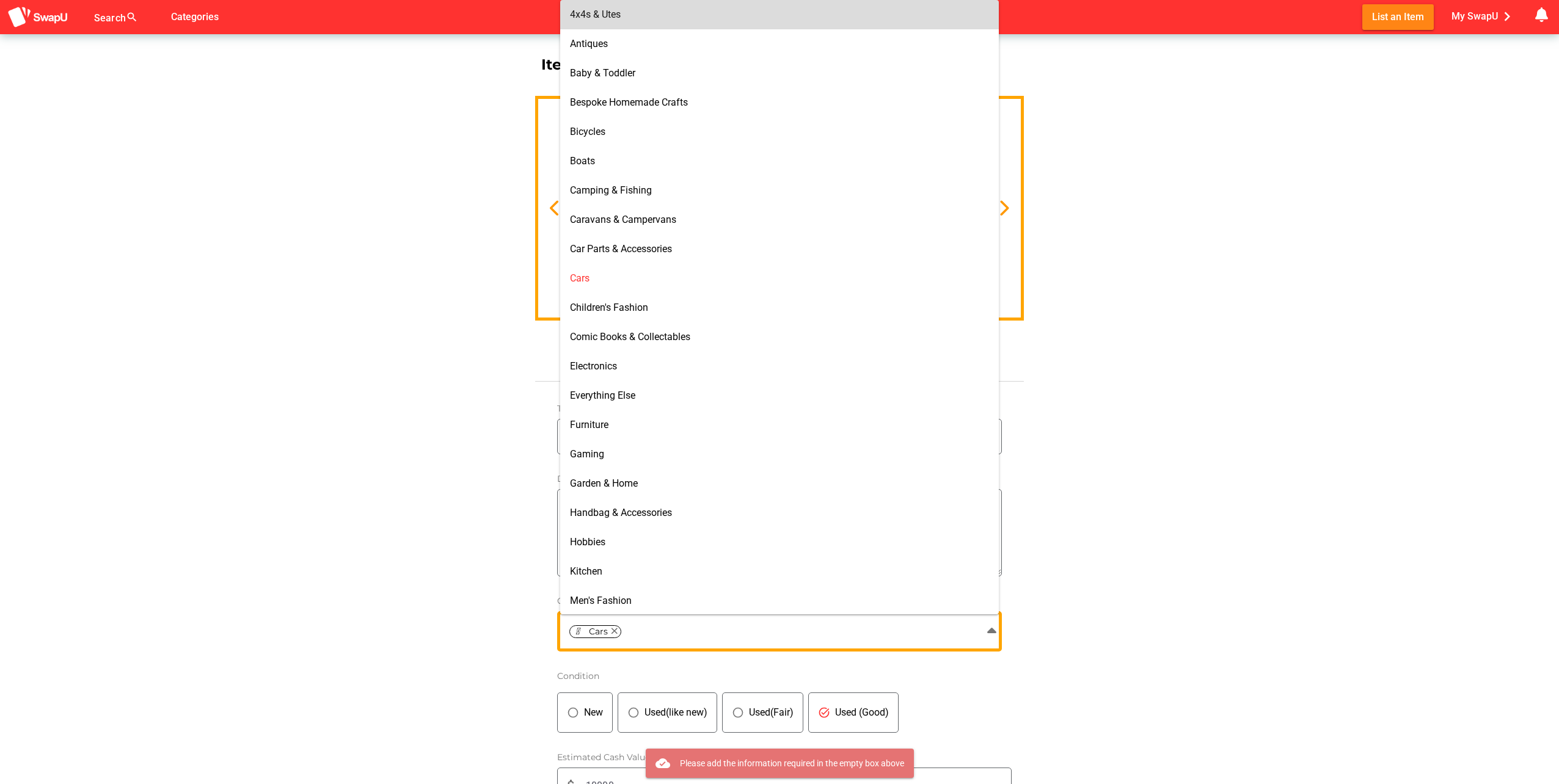
click at [642, 19] on div "4x4s & Utes" at bounding box center [779, 15] width 419 height 12
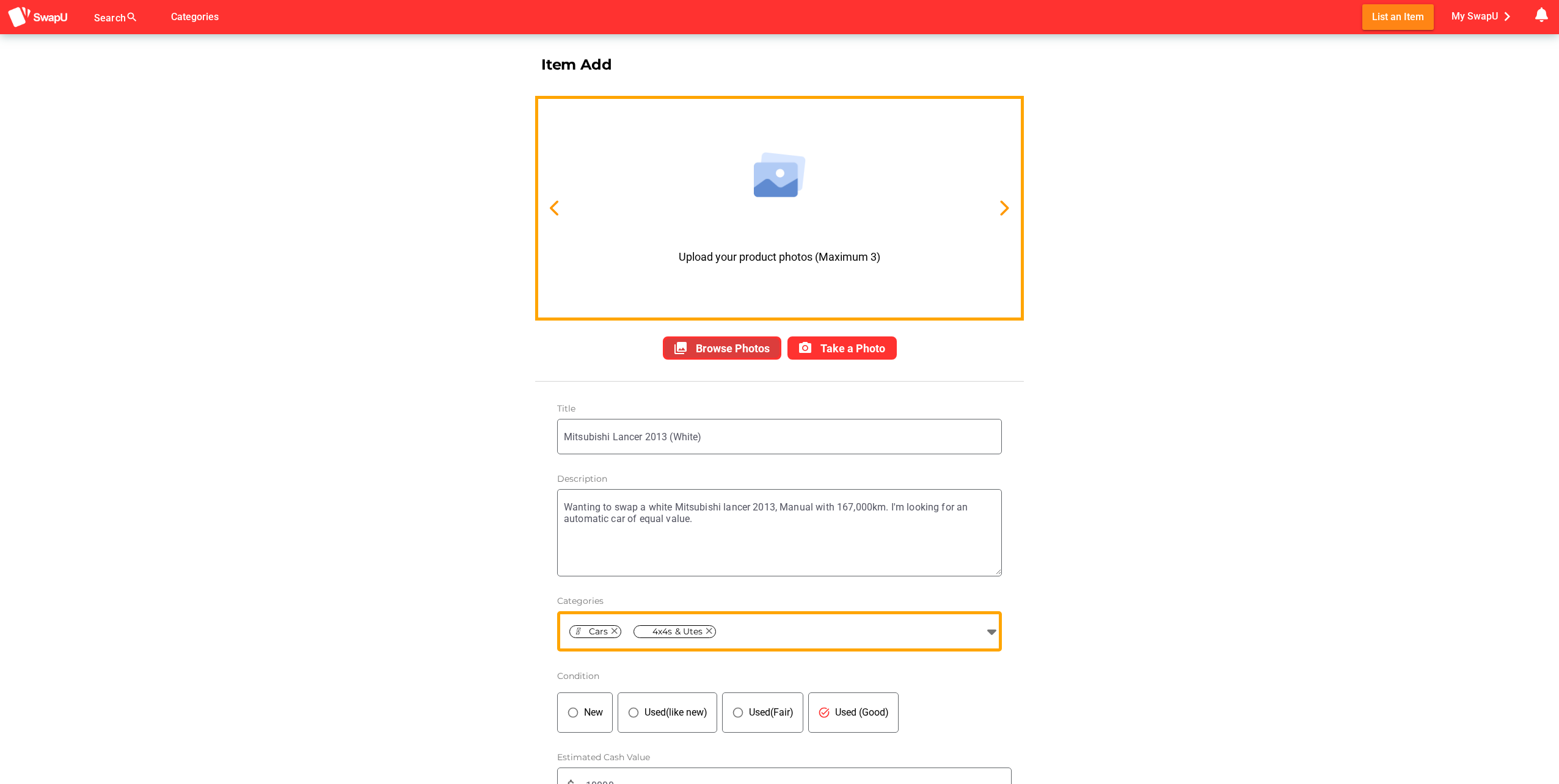
click at [728, 349] on span "Browse Photos" at bounding box center [733, 348] width 74 height 13
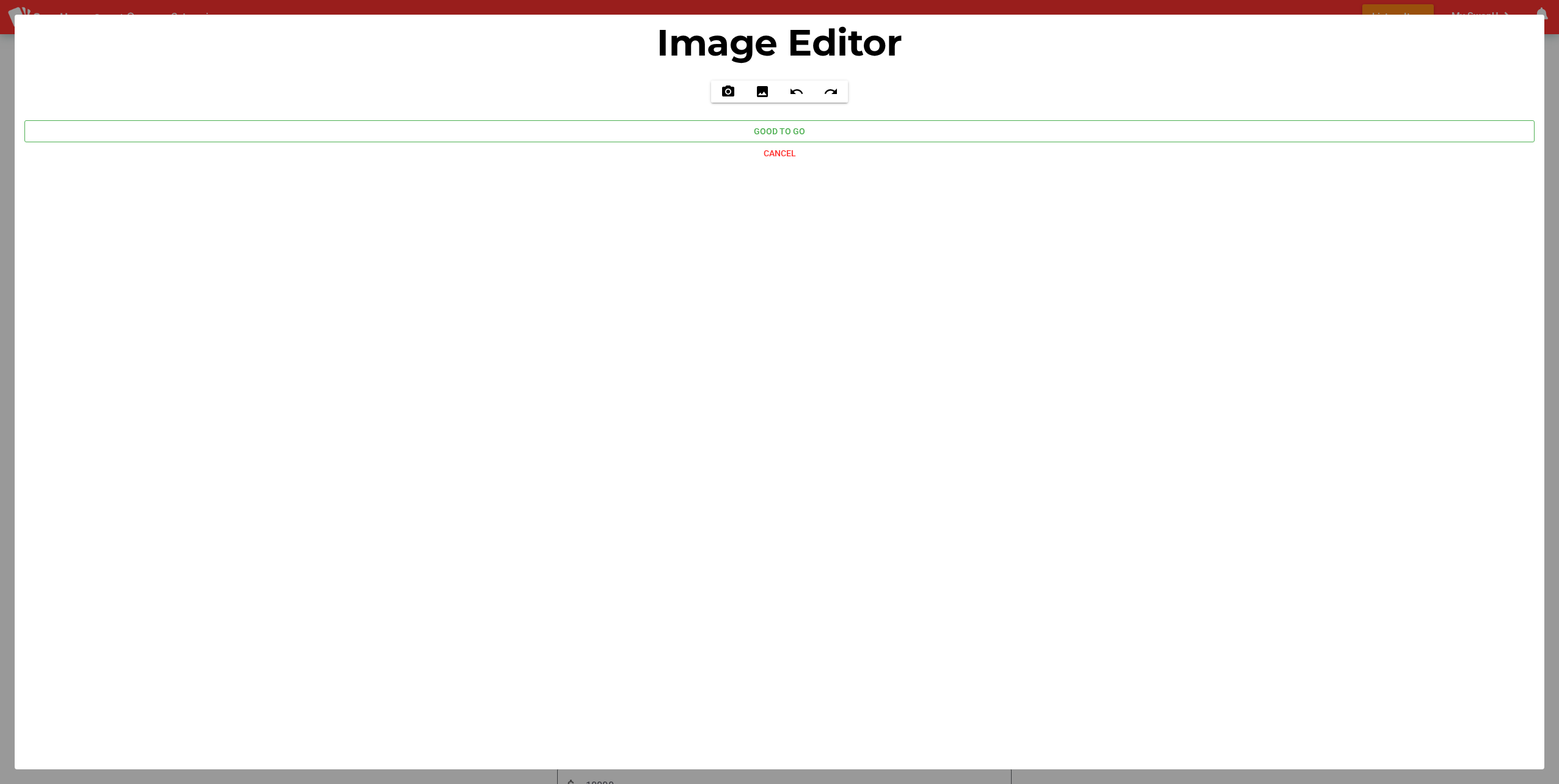
type input "C:\fakepath\IMG_4590.HEIC"
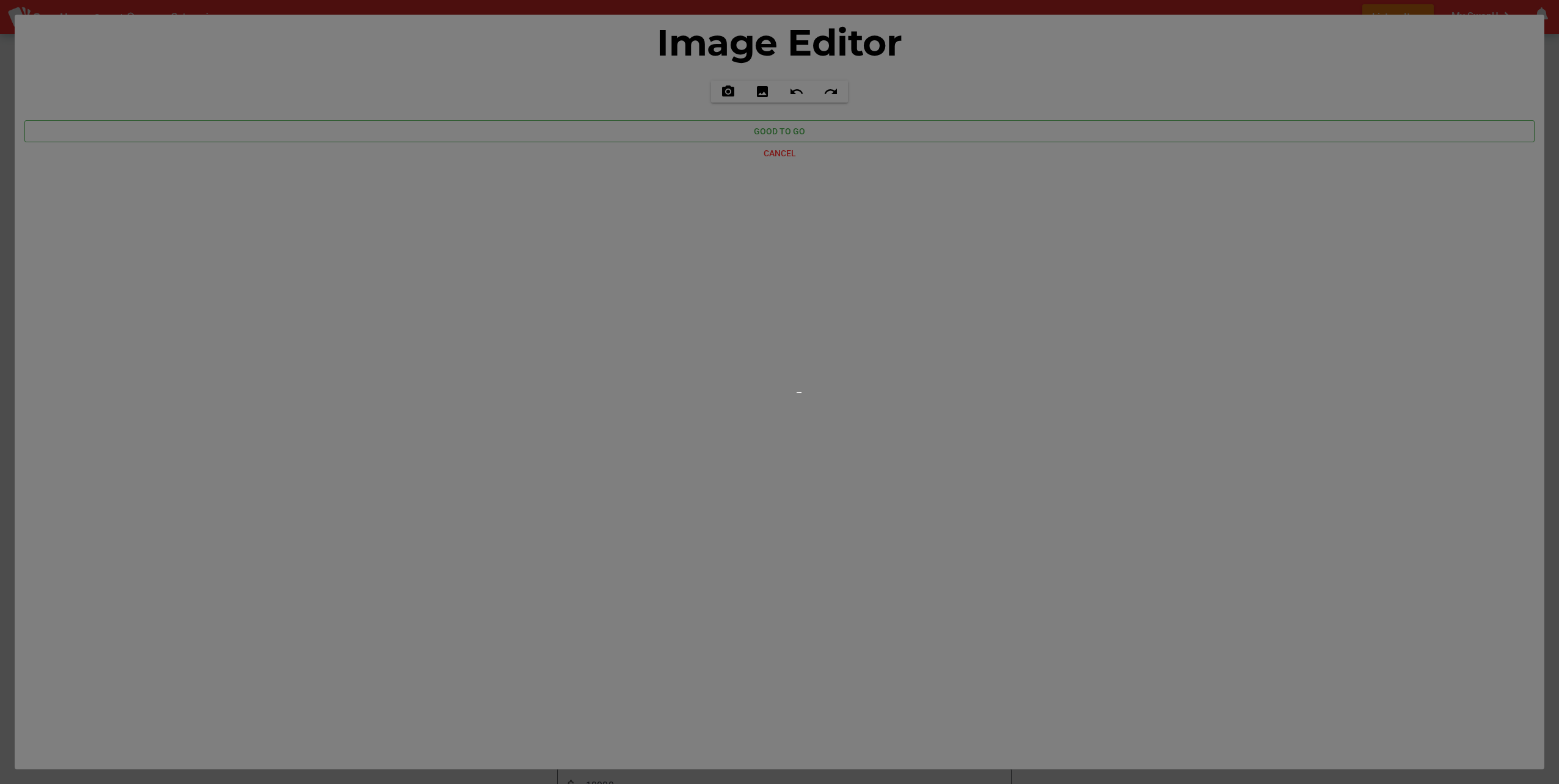
click at [616, 9] on div at bounding box center [779, 392] width 1559 height 784
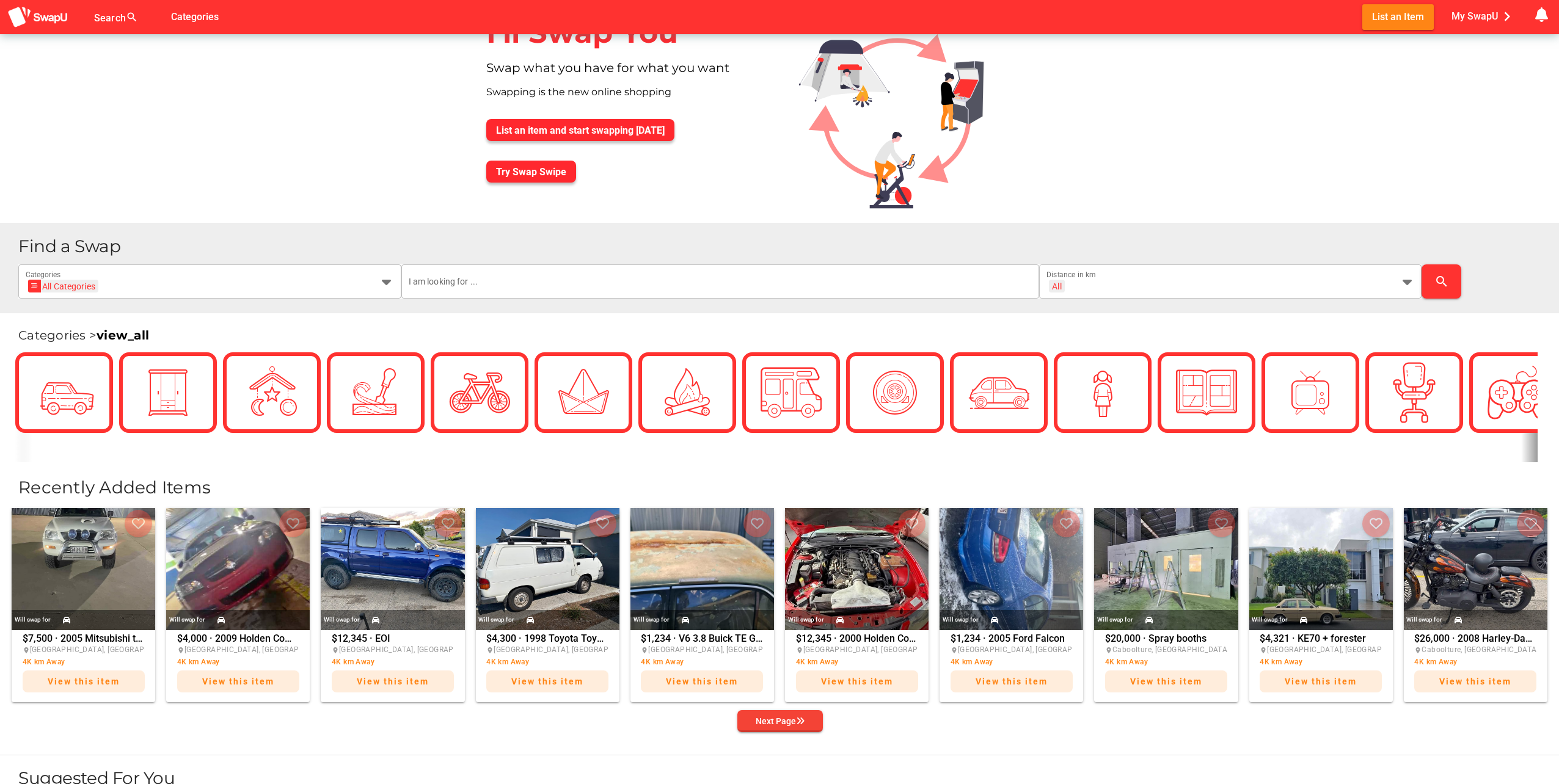
scroll to position [0, 61]
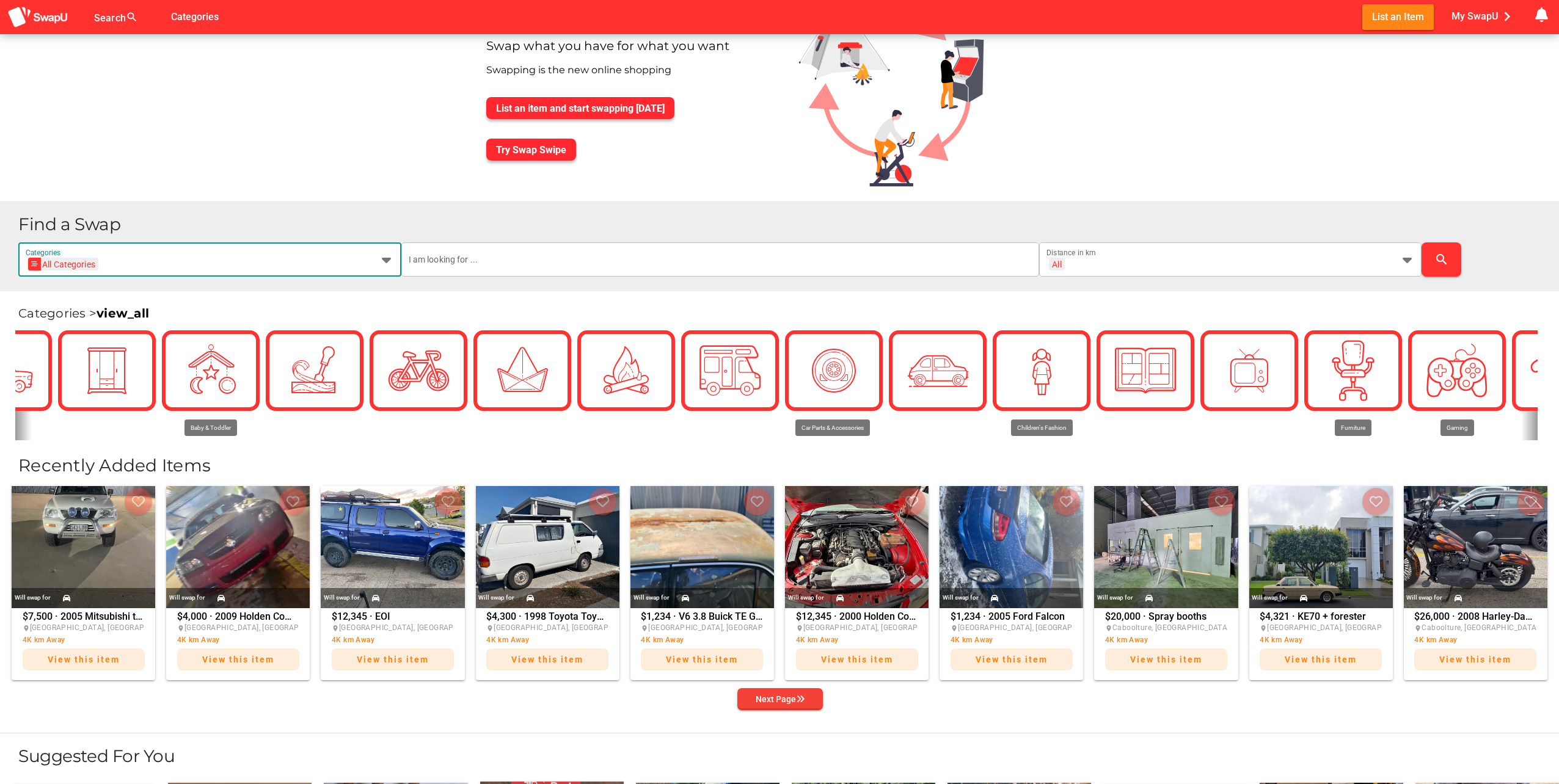
click at [277, 242] on div "All Categories All Categories Categories" at bounding box center [198, 259] width 346 height 34
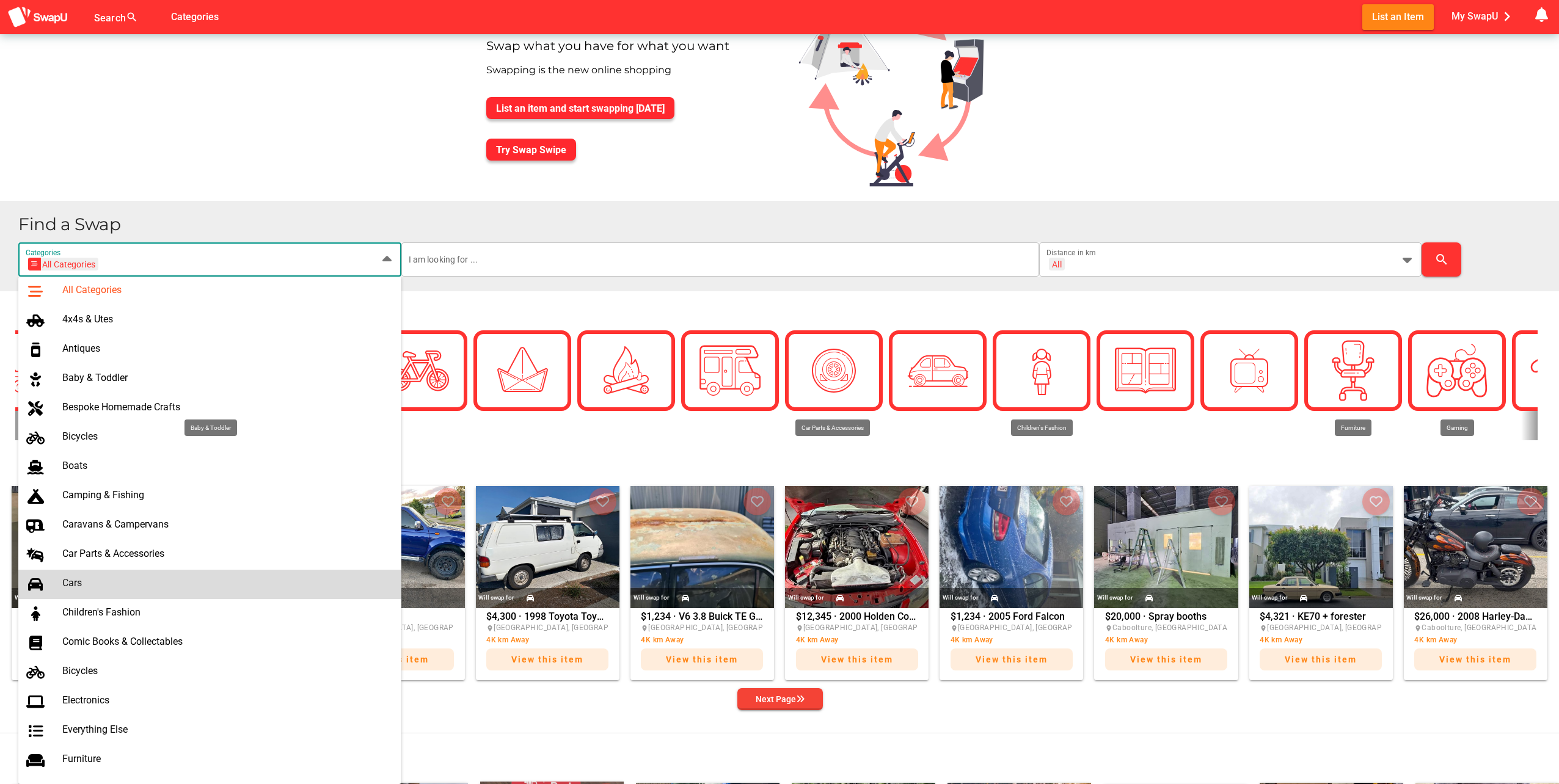
click at [97, 586] on div "Cars" at bounding box center [227, 583] width 329 height 12
type input "Cars"
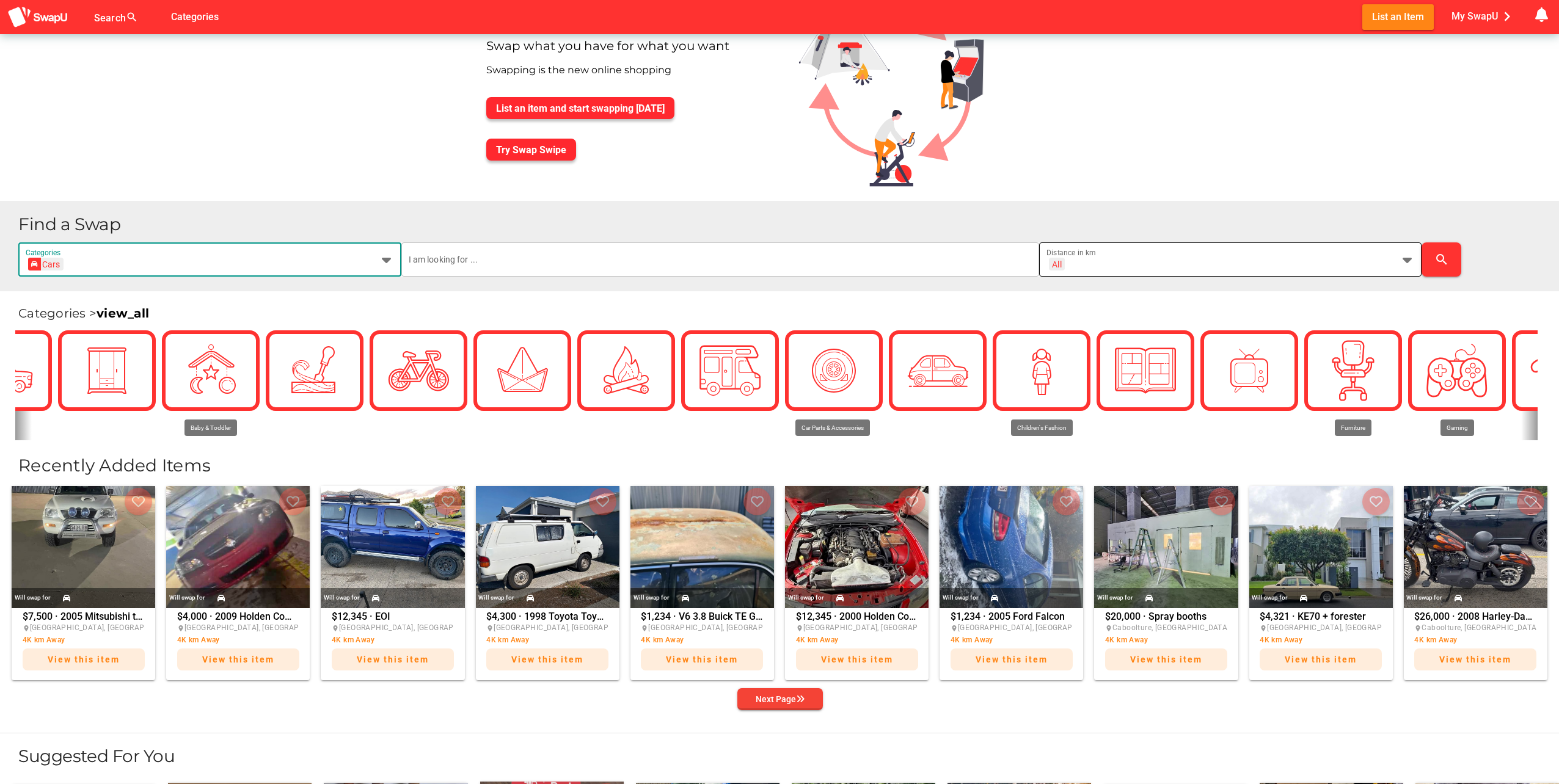
click at [1174, 264] on div "All + All" at bounding box center [1219, 266] width 346 height 20
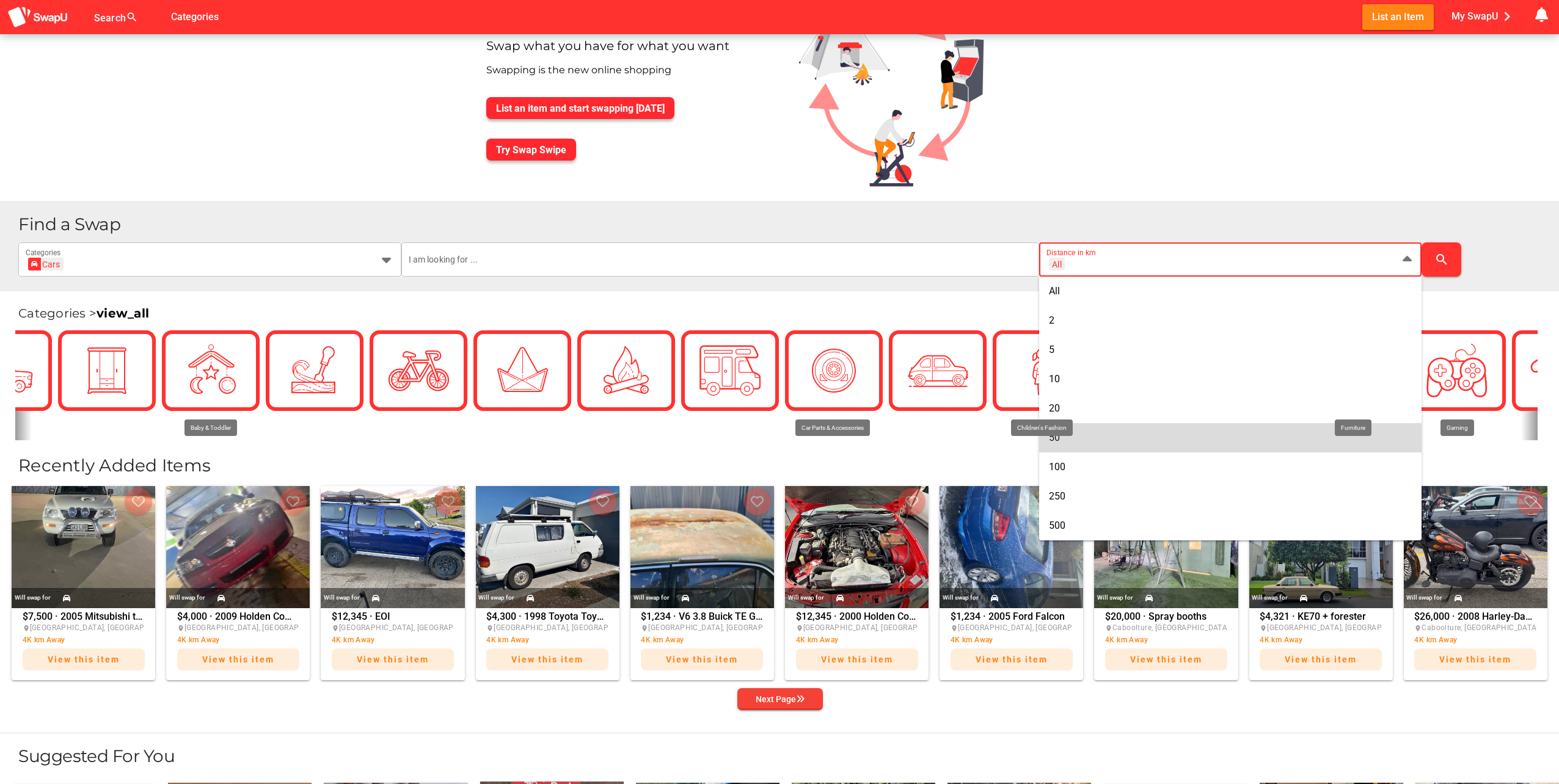
click at [1068, 439] on div "50" at bounding box center [1230, 438] width 363 height 12
type input "+ 50 km"
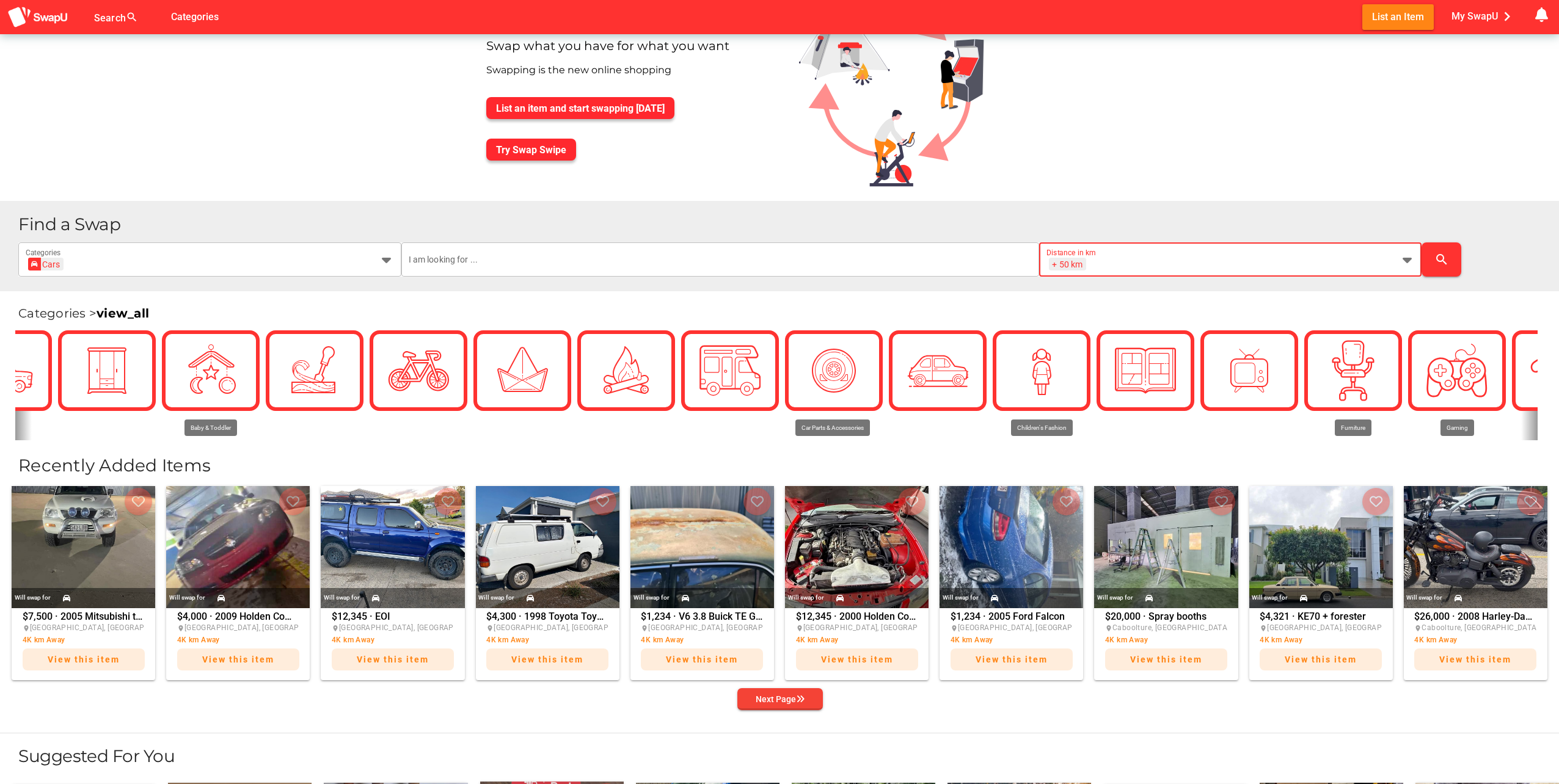
scroll to position [0, 15]
click at [341, 436] on div at bounding box center [317, 386] width 104 height 110
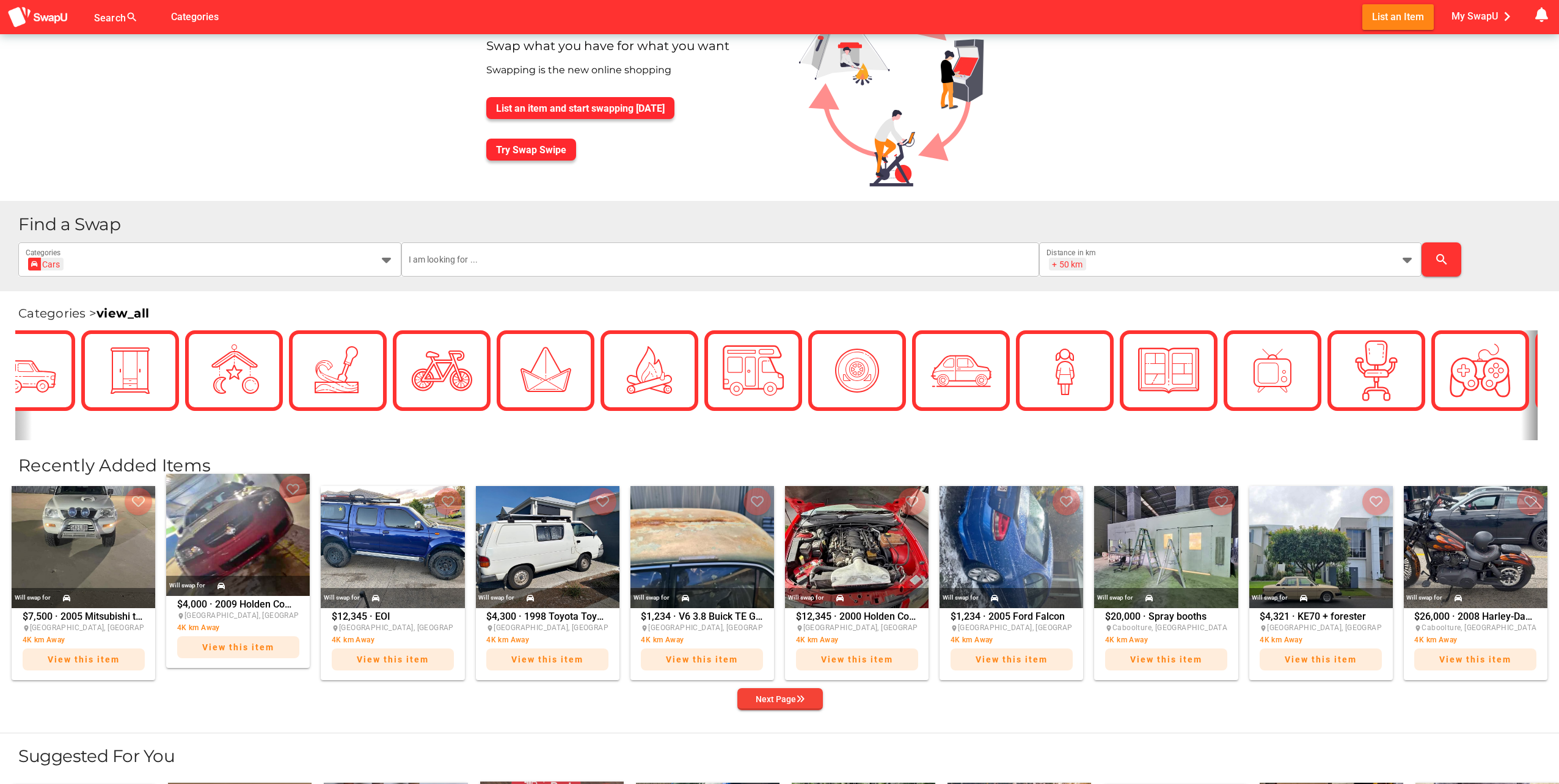
scroll to position [0, 37]
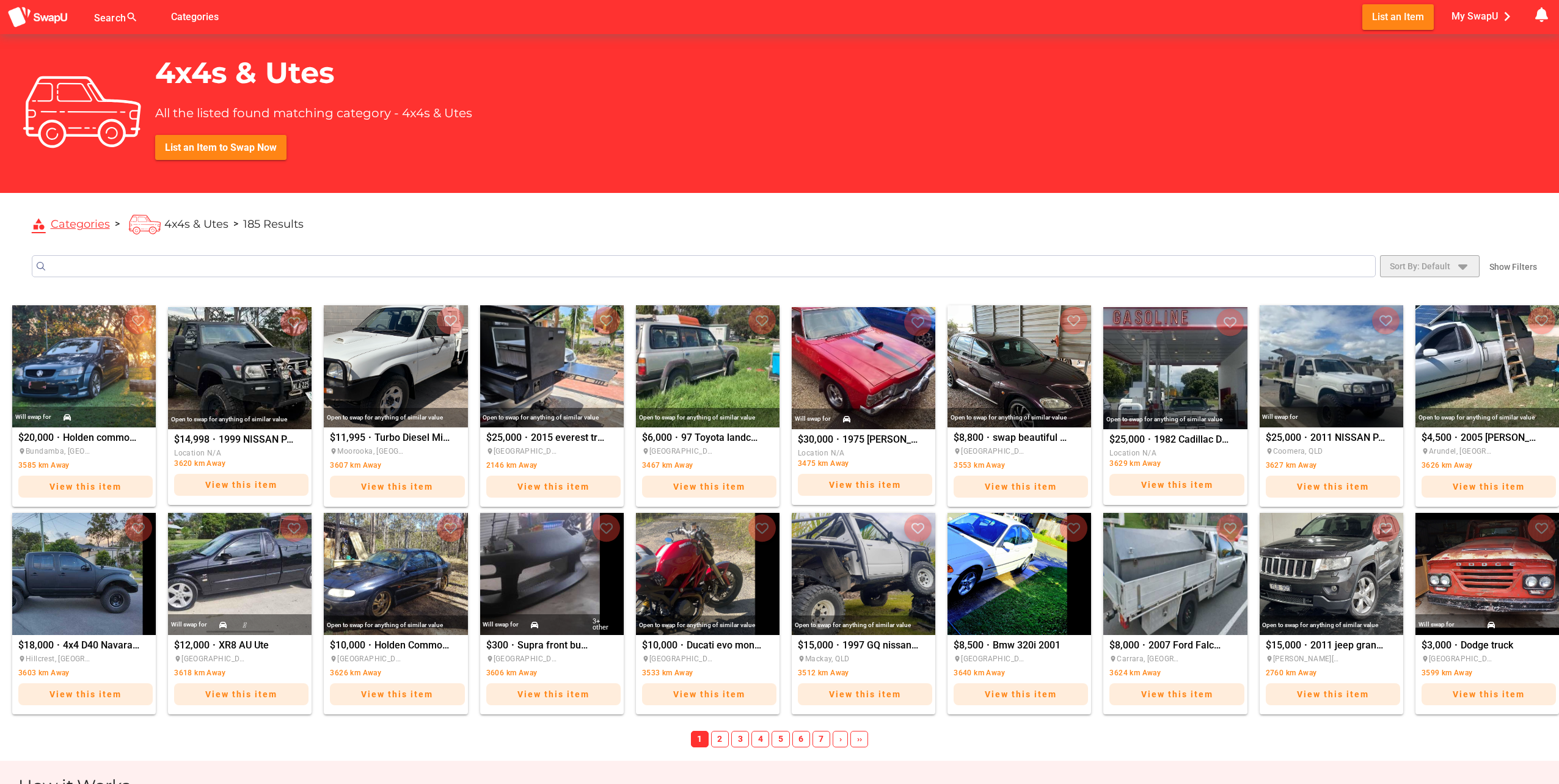
click at [1438, 269] on span "Sort By: Default" at bounding box center [1420, 265] width 60 height 15
click at [1436, 315] on span "Closest to me" at bounding box center [1441, 319] width 53 height 15
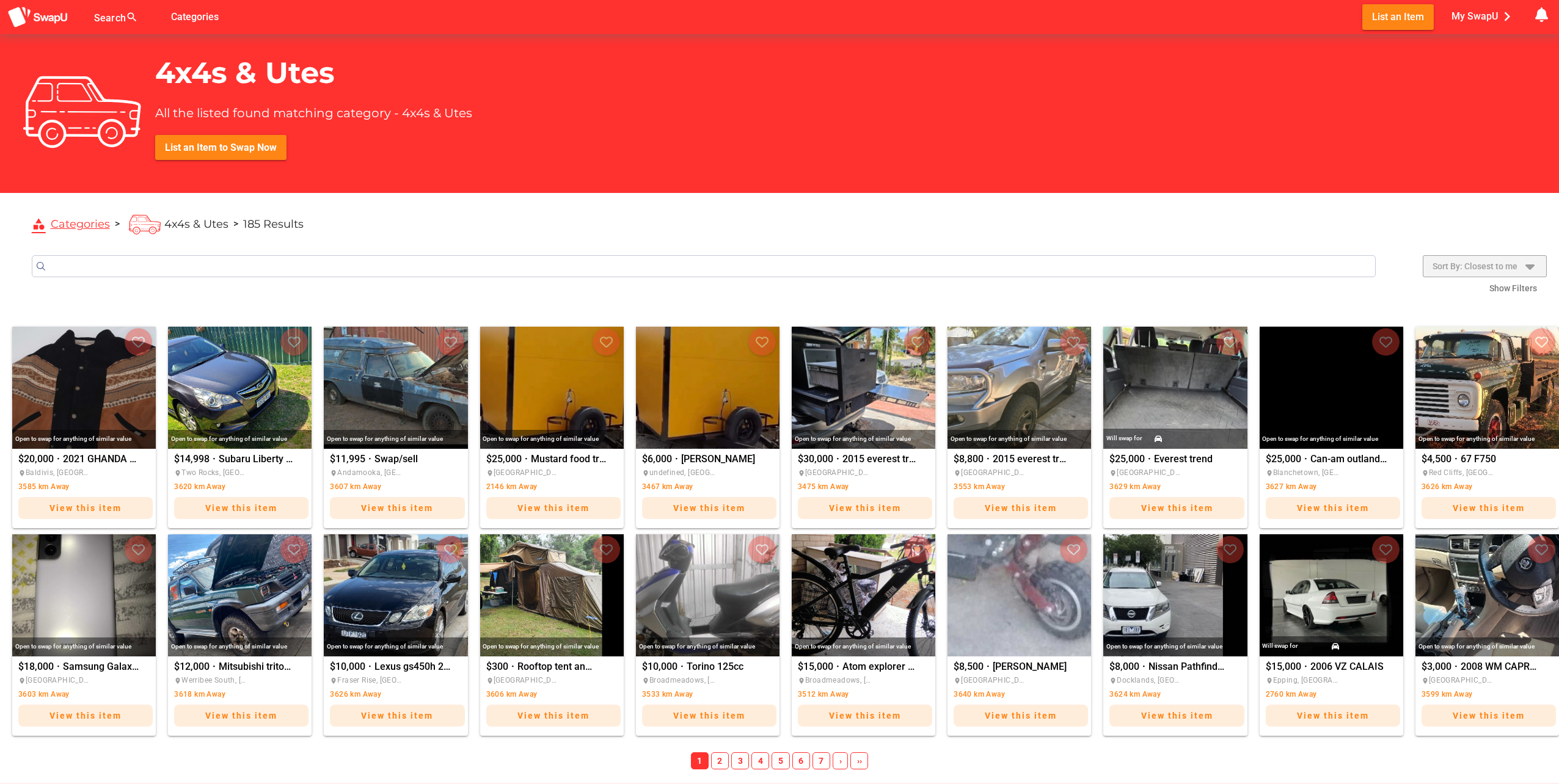
click at [1477, 258] on span "Sort By: Closest to me" at bounding box center [1474, 265] width 85 height 15
click at [1479, 252] on div "category Categories > 4x4s & Utes > 185 Results Clear refinements Price Range t…" at bounding box center [779, 615] width 1559 height 836
click at [737, 114] on div "4x4s & Utes All the listed found matching category - 4x4s & Utes List an Item t…" at bounding box center [779, 113] width 1559 height 159
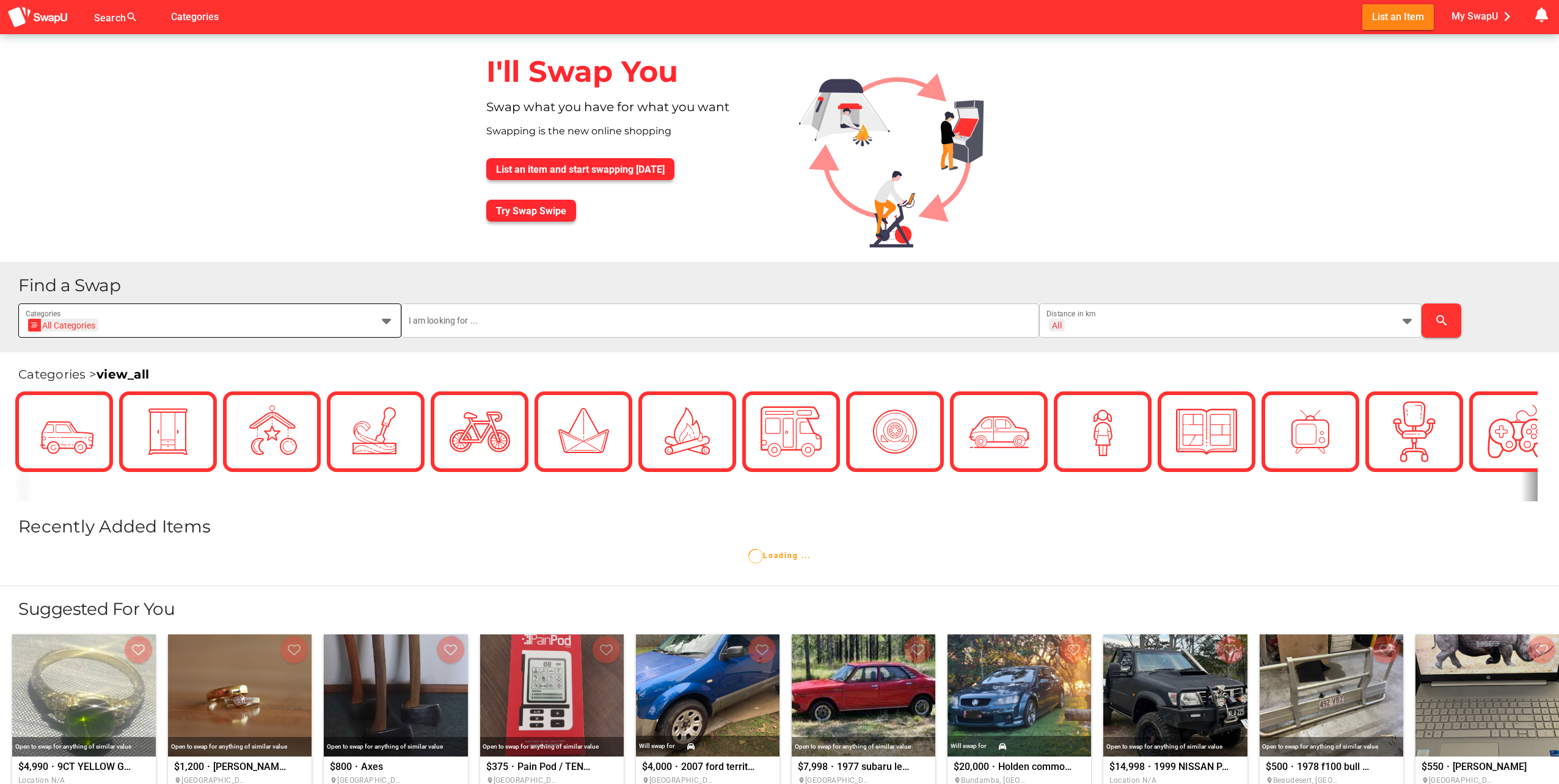
click at [107, 322] on div "All Categories All Categories" at bounding box center [198, 327] width 346 height 20
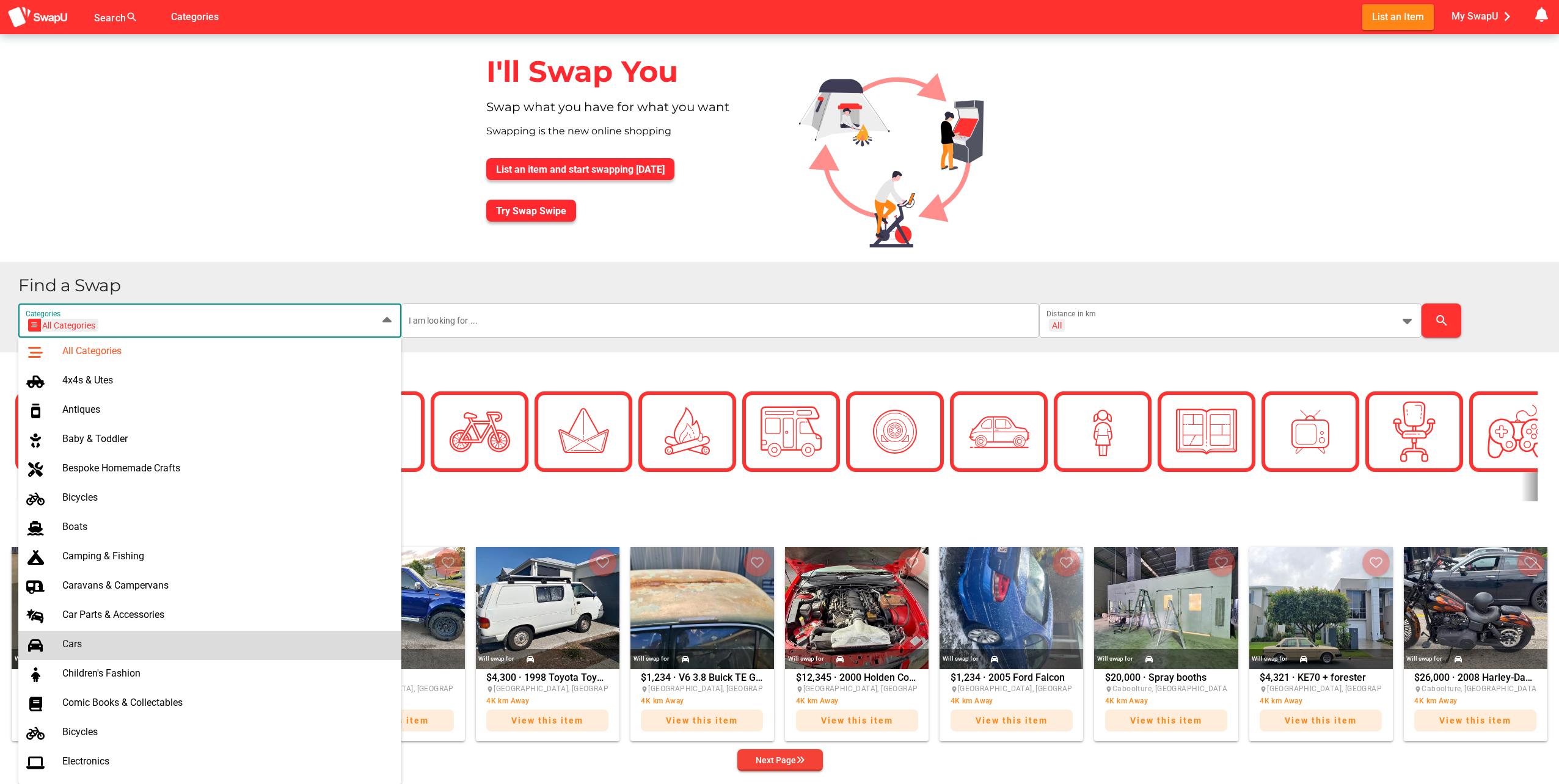
click at [96, 639] on div "Cars" at bounding box center [227, 644] width 329 height 12
type input "Cars"
